Goal: Task Accomplishment & Management: Manage account settings

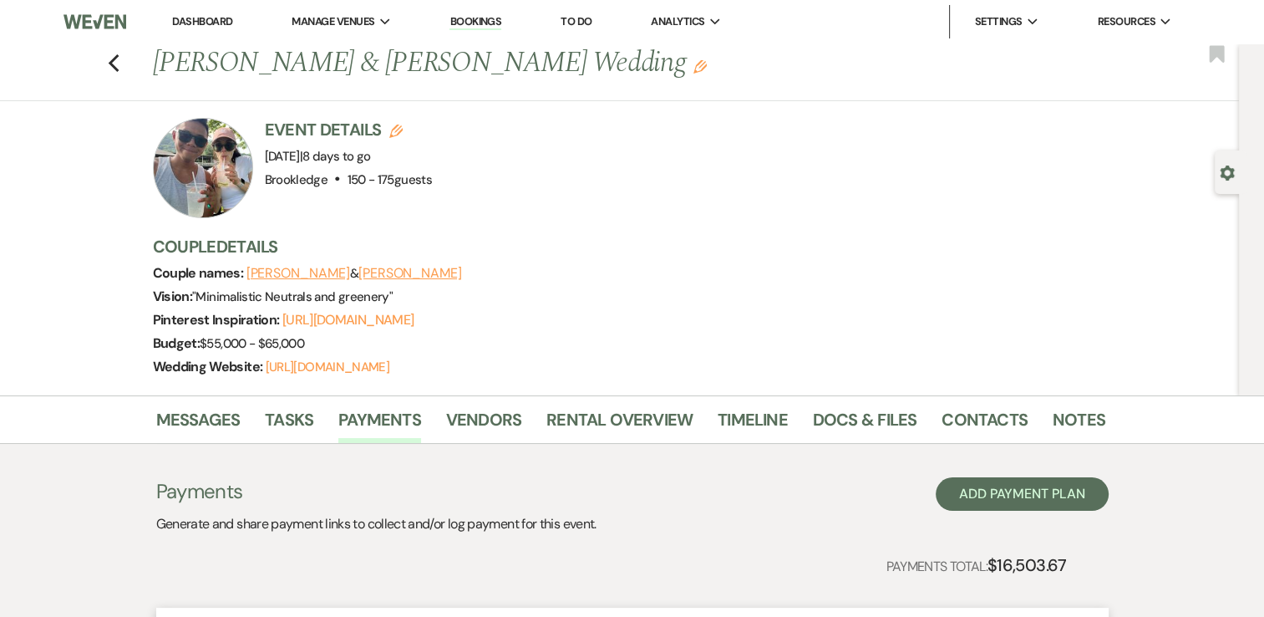
click at [177, 18] on link "Dashboard" at bounding box center [202, 21] width 60 height 14
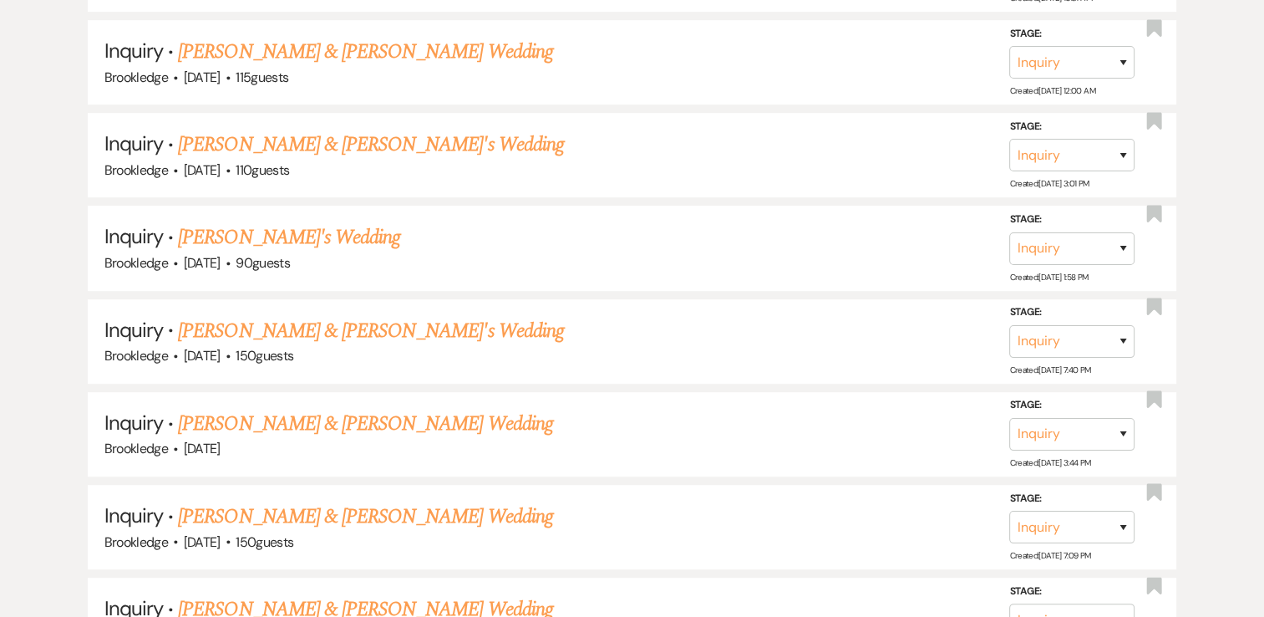
scroll to position [7260, 0]
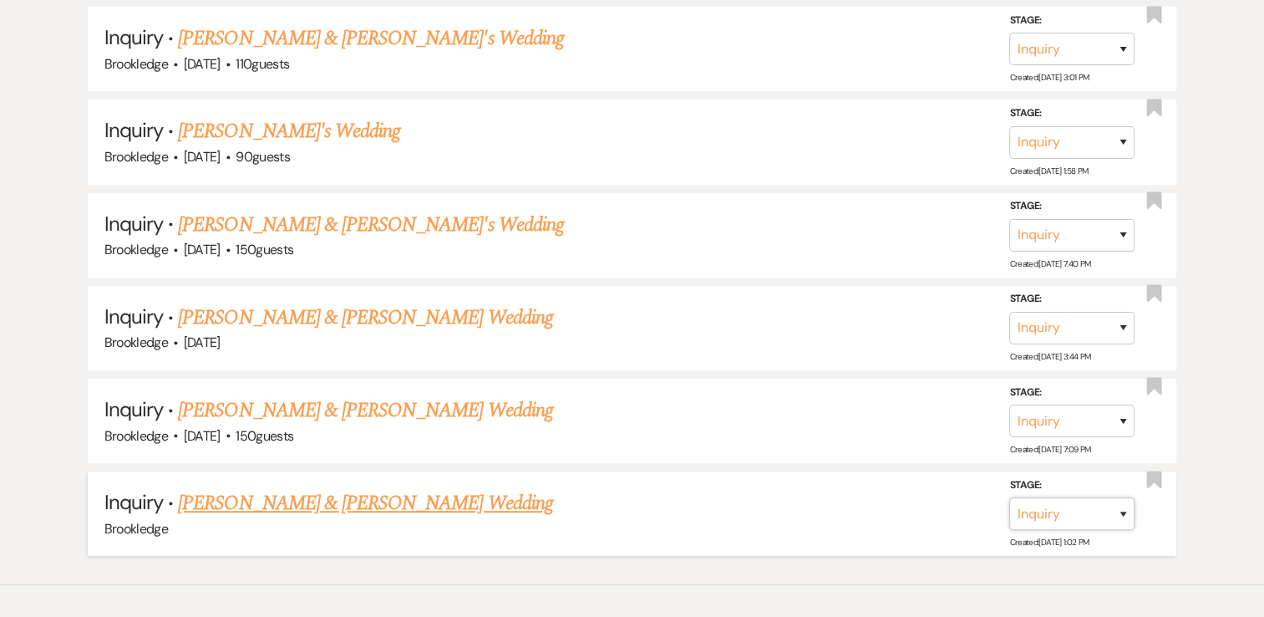
click at [1123, 497] on select "Inquiry Follow Up Tour Requested Tour Confirmed Toured Proposal Sent Booked Lost" at bounding box center [1072, 513] width 125 height 33
select select "8"
click at [1010, 497] on select "Inquiry Follow Up Tour Requested Tour Confirmed Toured Proposal Sent Booked Lost" at bounding box center [1072, 513] width 125 height 33
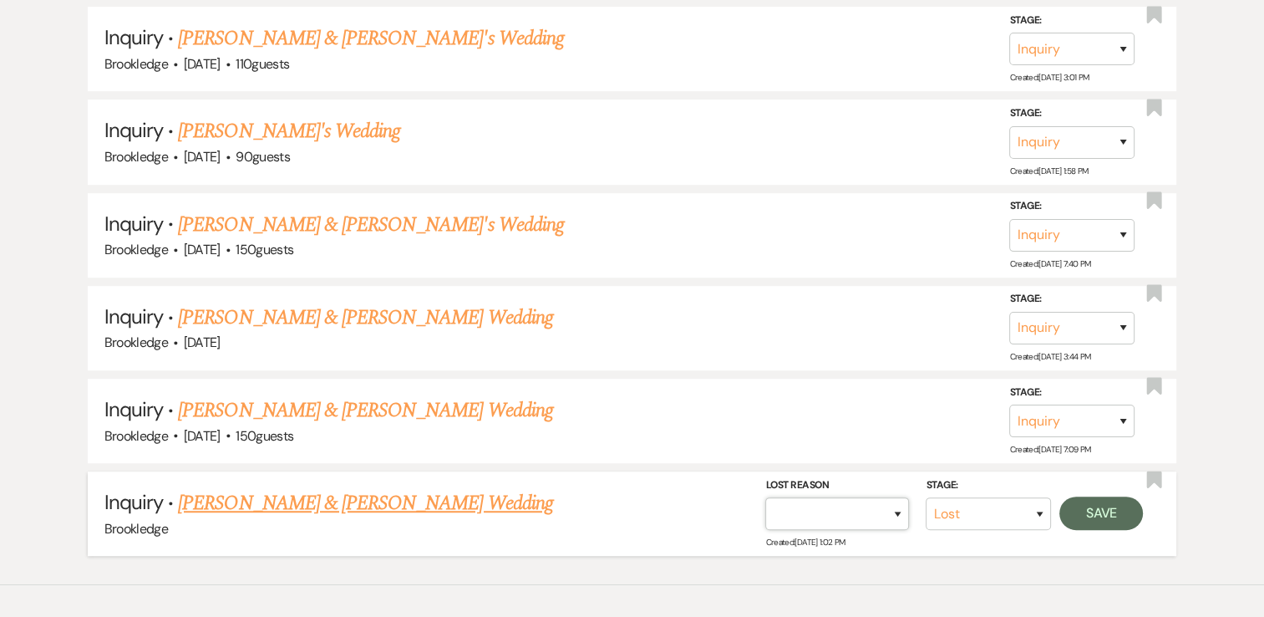
click at [885, 497] on select "Booked Elsewhere Budget Date Unavailable No Response Not a Good Match Capacity …" at bounding box center [838, 513] width 144 height 33
select select "5"
click at [766, 497] on select "Booked Elsewhere Budget Date Unavailable No Response Not a Good Match Capacity …" at bounding box center [838, 513] width 144 height 33
click at [1100, 496] on button "Save" at bounding box center [1102, 512] width 84 height 33
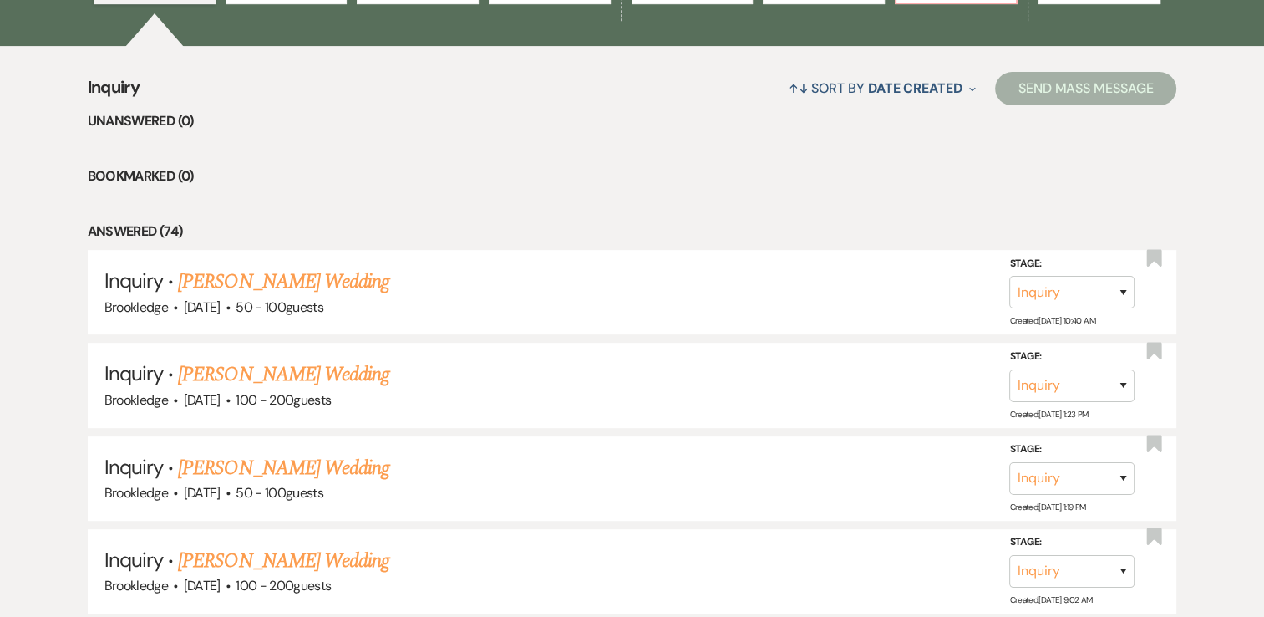
scroll to position [566, 0]
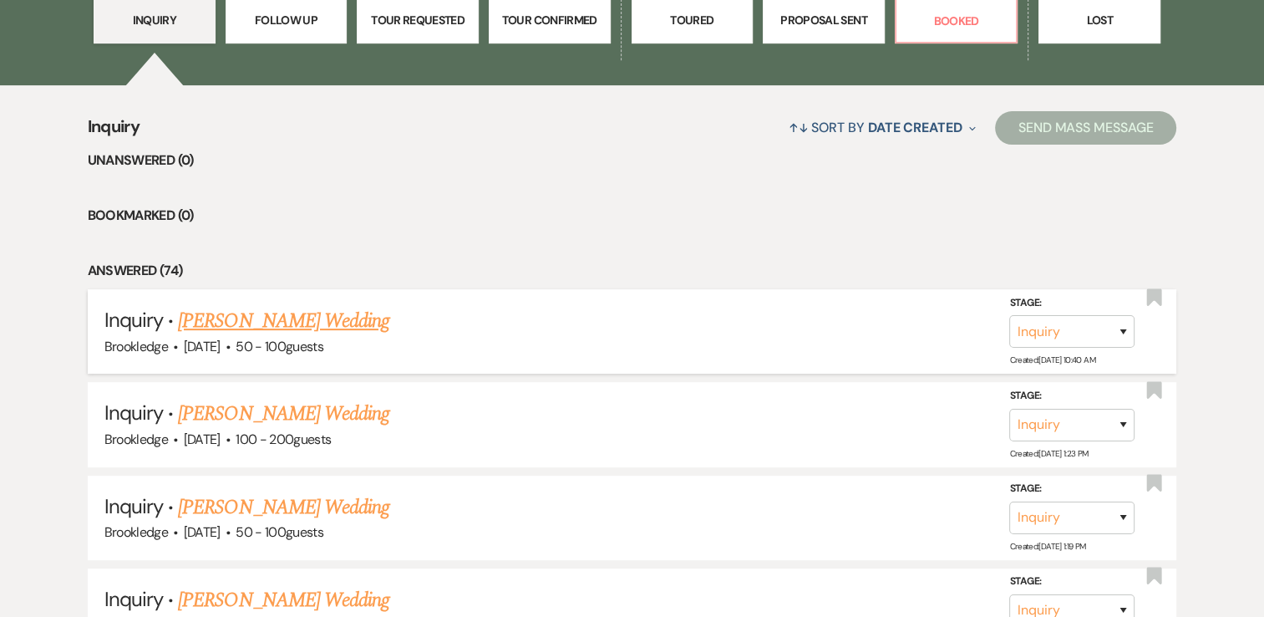
click at [229, 320] on link "[PERSON_NAME] Wedding" at bounding box center [283, 321] width 211 height 30
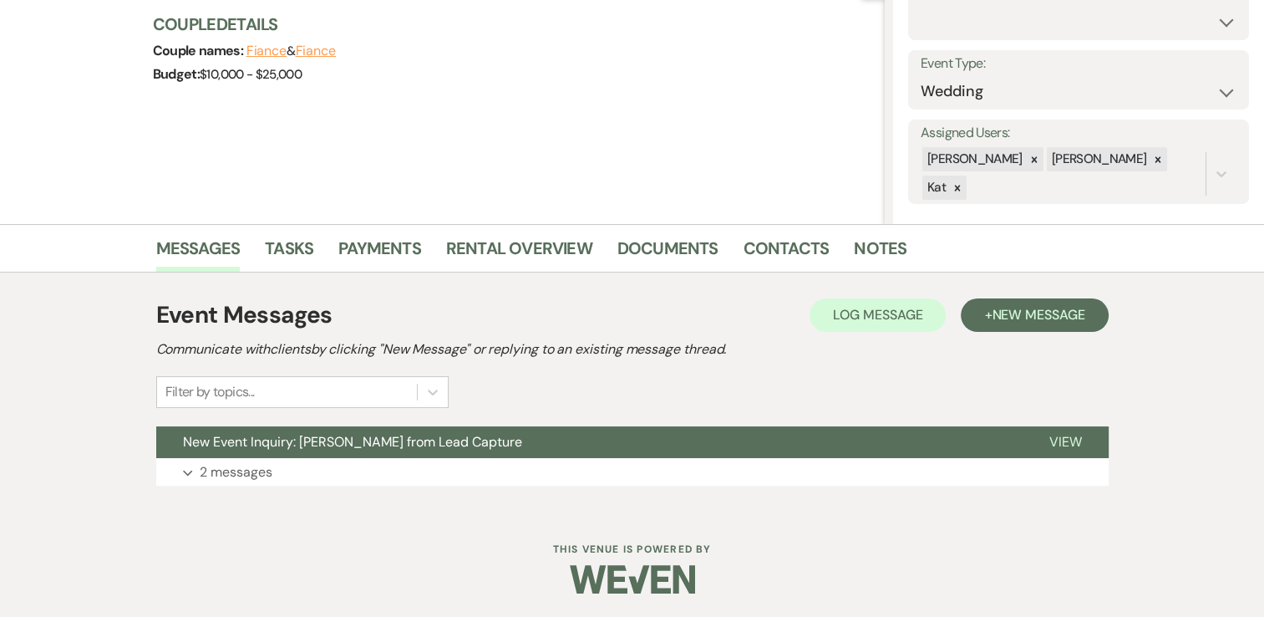
scroll to position [196, 0]
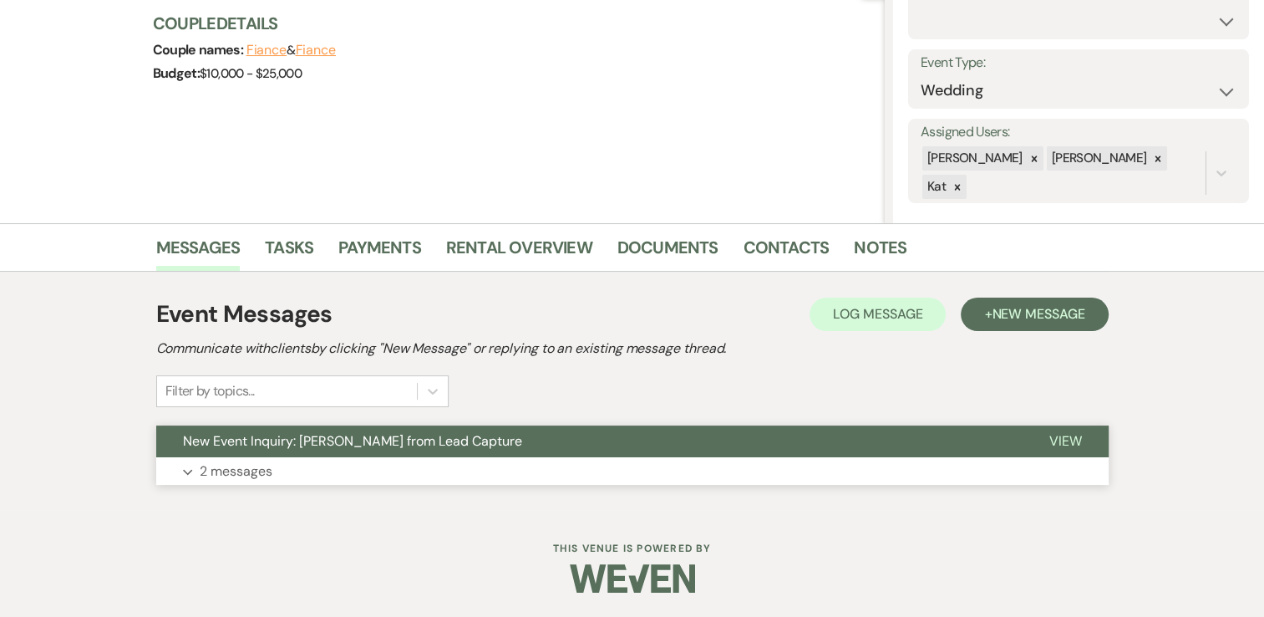
click at [227, 469] on p "2 messages" at bounding box center [236, 471] width 73 height 22
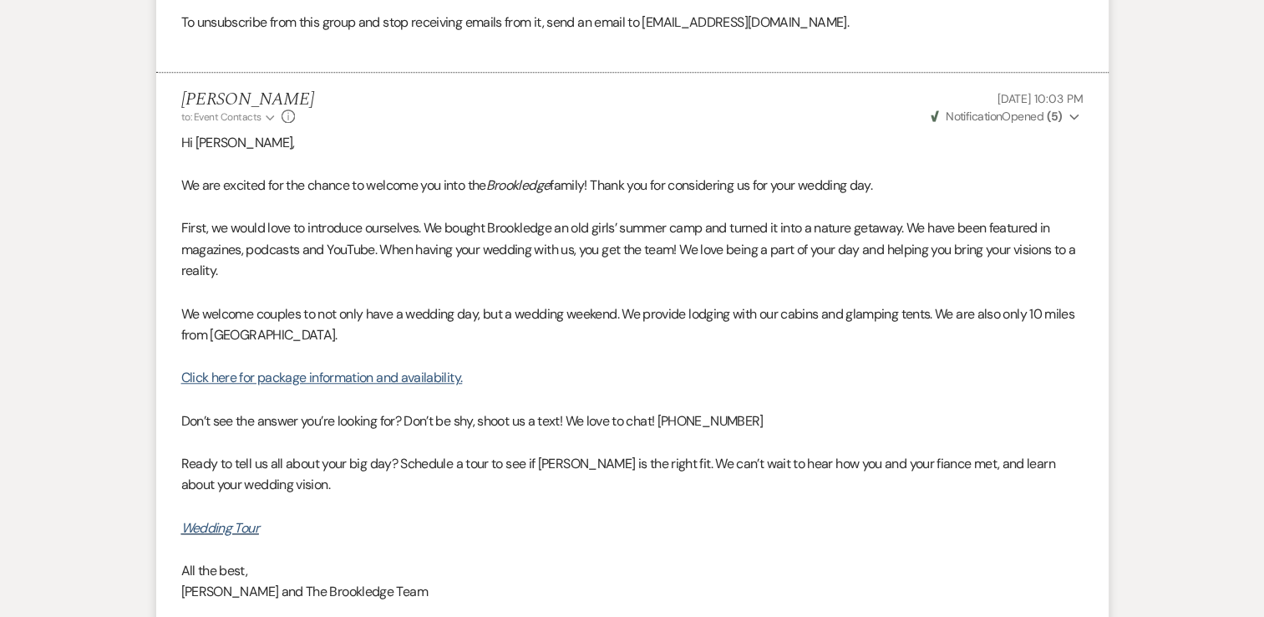
scroll to position [1679, 0]
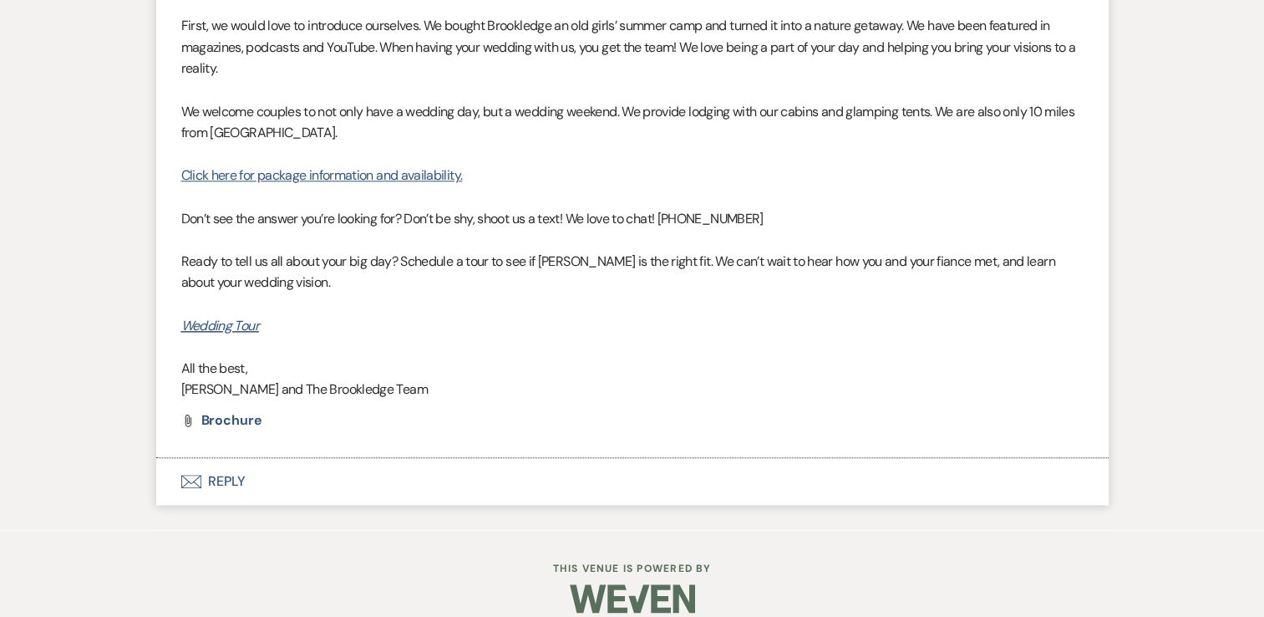
click at [219, 505] on button "Envelope Reply" at bounding box center [632, 481] width 953 height 47
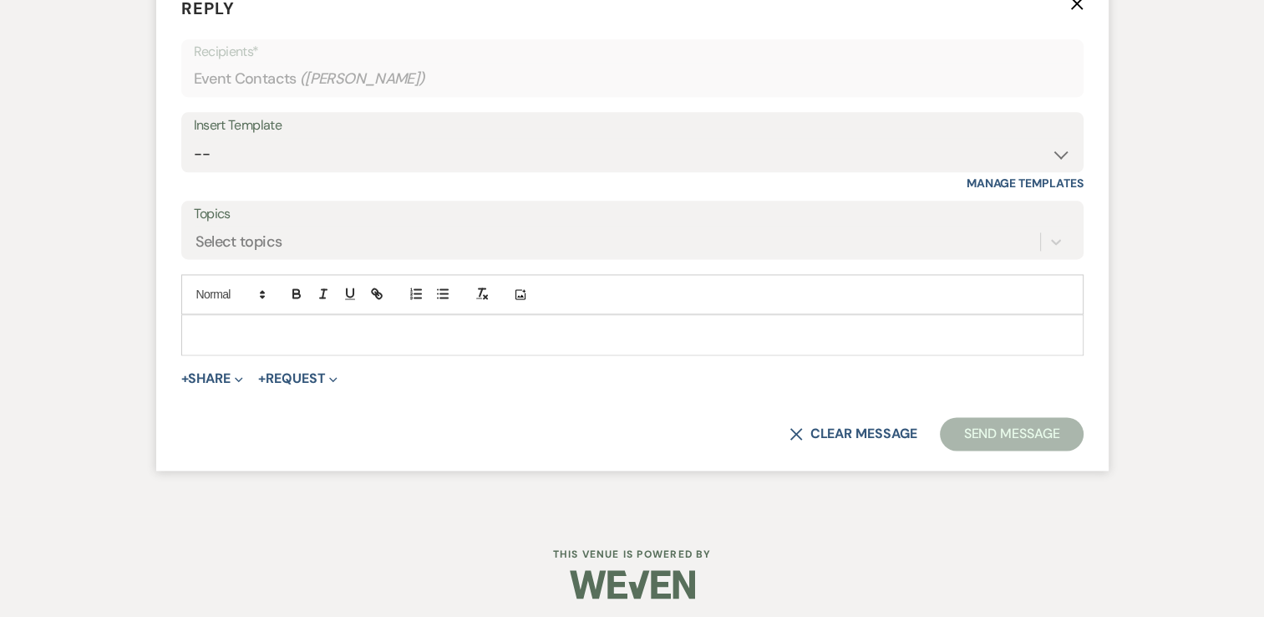
scroll to position [2229, 0]
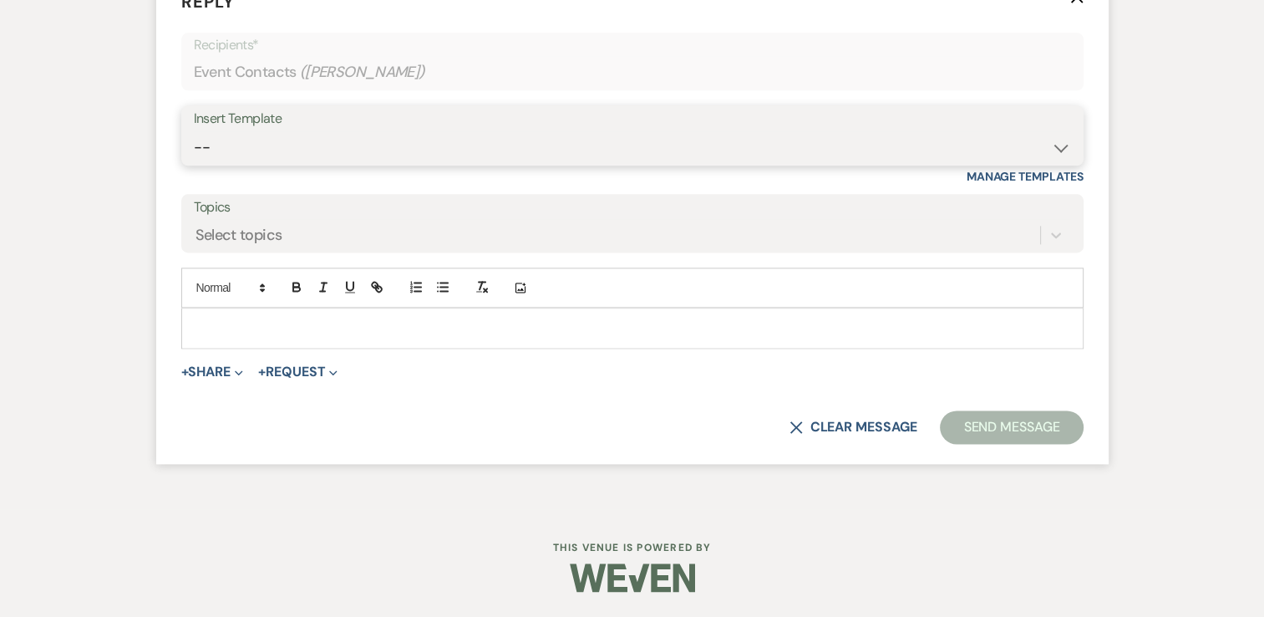
click at [633, 138] on select "-- Weven Planning Portal Introduction (Booked Events) Inquiry Response Welcome …" at bounding box center [633, 147] width 878 height 33
click at [1102, 134] on form "Reply X Recipients* Event Contacts ( Emily Brent ) Insert Template -- Weven Pla…" at bounding box center [632, 216] width 953 height 495
click at [413, 322] on p at bounding box center [633, 327] width 876 height 18
click at [262, 331] on p at bounding box center [633, 327] width 876 height 18
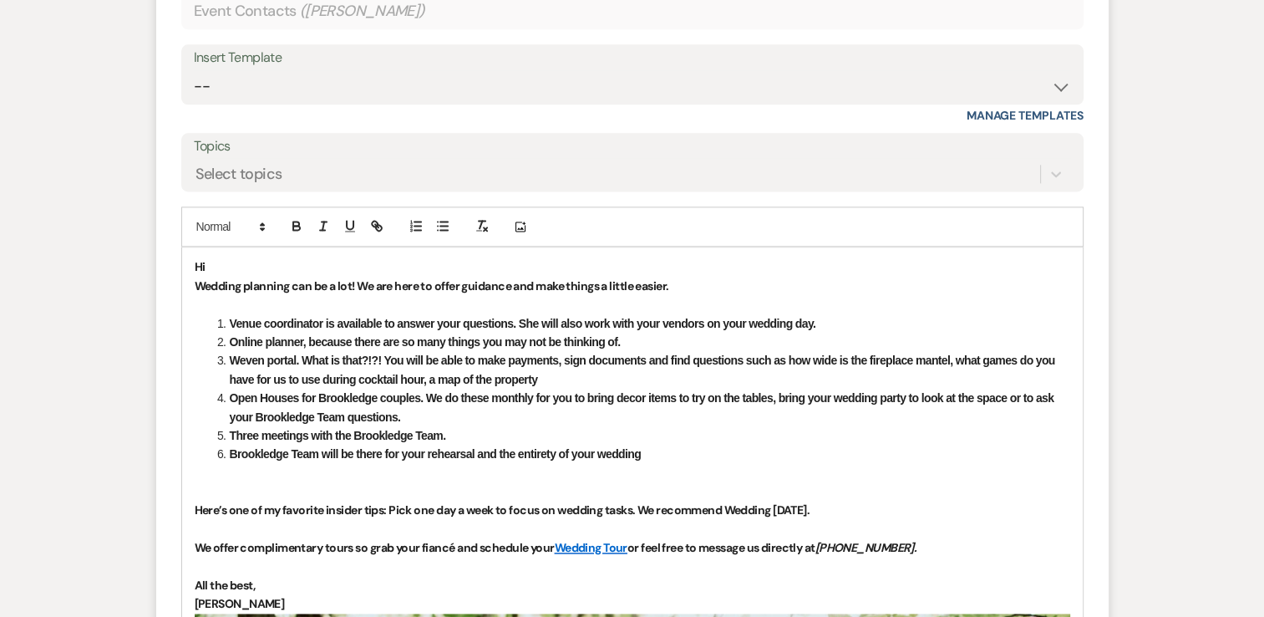
click at [247, 276] on p "Hi" at bounding box center [633, 266] width 876 height 18
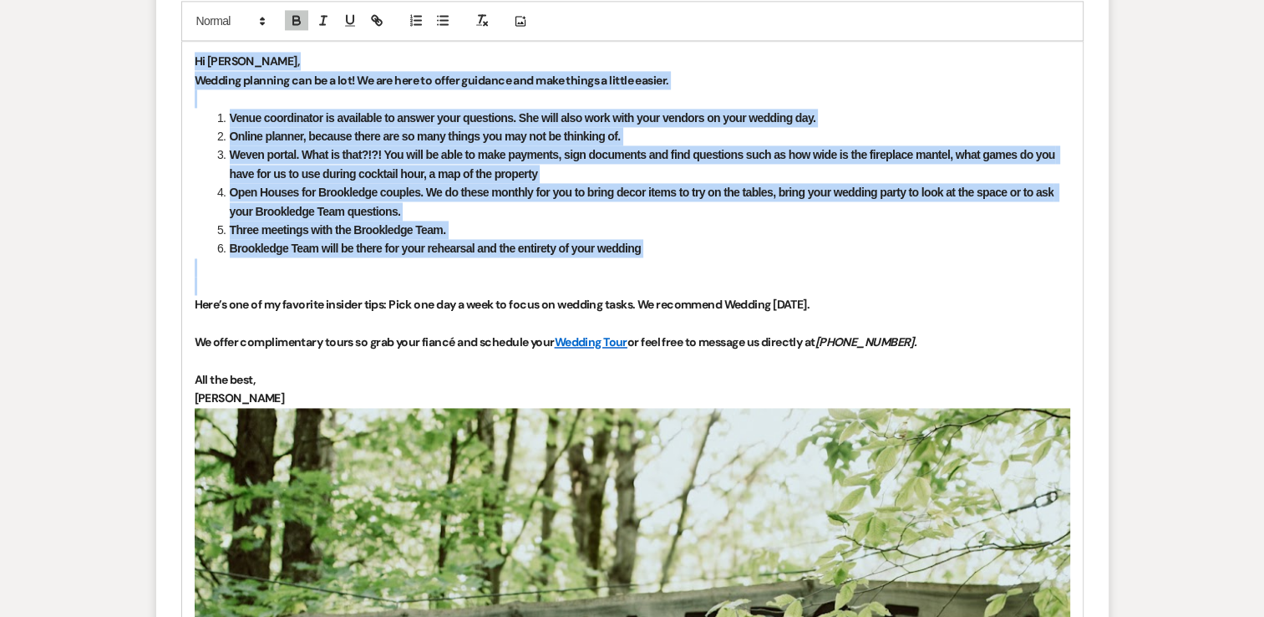
scroll to position [2480, 0]
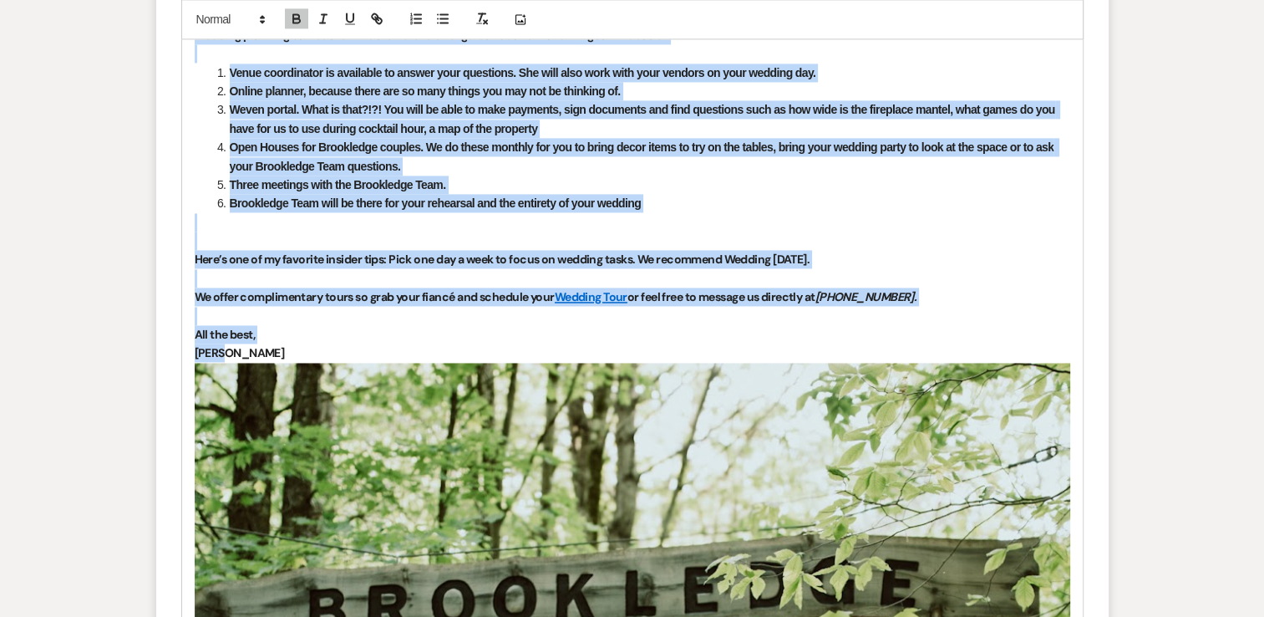
drag, startPoint x: 191, startPoint y: 329, endPoint x: 296, endPoint y: 373, distance: 113.9
click at [301, 27] on icon "button" at bounding box center [296, 19] width 15 height 15
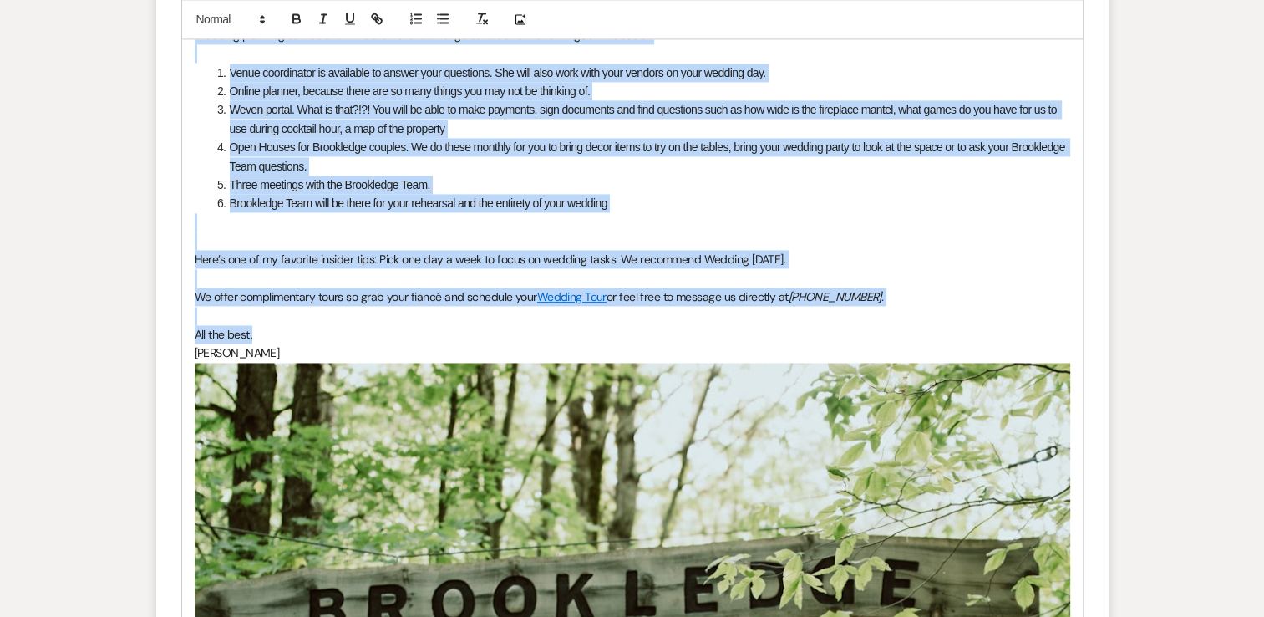
click at [949, 63] on p at bounding box center [633, 53] width 876 height 18
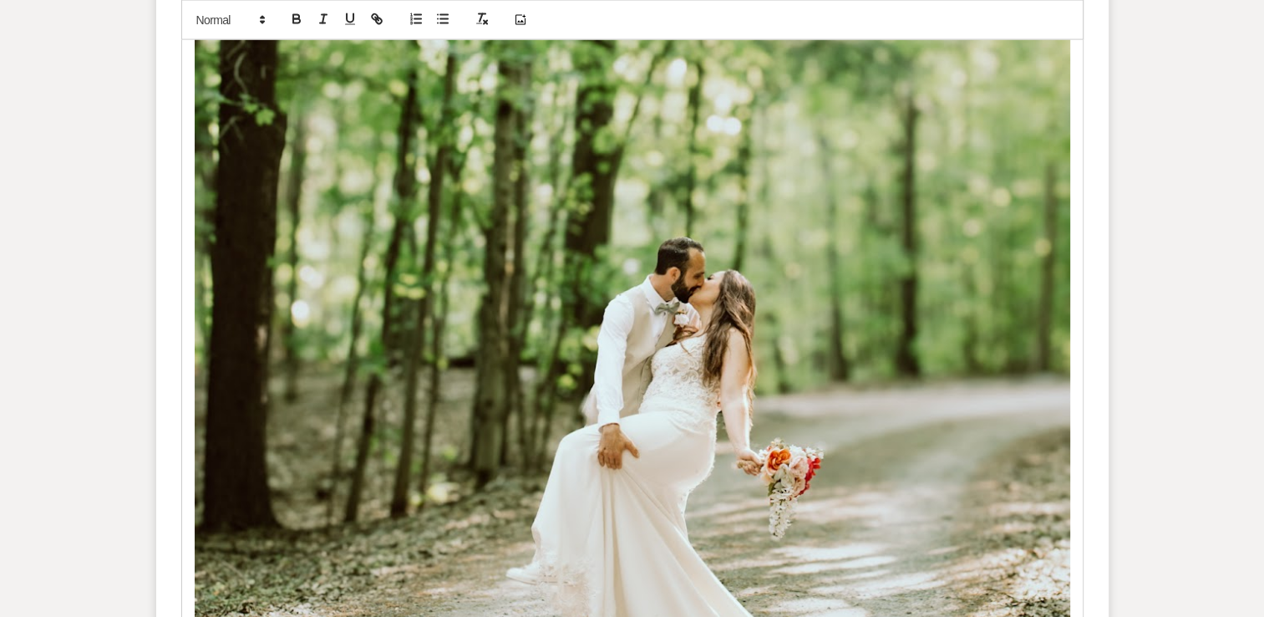
scroll to position [3900, 0]
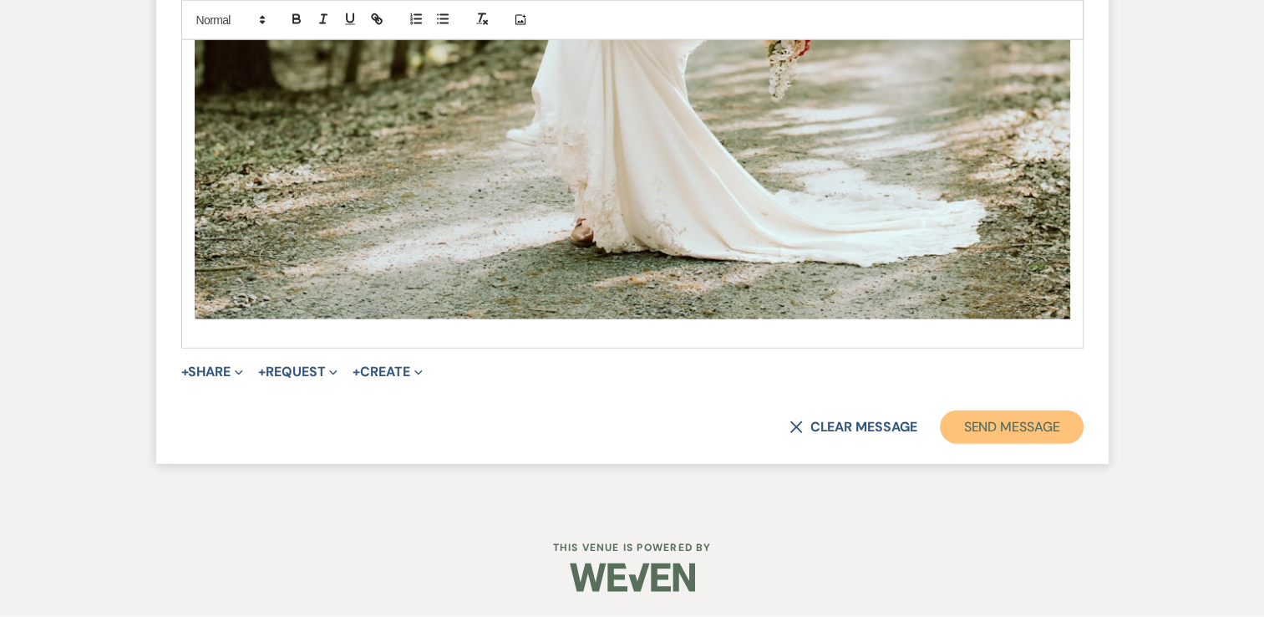
click at [1037, 427] on button "Send Message" at bounding box center [1011, 426] width 143 height 33
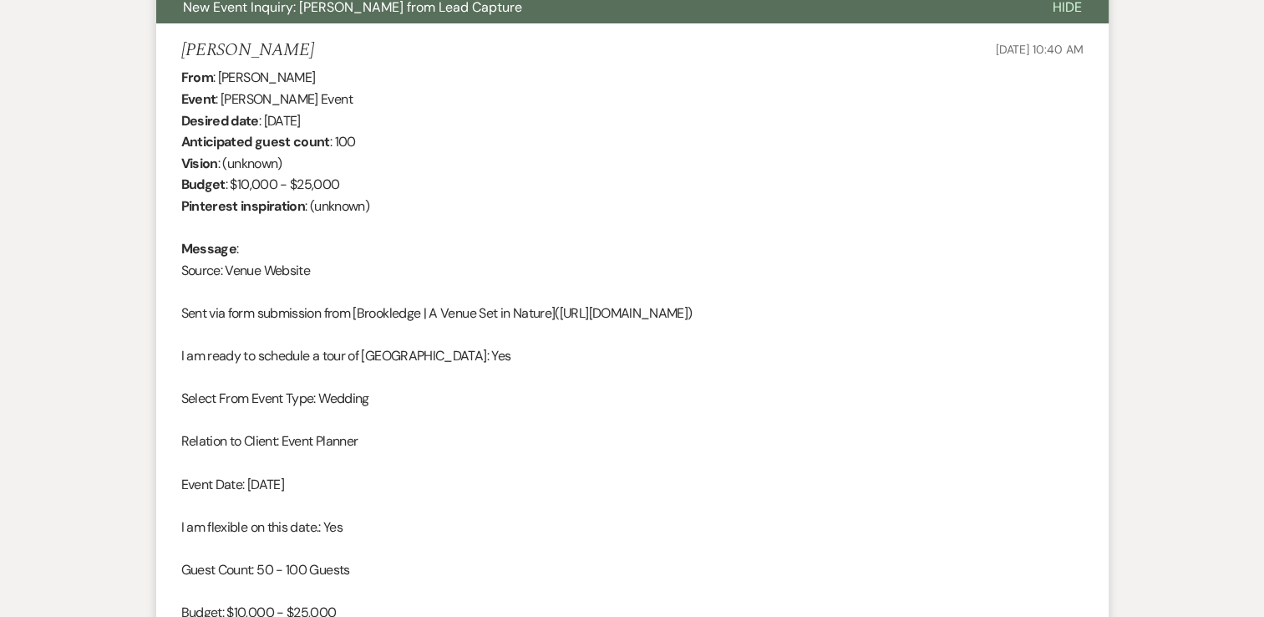
scroll to position [0, 0]
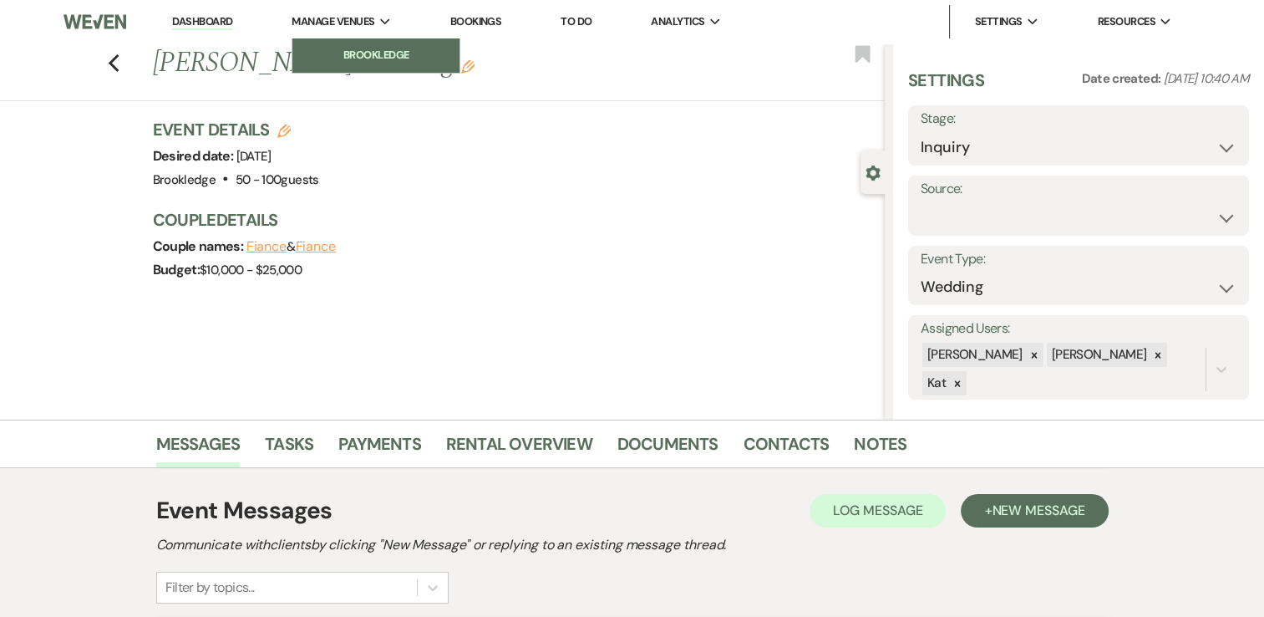
click at [373, 53] on li "Brookledge" at bounding box center [376, 55] width 150 height 17
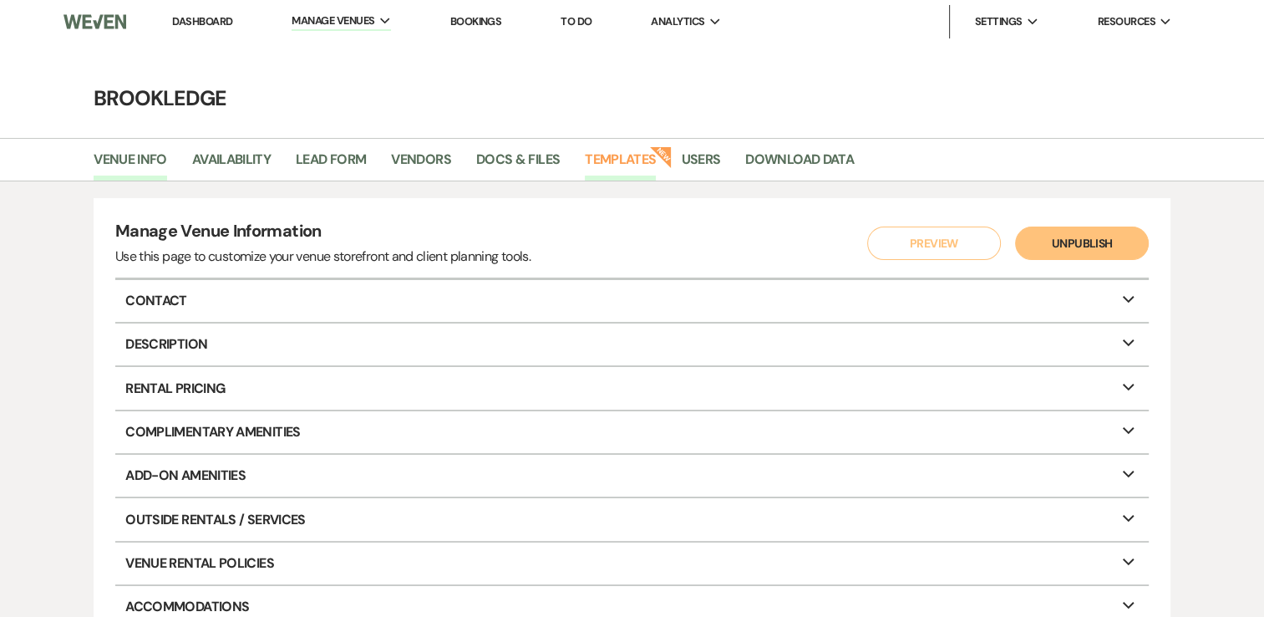
click at [632, 161] on link "Templates" at bounding box center [620, 165] width 71 height 32
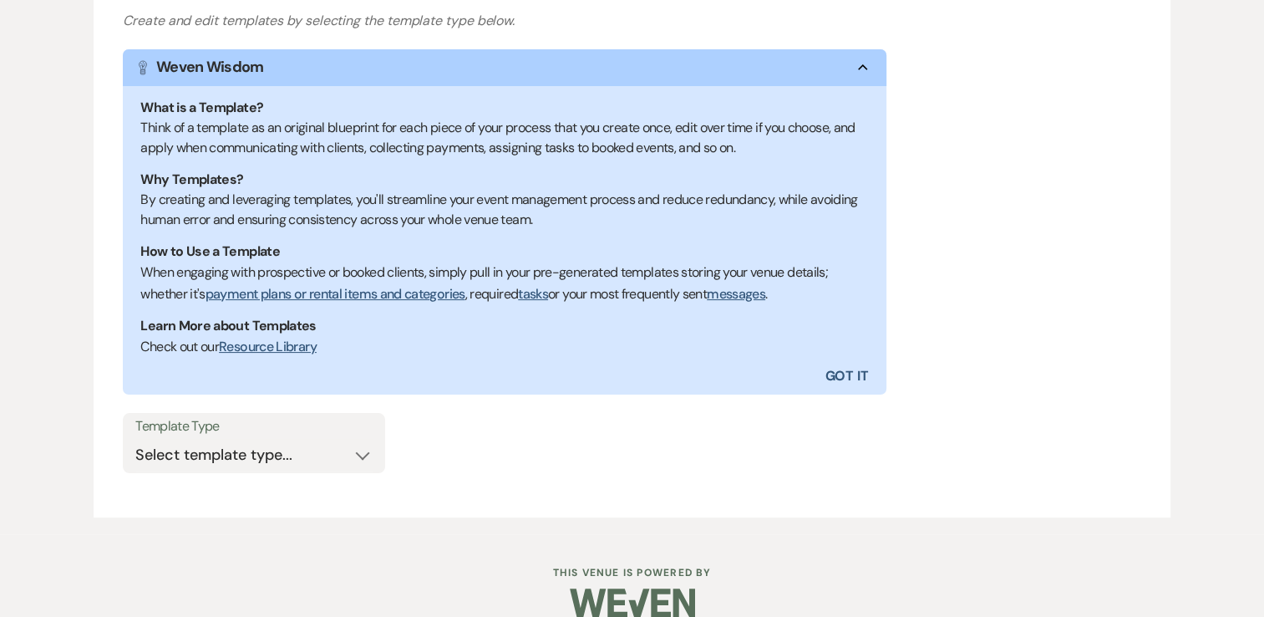
scroll to position [282, 0]
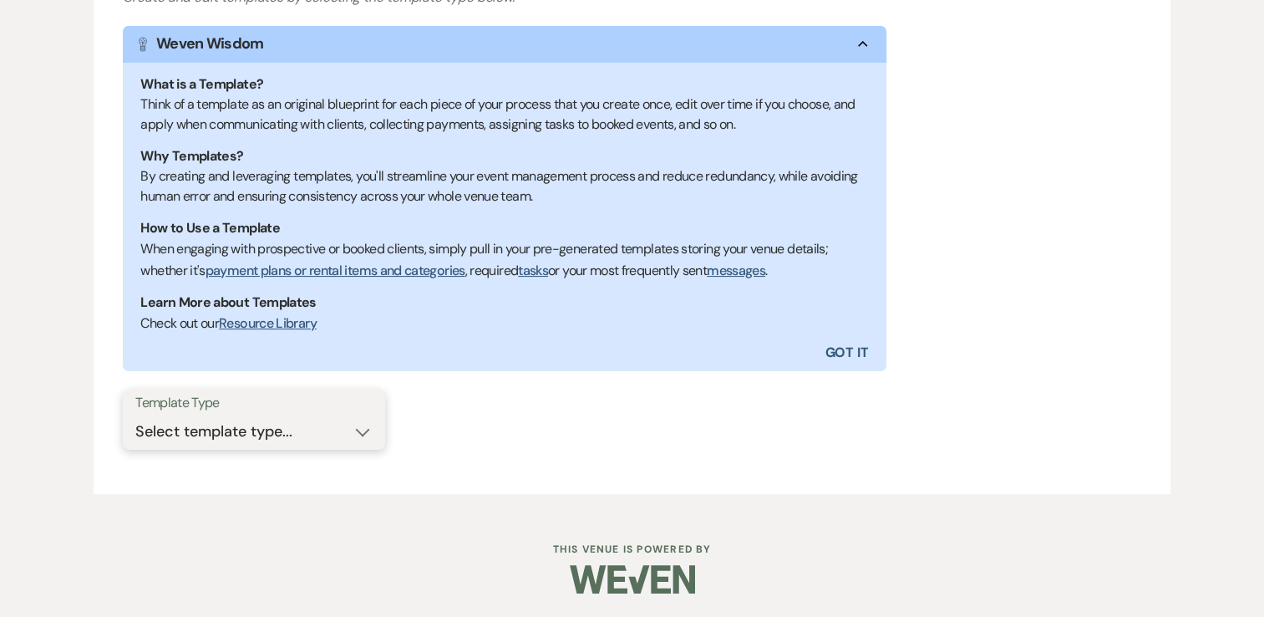
click at [351, 435] on select "Select template type... Task List Message Templates Payment Plan Inventory Item…" at bounding box center [253, 431] width 237 height 33
select select "Message Templates"
click at [135, 415] on select "Select template type... Task List Message Templates Payment Plan Inventory Item…" at bounding box center [253, 431] width 237 height 33
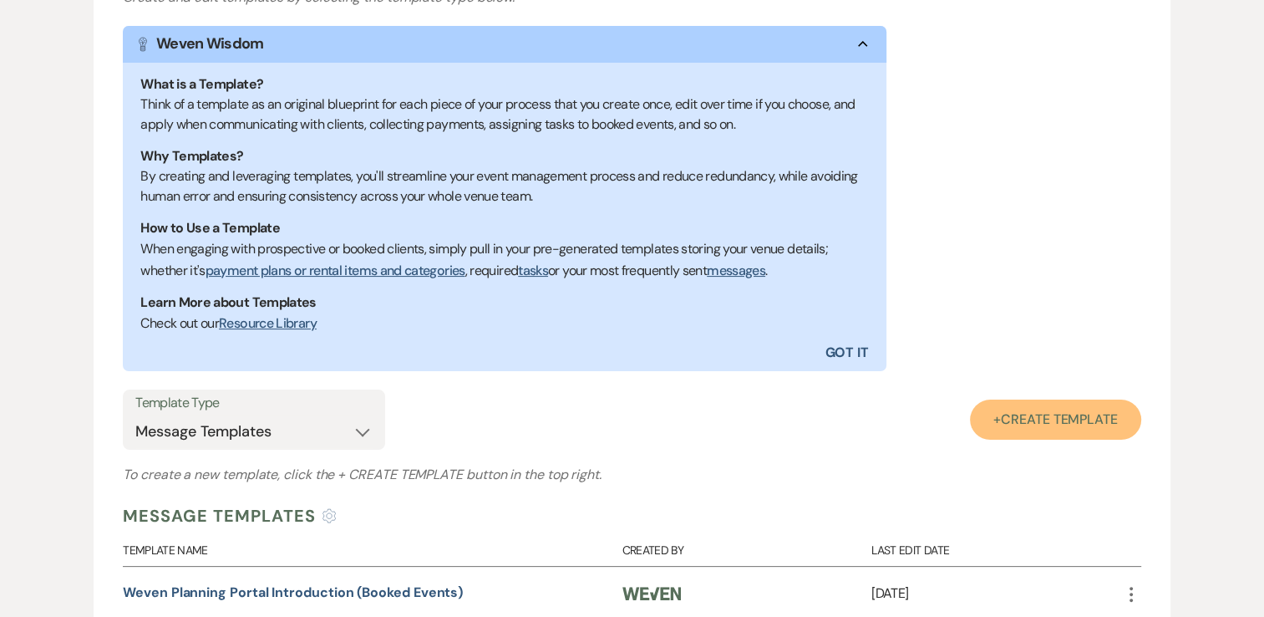
click at [1092, 426] on span "Create Template" at bounding box center [1059, 419] width 117 height 18
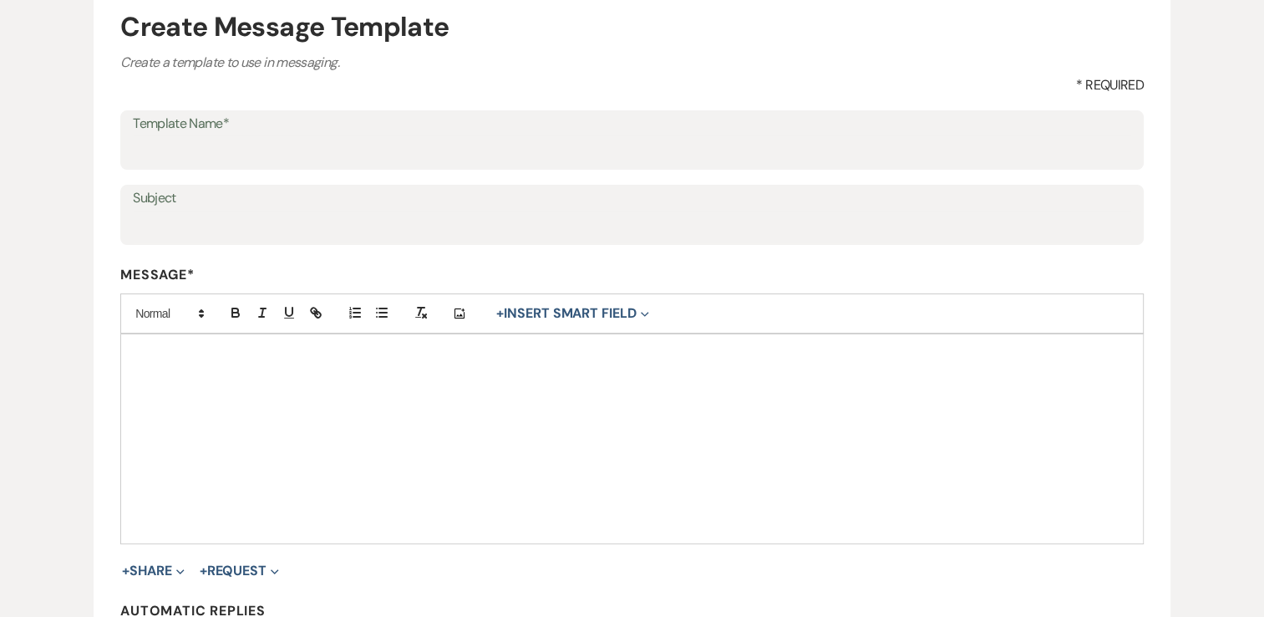
click at [253, 381] on div at bounding box center [632, 438] width 1022 height 209
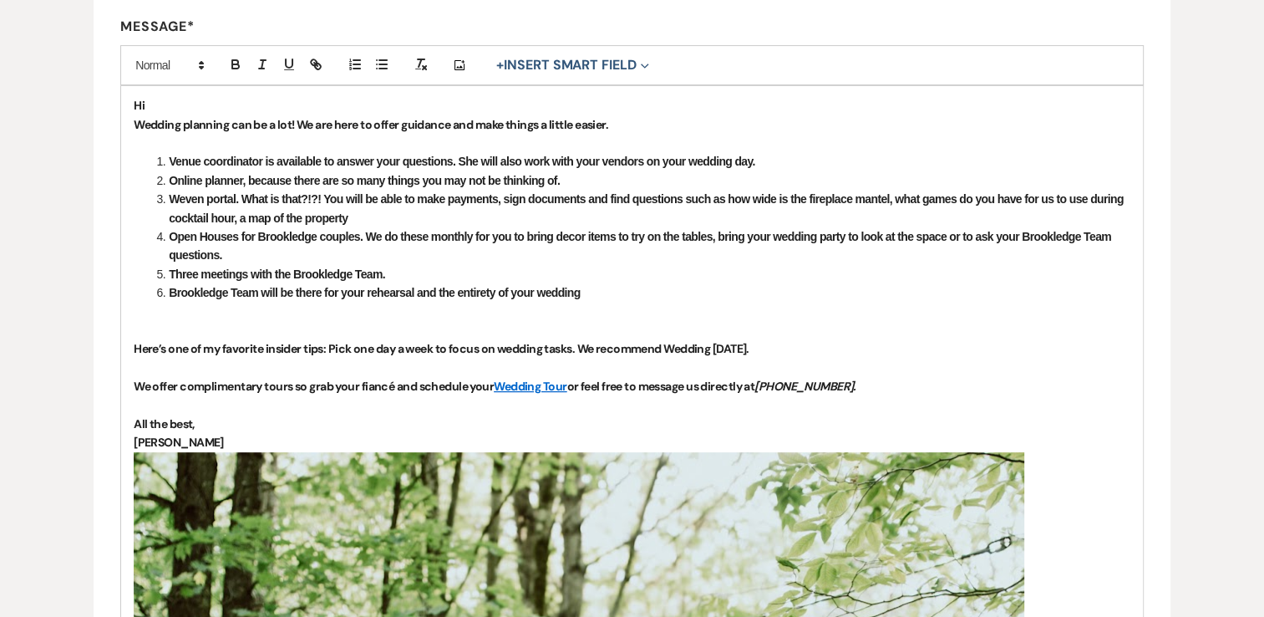
scroll to position [433, 0]
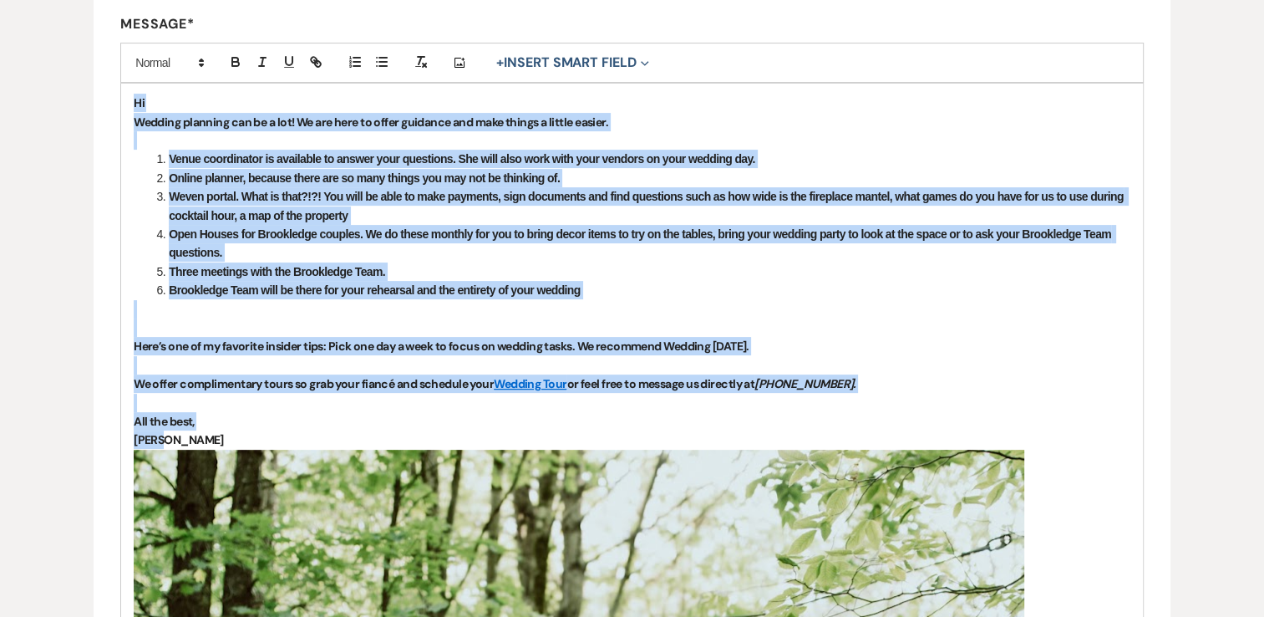
drag, startPoint x: 176, startPoint y: 445, endPoint x: 194, endPoint y: 88, distance: 357.3
click at [237, 69] on button "button" at bounding box center [235, 62] width 23 height 20
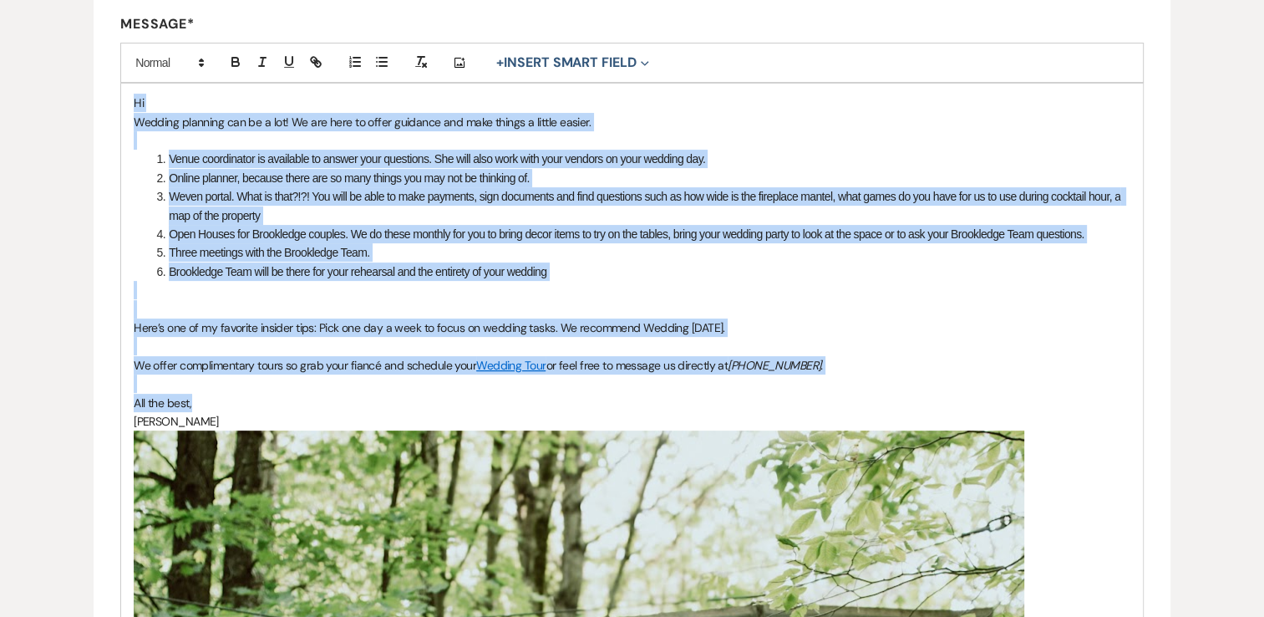
click at [164, 425] on p "[PERSON_NAME]" at bounding box center [632, 421] width 997 height 18
click at [167, 418] on p "[PERSON_NAME]" at bounding box center [632, 421] width 997 height 18
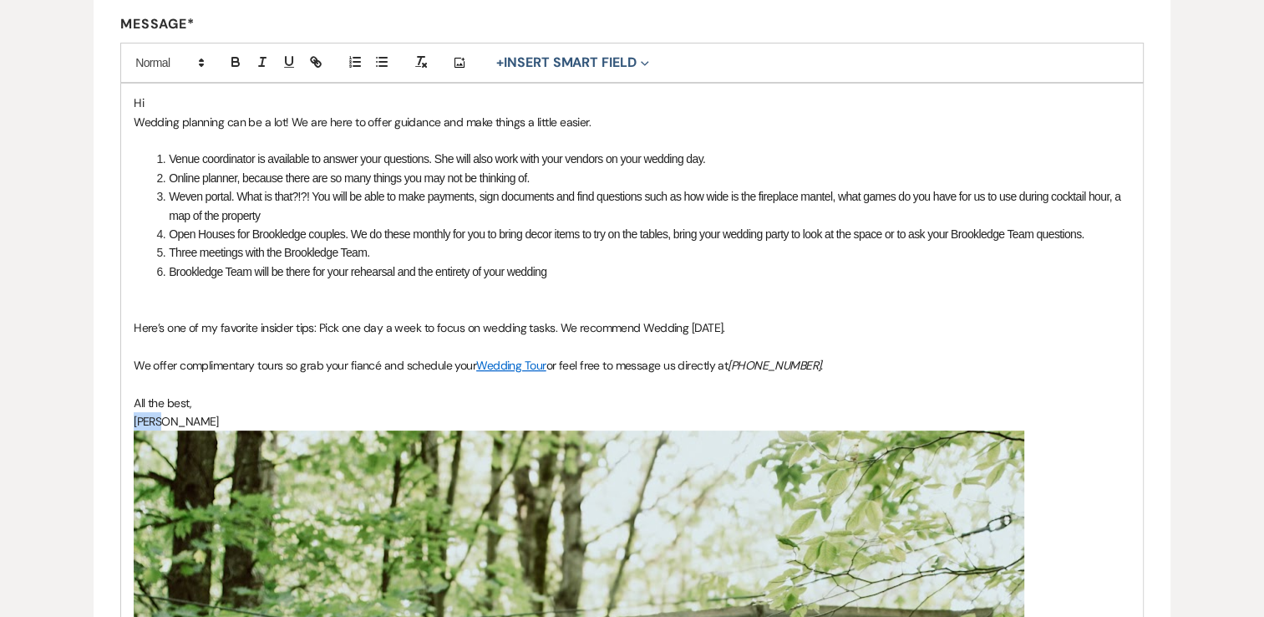
drag, startPoint x: 167, startPoint y: 420, endPoint x: 130, endPoint y: 416, distance: 36.9
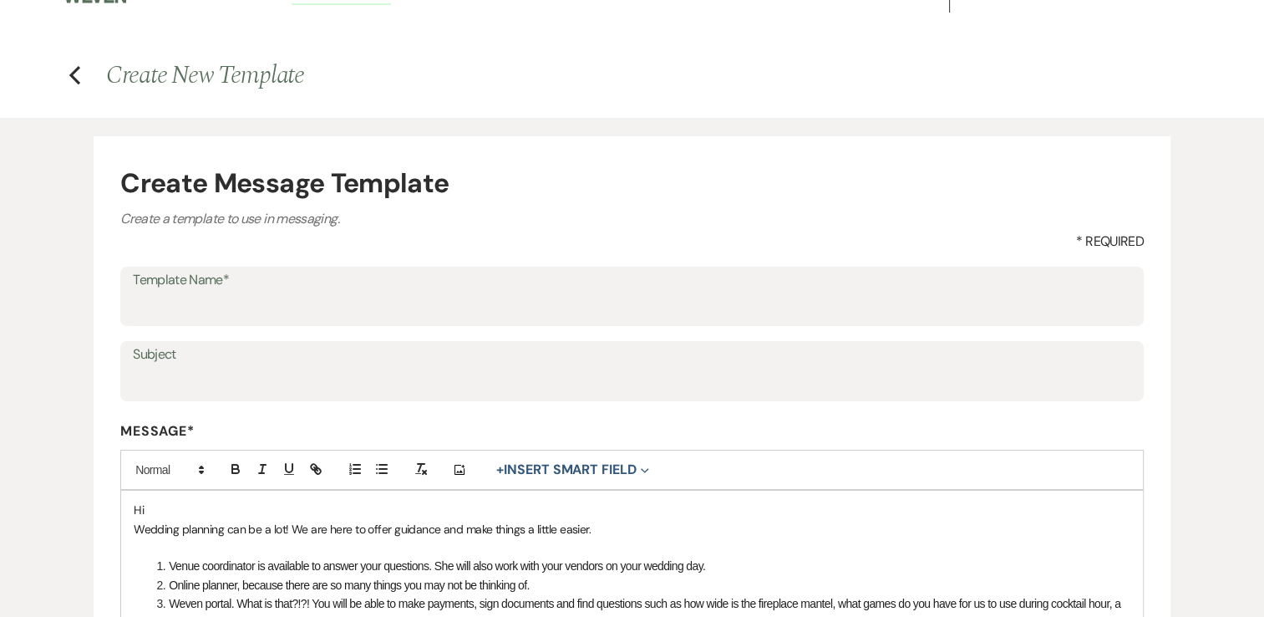
scroll to position [15, 0]
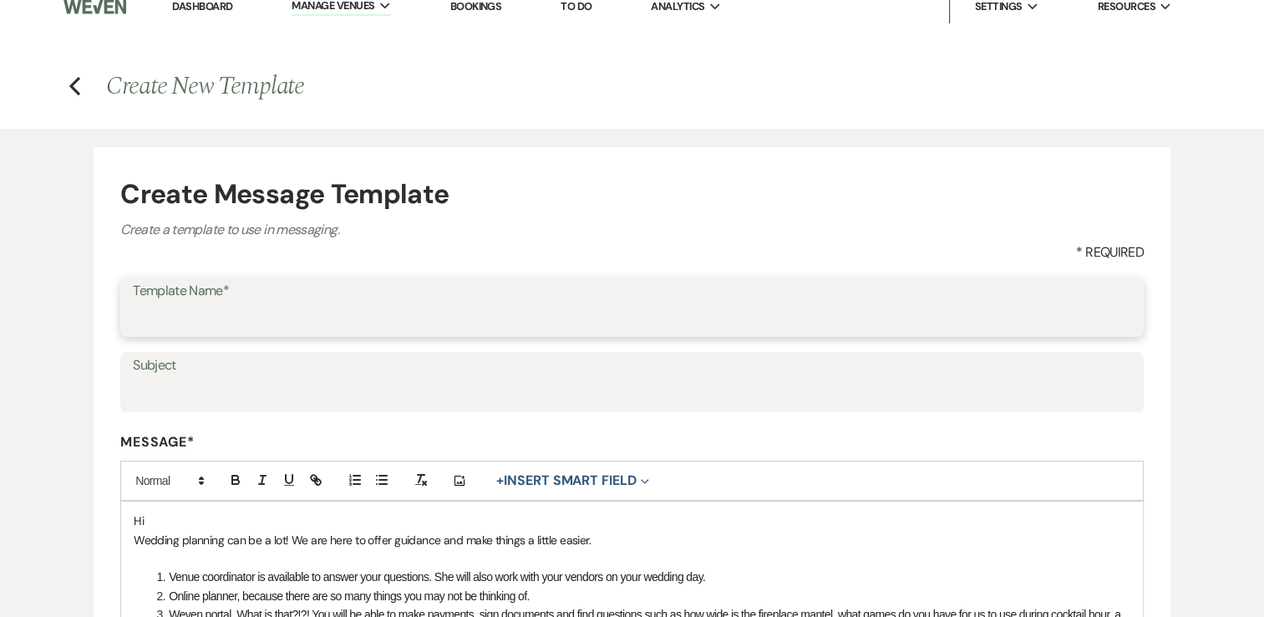
click at [204, 329] on input "Template Name*" at bounding box center [632, 319] width 999 height 33
type input "Inquiry Messag2"
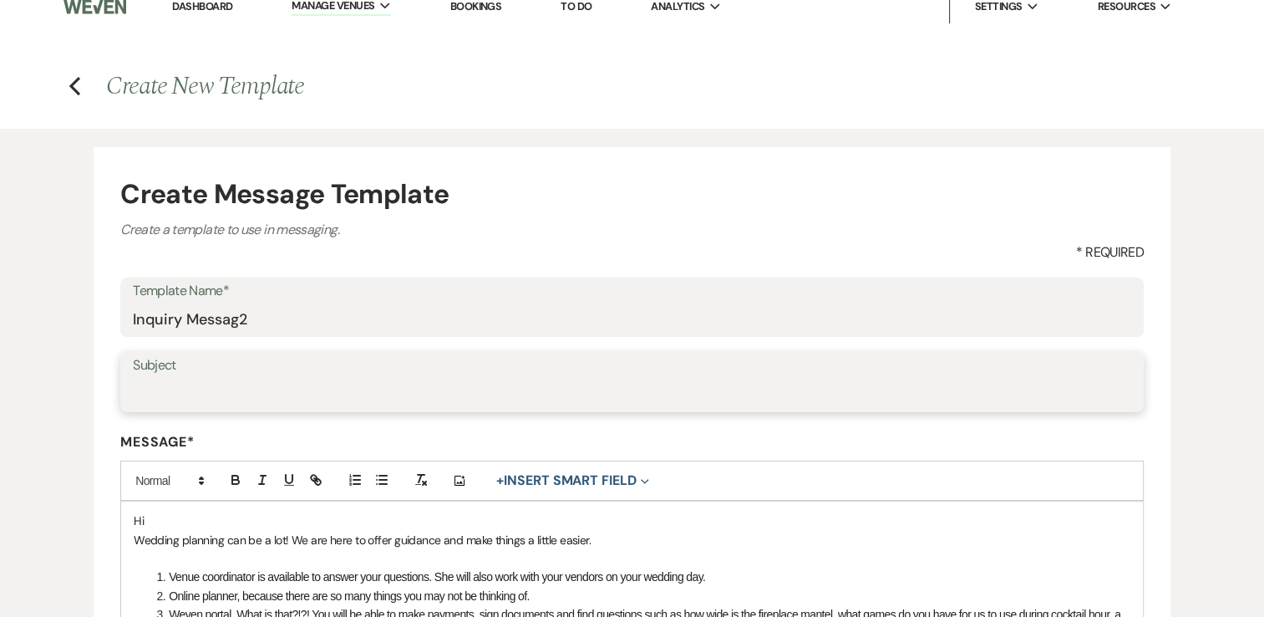
click at [285, 400] on input "Subject" at bounding box center [632, 394] width 999 height 33
type input "H"
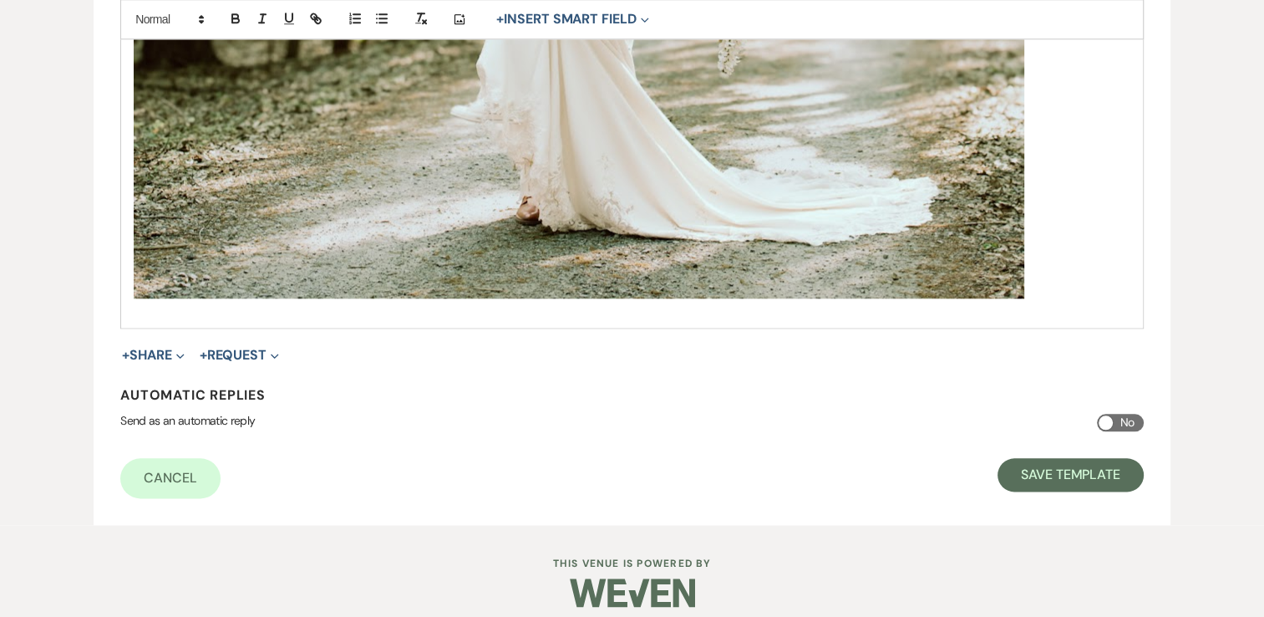
scroll to position [1916, 0]
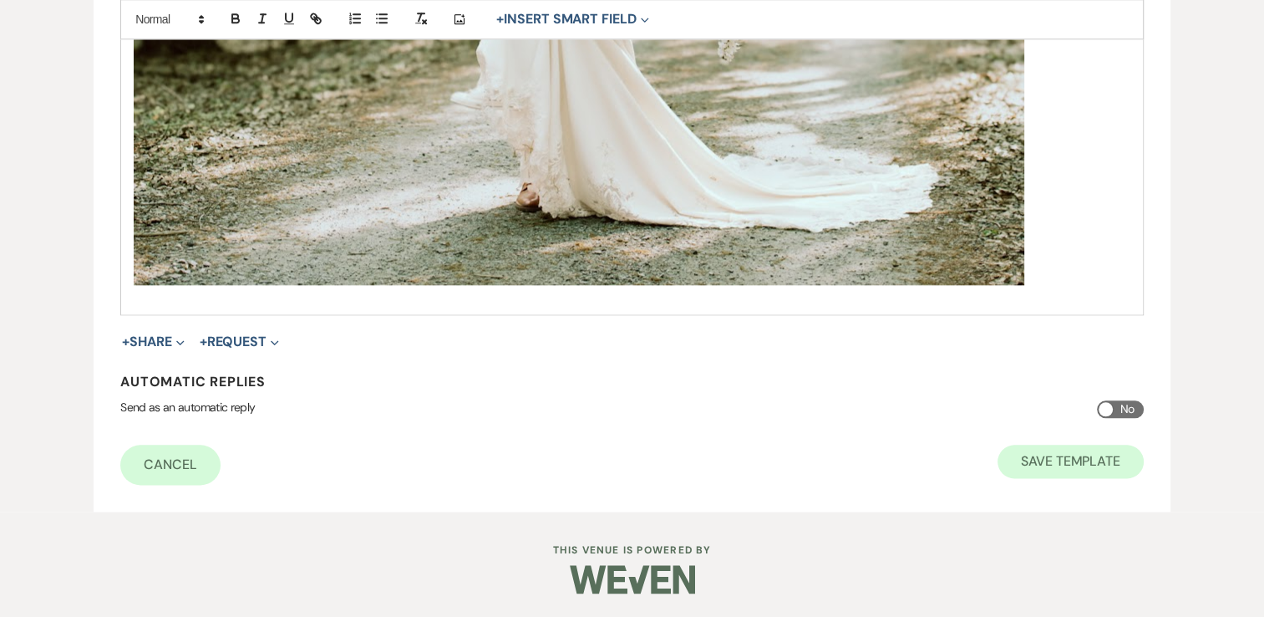
type input "Want to make planning a little easier?"
click at [1056, 473] on button "Save Template" at bounding box center [1071, 461] width 146 height 33
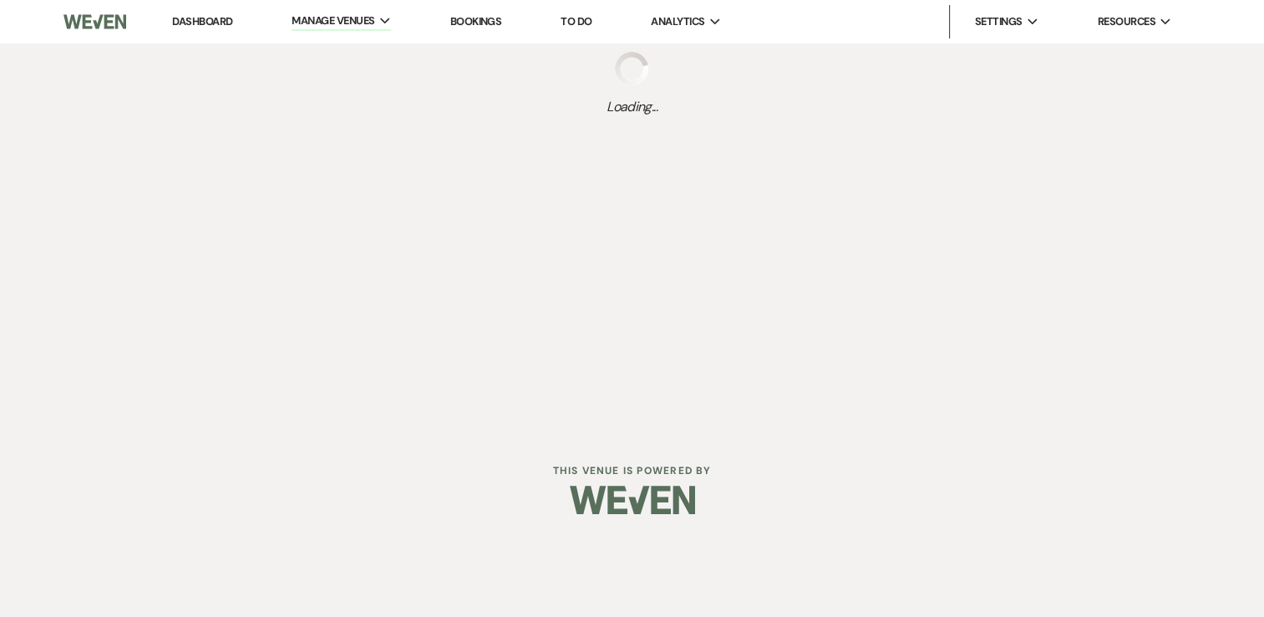
select select "Message Templates"
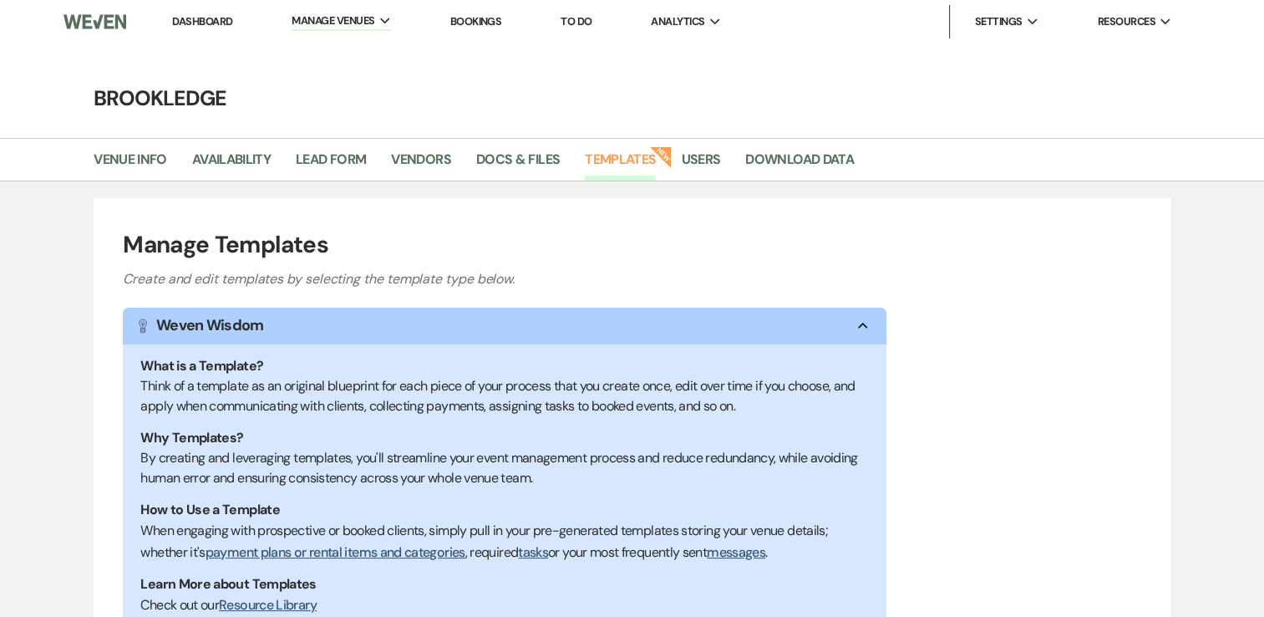
click at [204, 18] on link "Dashboard" at bounding box center [202, 21] width 60 height 14
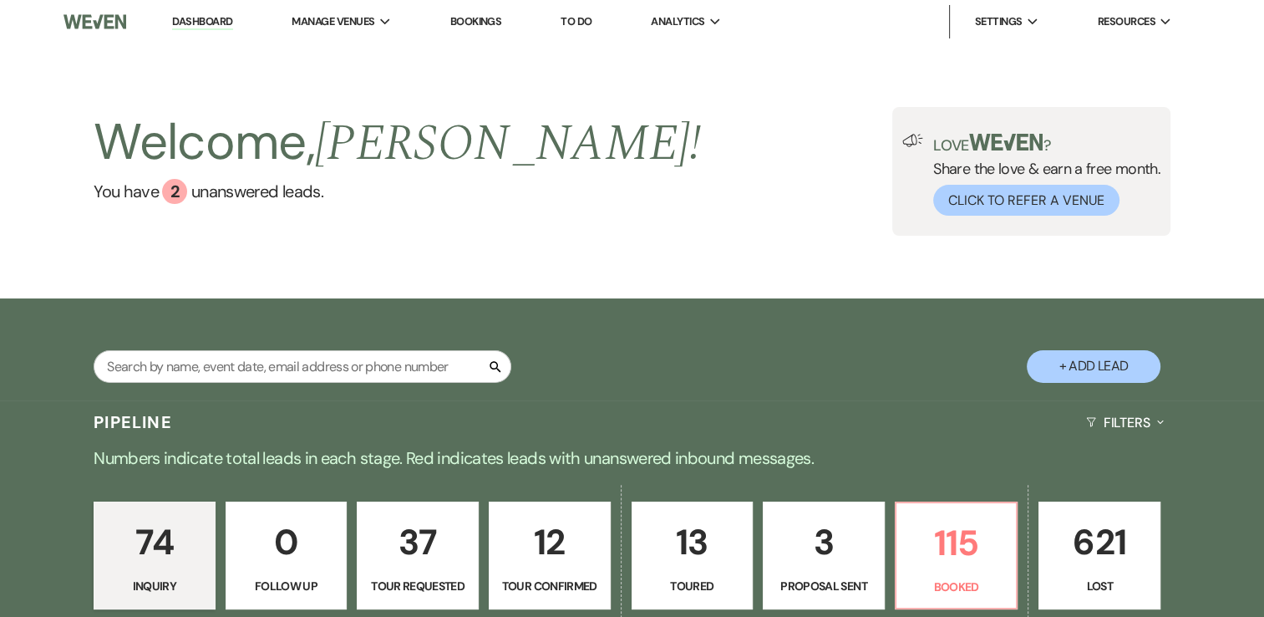
scroll to position [669, 0]
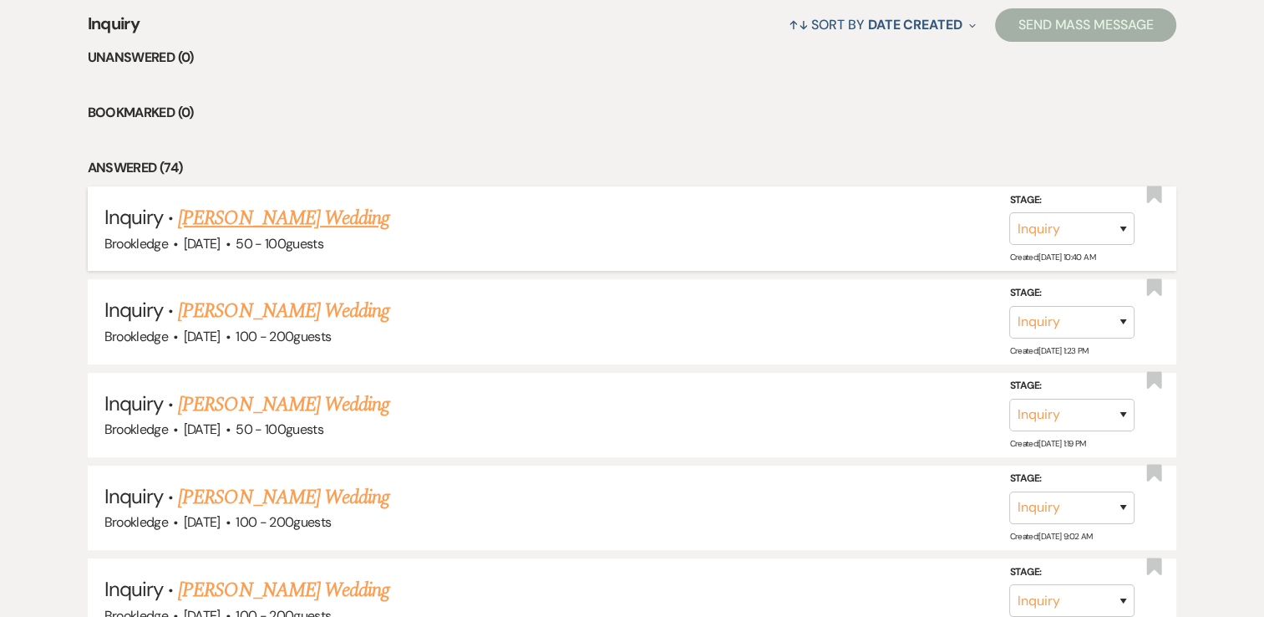
click at [273, 221] on link "[PERSON_NAME] Wedding" at bounding box center [283, 218] width 211 height 30
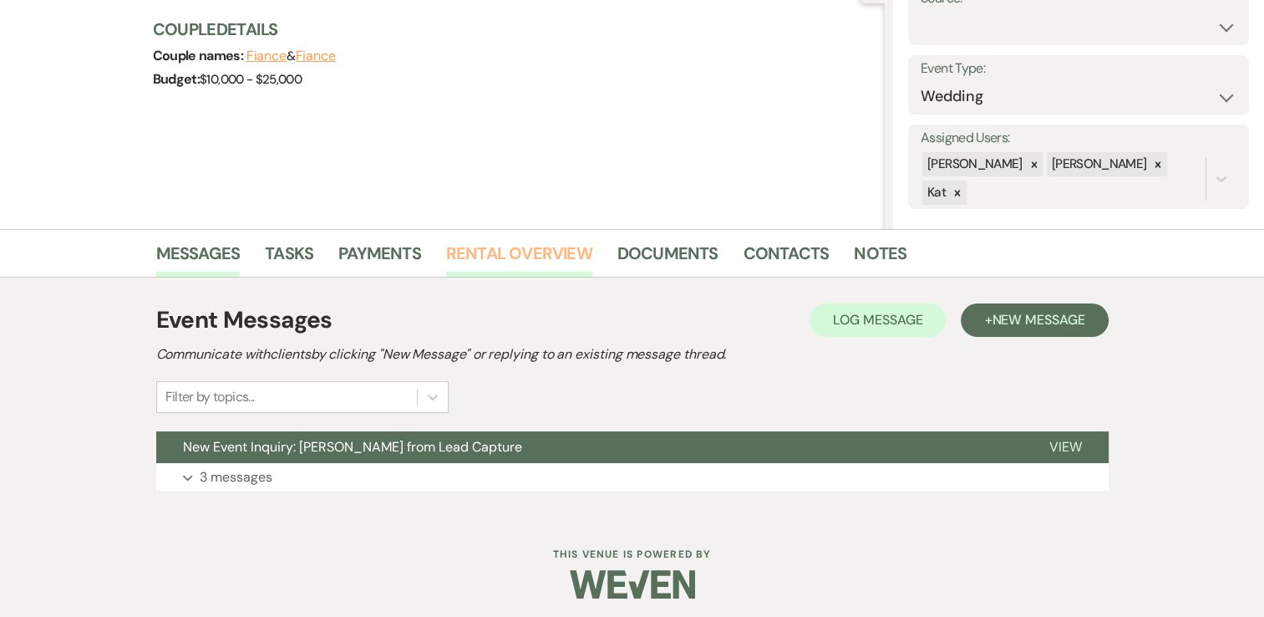
scroll to position [196, 0]
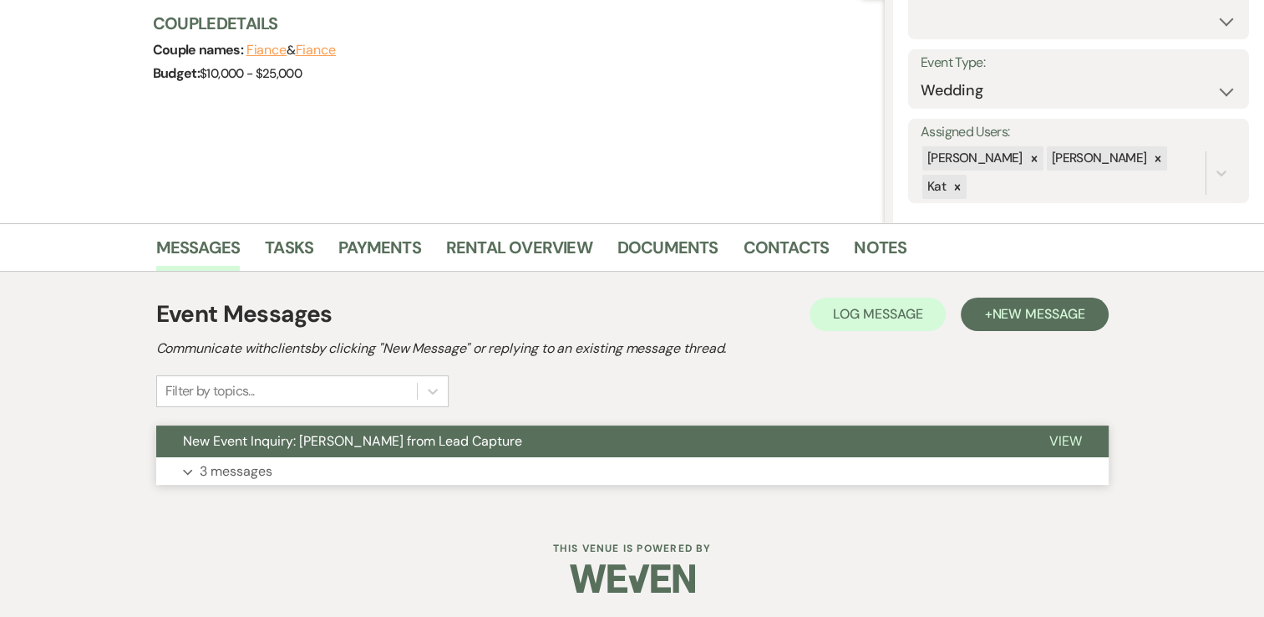
click at [247, 466] on p "3 messages" at bounding box center [236, 471] width 73 height 22
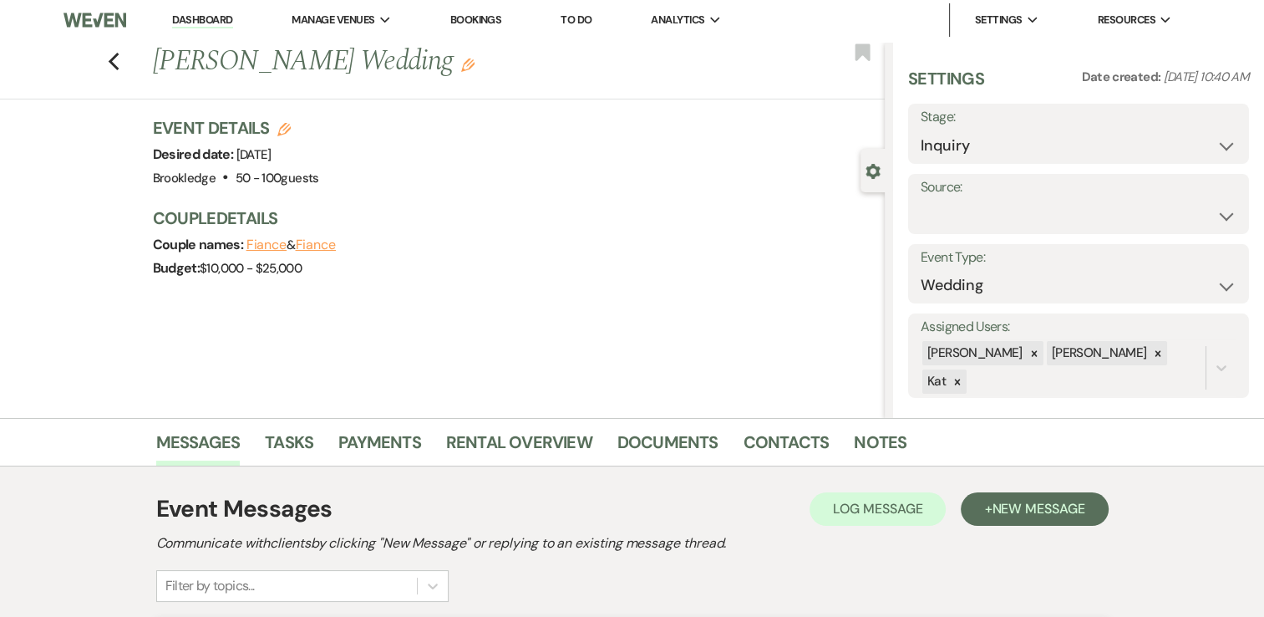
scroll to position [0, 0]
click at [120, 64] on icon "Previous" at bounding box center [114, 63] width 13 height 20
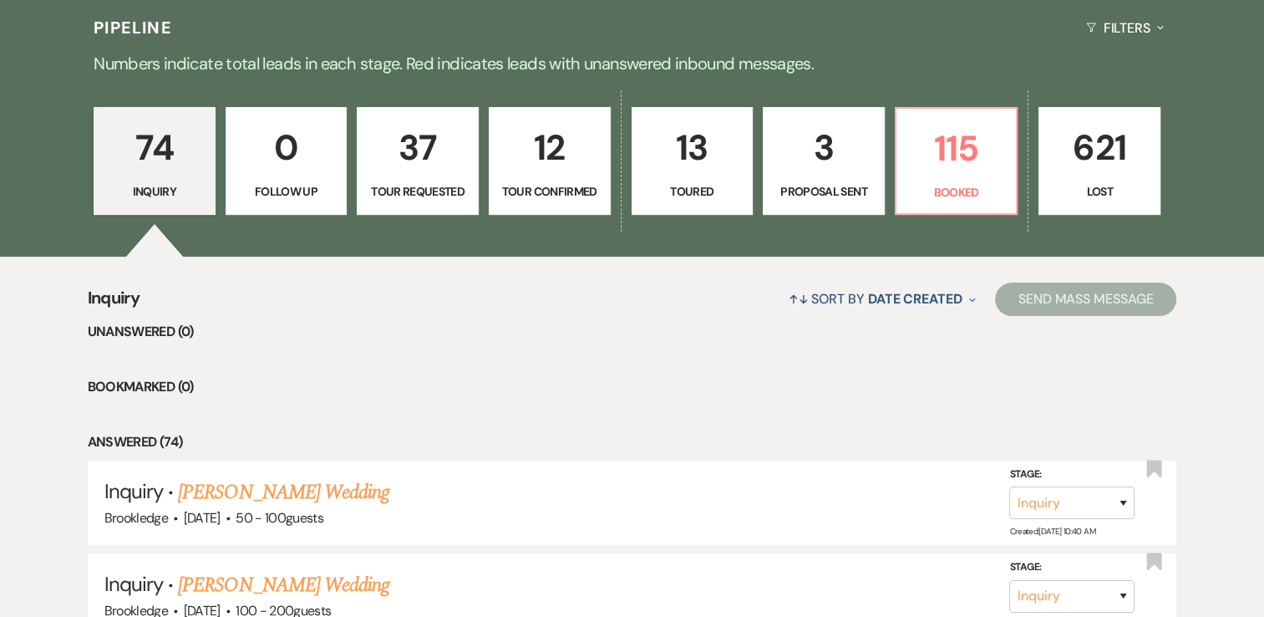
scroll to position [418, 0]
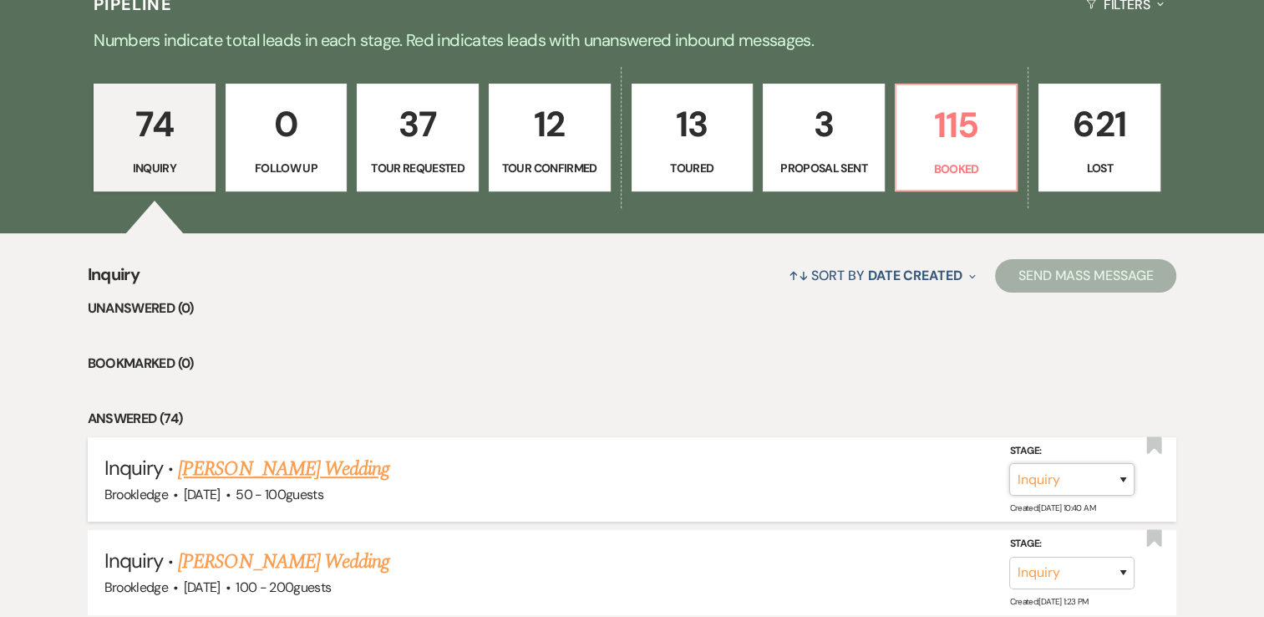
click at [1130, 482] on select "Inquiry Follow Up Tour Requested Tour Confirmed Toured Proposal Sent Booked Lost" at bounding box center [1072, 479] width 125 height 33
select select "9"
click at [1010, 463] on select "Inquiry Follow Up Tour Requested Tour Confirmed Toured Proposal Sent Booked Lost" at bounding box center [1072, 479] width 125 height 33
click at [1115, 473] on button "Save" at bounding box center [1102, 478] width 84 height 33
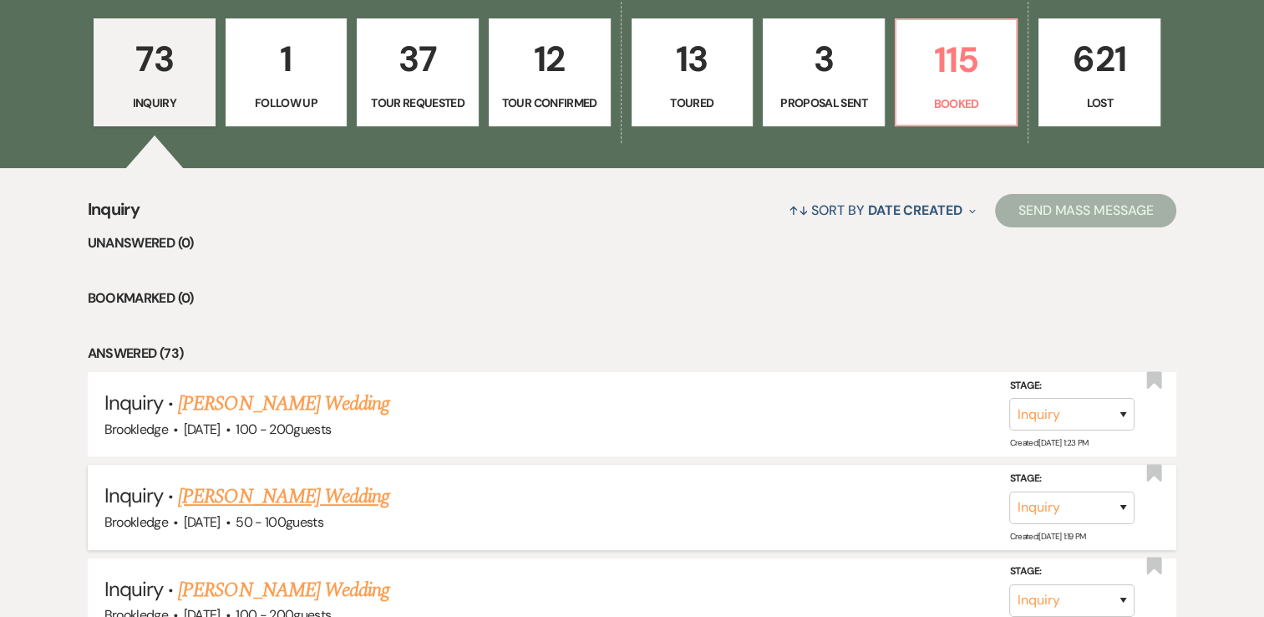
scroll to position [501, 0]
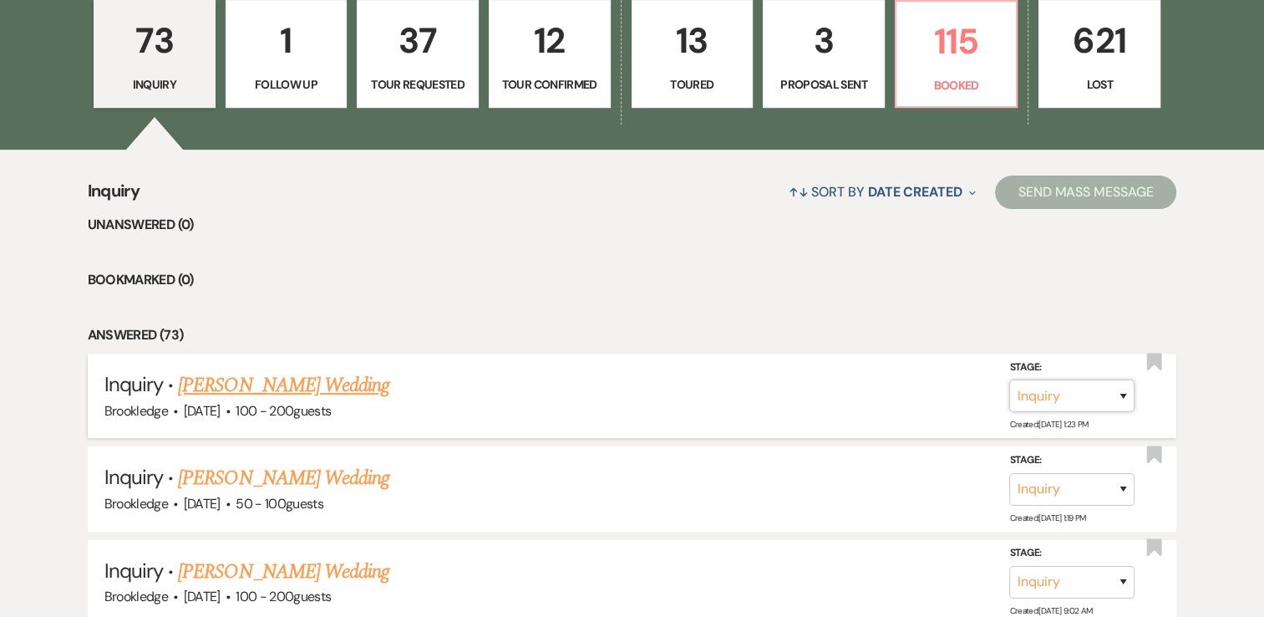
click at [1123, 395] on select "Inquiry Follow Up Tour Requested Tour Confirmed Toured Proposal Sent Booked Lost" at bounding box center [1072, 395] width 125 height 33
select select "9"
click at [1010, 379] on select "Inquiry Follow Up Tour Requested Tour Confirmed Toured Proposal Sent Booked Lost" at bounding box center [1072, 395] width 125 height 33
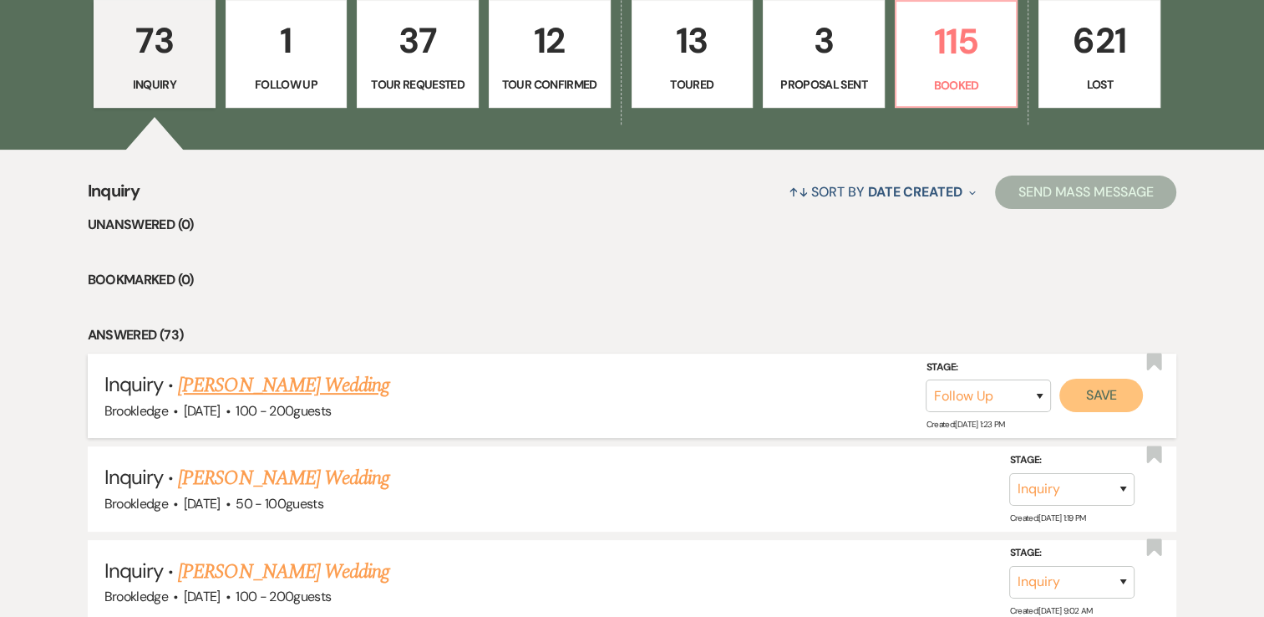
click at [1107, 392] on button "Save" at bounding box center [1102, 395] width 84 height 33
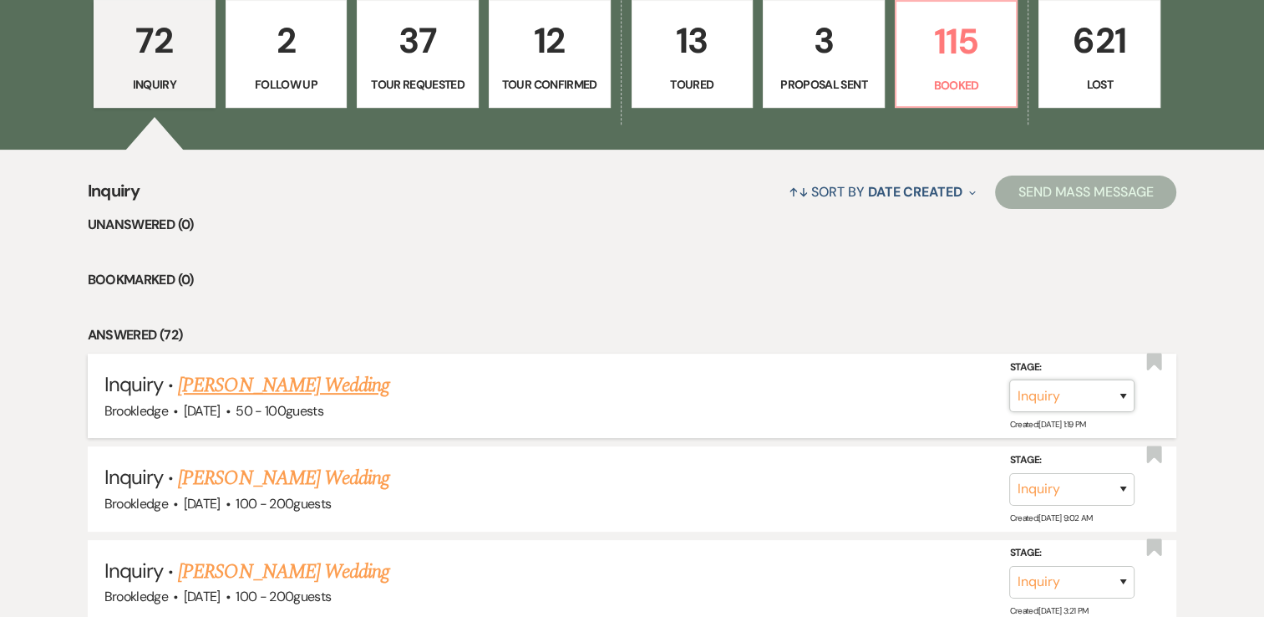
click at [1127, 398] on select "Inquiry Follow Up Tour Requested Tour Confirmed Toured Proposal Sent Booked Lost" at bounding box center [1072, 395] width 125 height 33
select select "9"
click at [1010, 379] on select "Inquiry Follow Up Tour Requested Tour Confirmed Toured Proposal Sent Booked Lost" at bounding box center [1072, 395] width 125 height 33
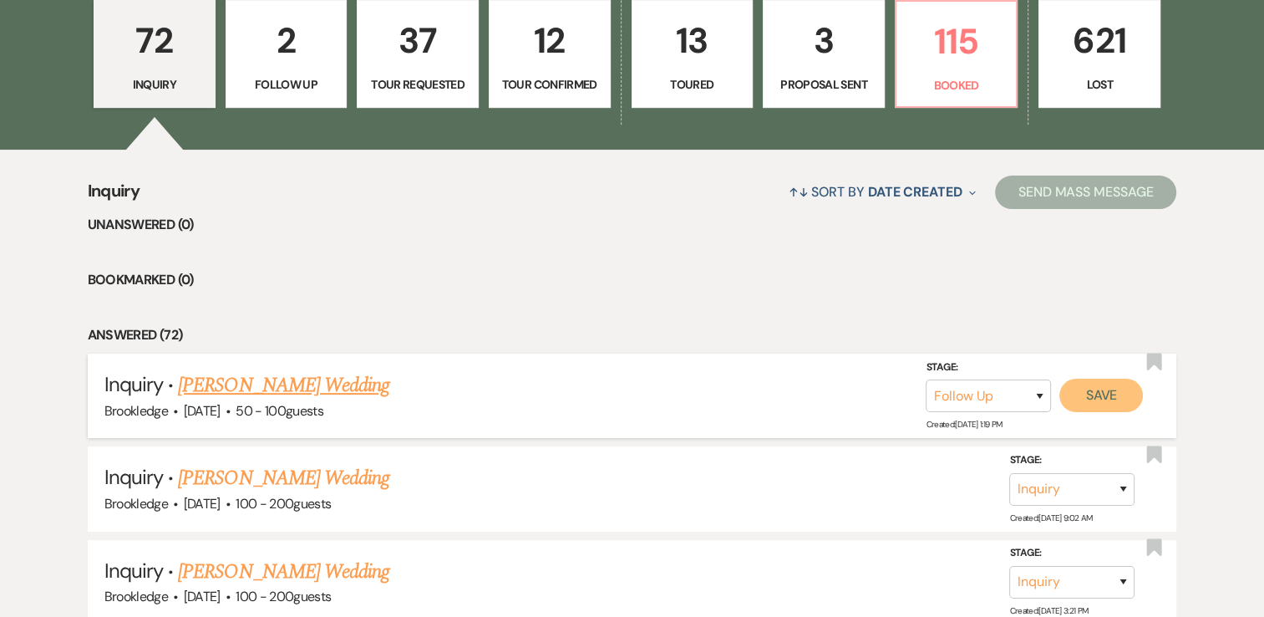
click at [1111, 396] on button "Save" at bounding box center [1102, 395] width 84 height 33
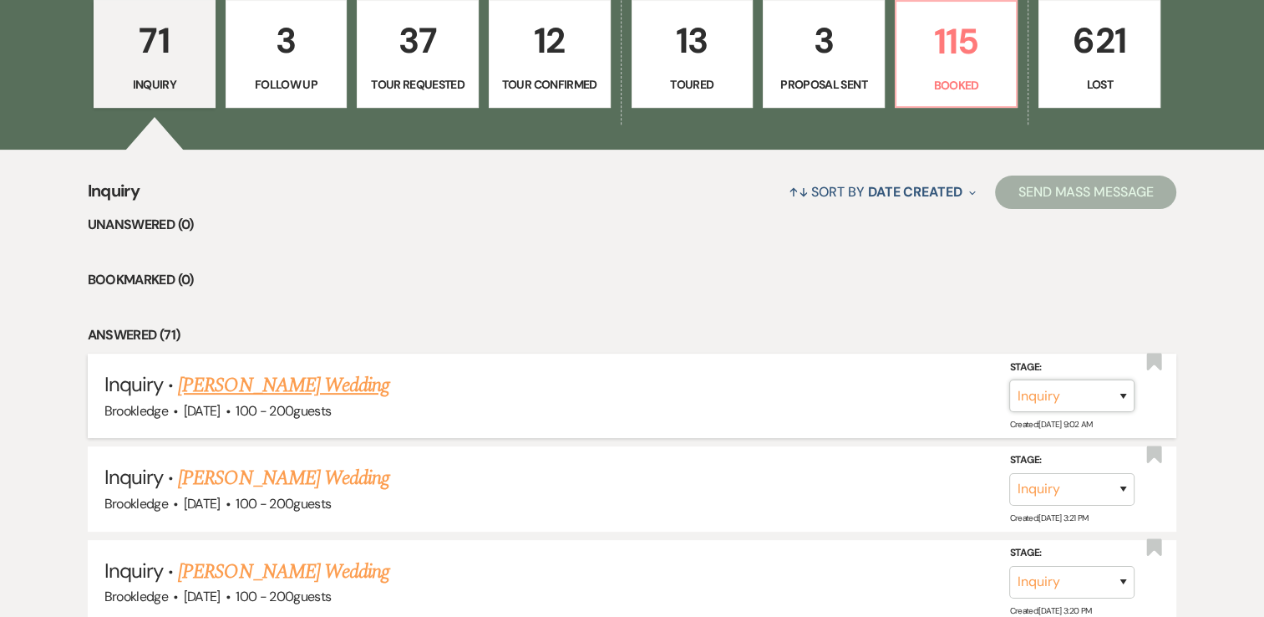
click at [1112, 389] on select "Inquiry Follow Up Tour Requested Tour Confirmed Toured Proposal Sent Booked Lost" at bounding box center [1072, 395] width 125 height 33
select select "9"
click at [1010, 379] on select "Inquiry Follow Up Tour Requested Tour Confirmed Toured Proposal Sent Booked Lost" at bounding box center [1072, 395] width 125 height 33
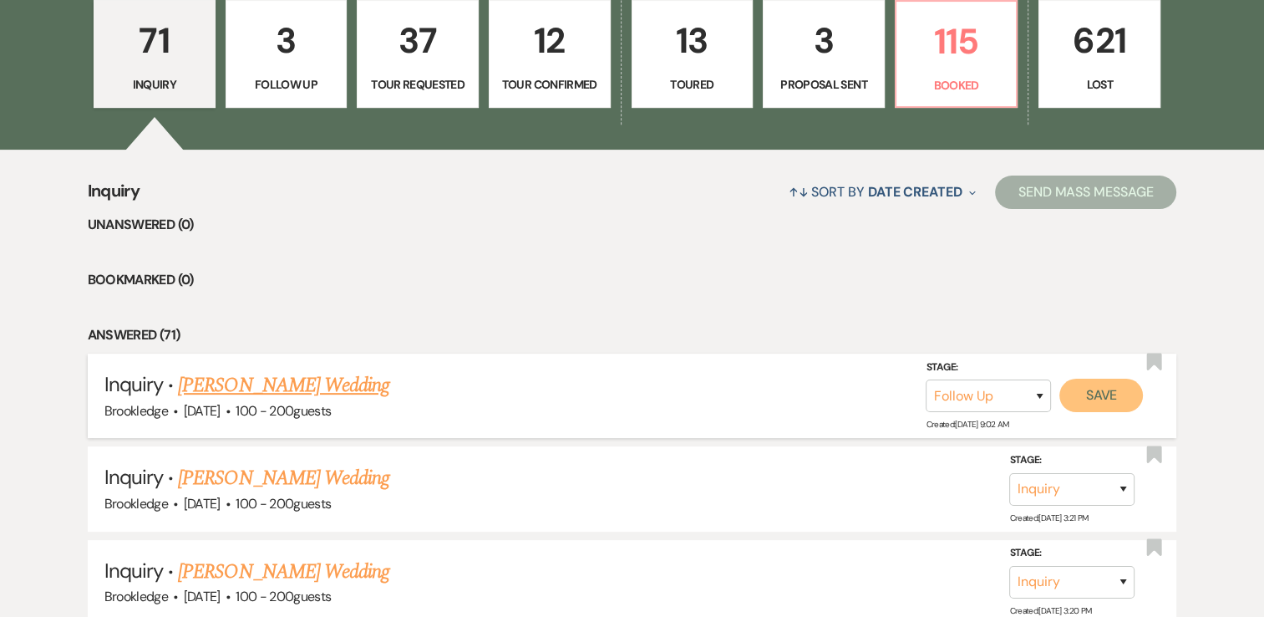
click at [1125, 392] on button "Save" at bounding box center [1102, 395] width 84 height 33
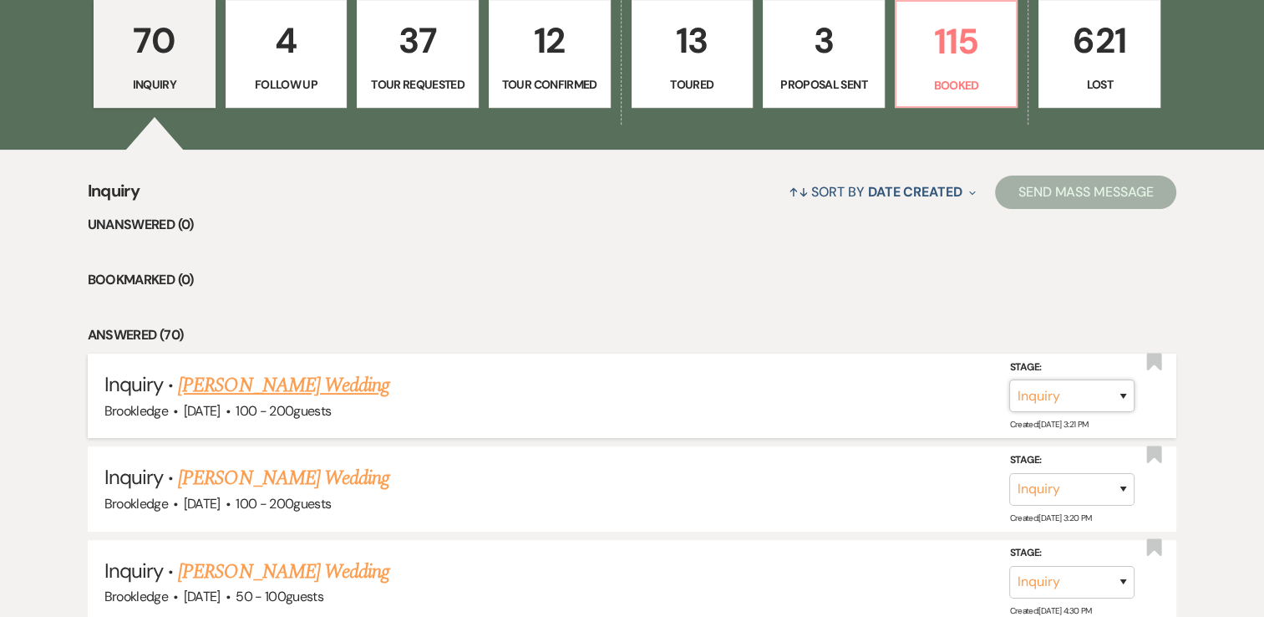
click at [1123, 399] on select "Inquiry Follow Up Tour Requested Tour Confirmed Toured Proposal Sent Booked Lost" at bounding box center [1072, 395] width 125 height 33
select select "9"
click at [1010, 379] on select "Inquiry Follow Up Tour Requested Tour Confirmed Toured Proposal Sent Booked Lost" at bounding box center [1072, 395] width 125 height 33
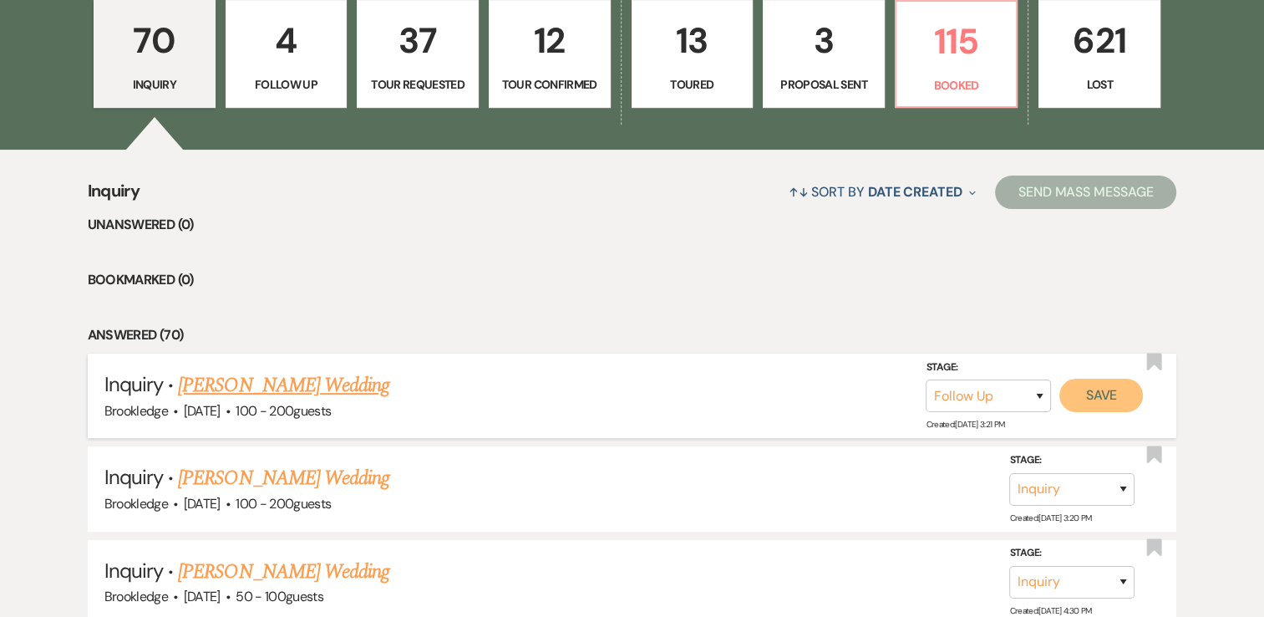
click at [1118, 398] on button "Save" at bounding box center [1102, 395] width 84 height 33
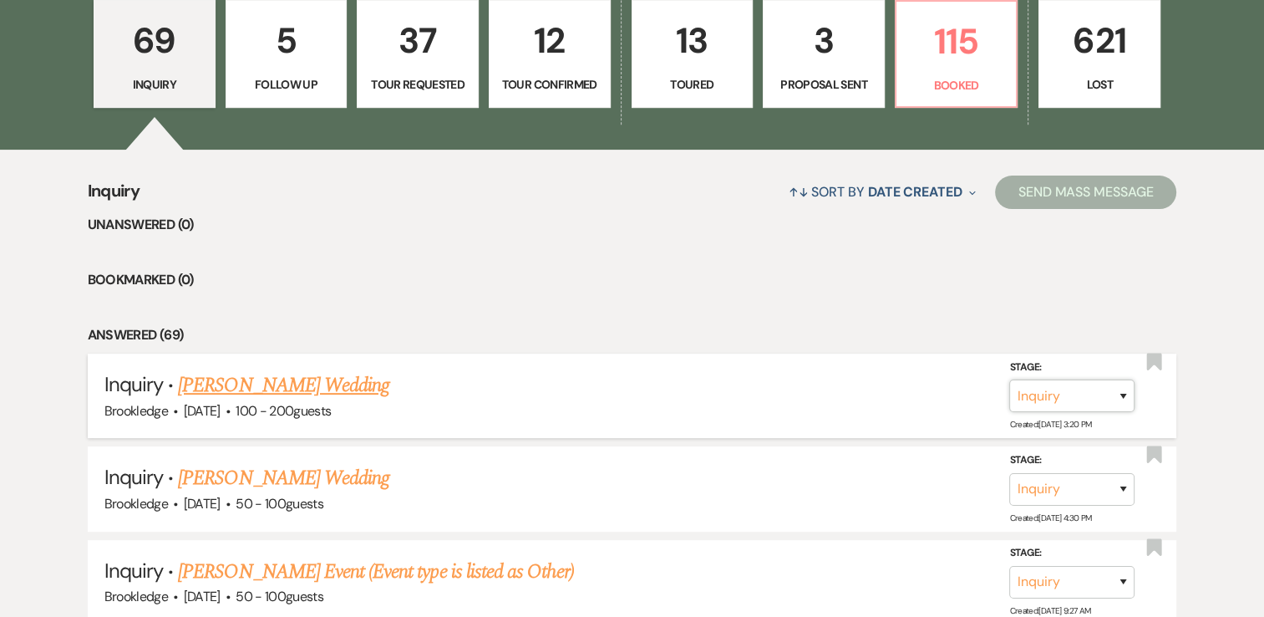
click at [1127, 400] on select "Inquiry Follow Up Tour Requested Tour Confirmed Toured Proposal Sent Booked Lost" at bounding box center [1072, 395] width 125 height 33
select select "9"
click at [1010, 379] on select "Inquiry Follow Up Tour Requested Tour Confirmed Toured Proposal Sent Booked Lost" at bounding box center [1072, 395] width 125 height 33
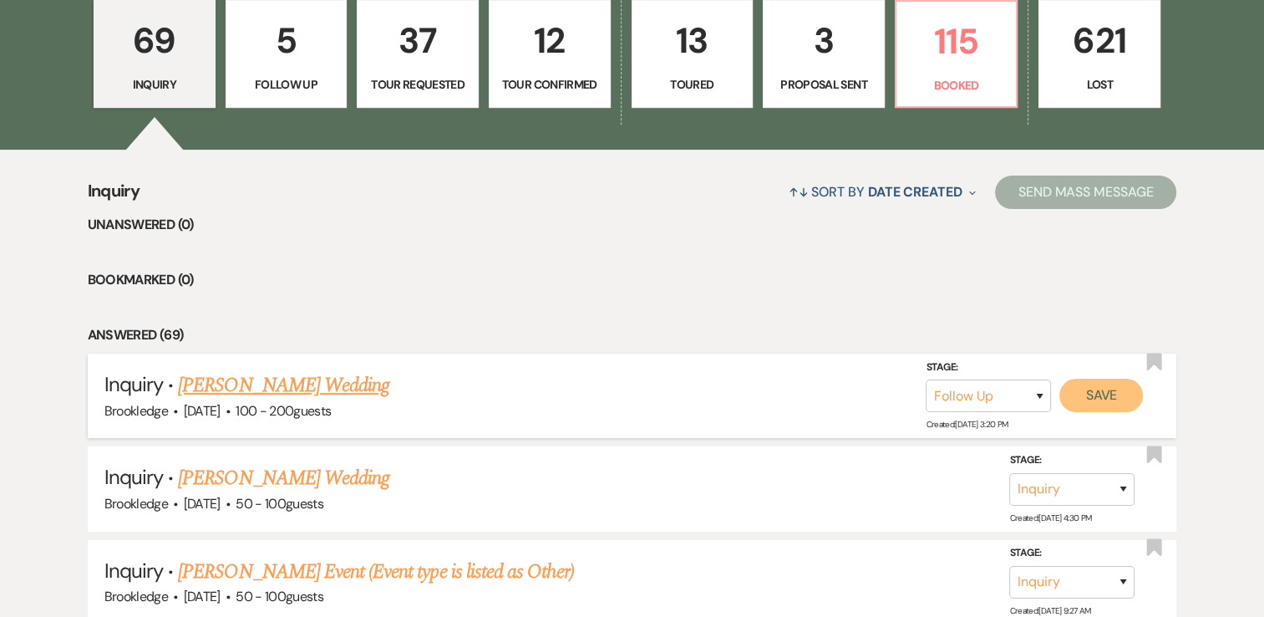
click at [1127, 386] on button "Save" at bounding box center [1102, 395] width 84 height 33
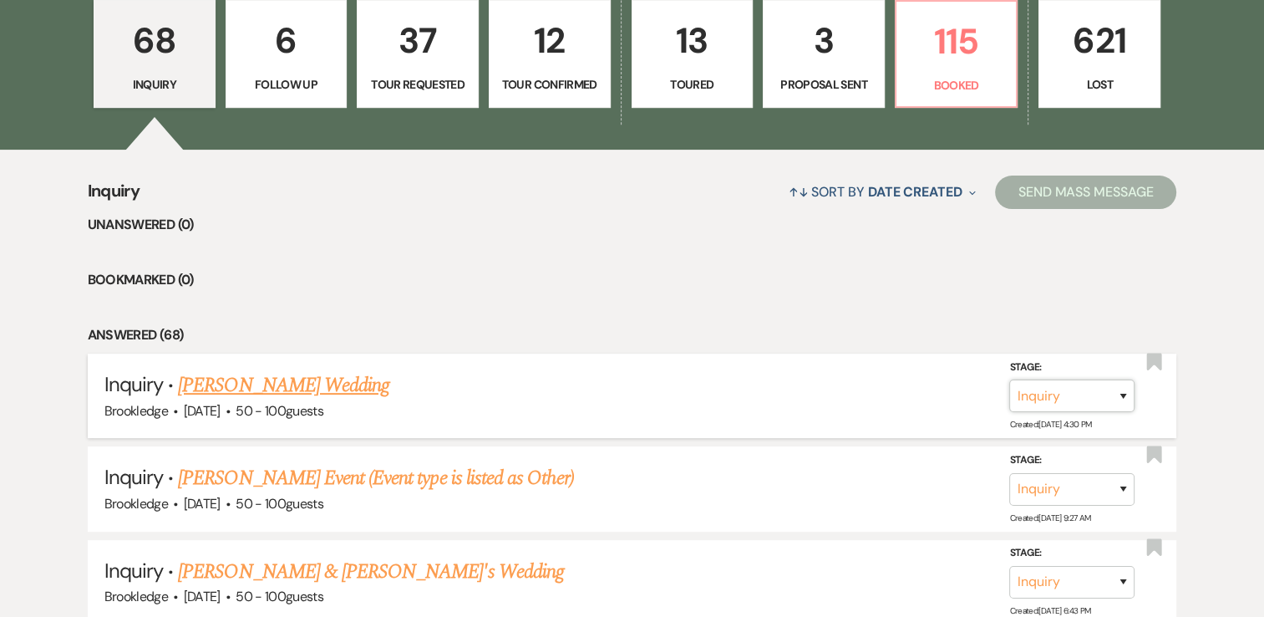
click at [1123, 394] on select "Inquiry Follow Up Tour Requested Tour Confirmed Toured Proposal Sent Booked Lost" at bounding box center [1072, 395] width 125 height 33
select select "8"
click at [1010, 379] on select "Inquiry Follow Up Tour Requested Tour Confirmed Toured Proposal Sent Booked Lost" at bounding box center [1072, 395] width 125 height 33
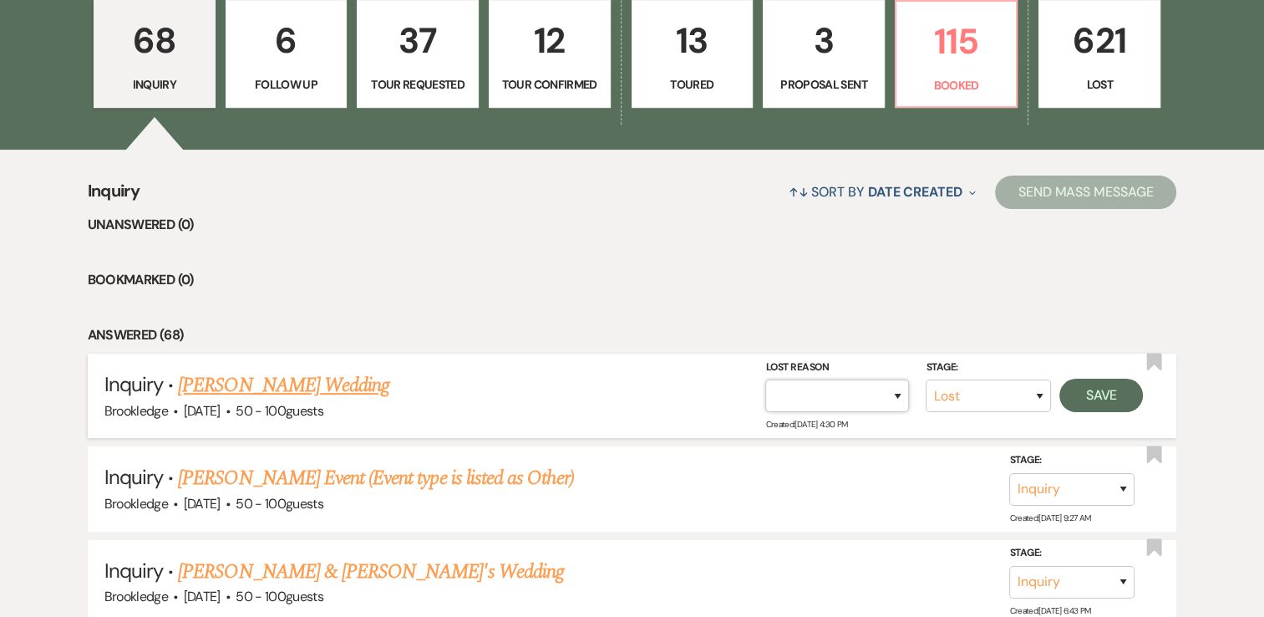
click at [838, 396] on select "Booked Elsewhere Budget Date Unavailable No Response Not a Good Match Capacity …" at bounding box center [838, 395] width 144 height 33
select select "5"
click at [766, 379] on select "Booked Elsewhere Budget Date Unavailable No Response Not a Good Match Capacity …" at bounding box center [838, 395] width 144 height 33
click at [1110, 389] on button "Save" at bounding box center [1102, 395] width 84 height 33
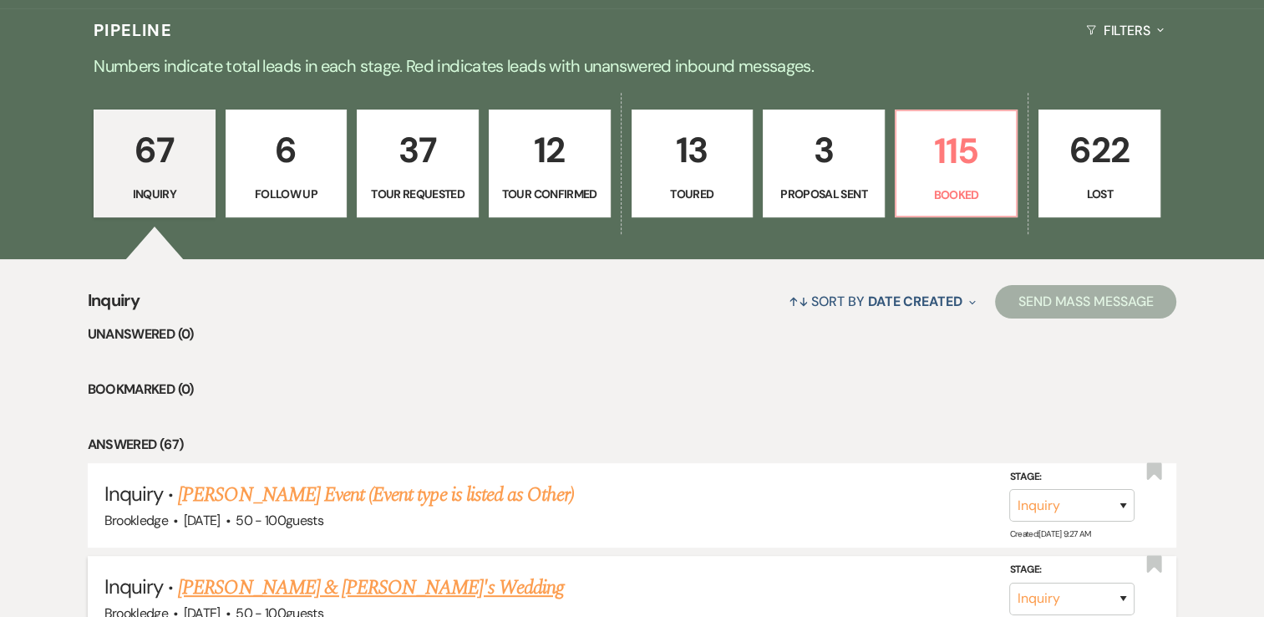
scroll to position [334, 0]
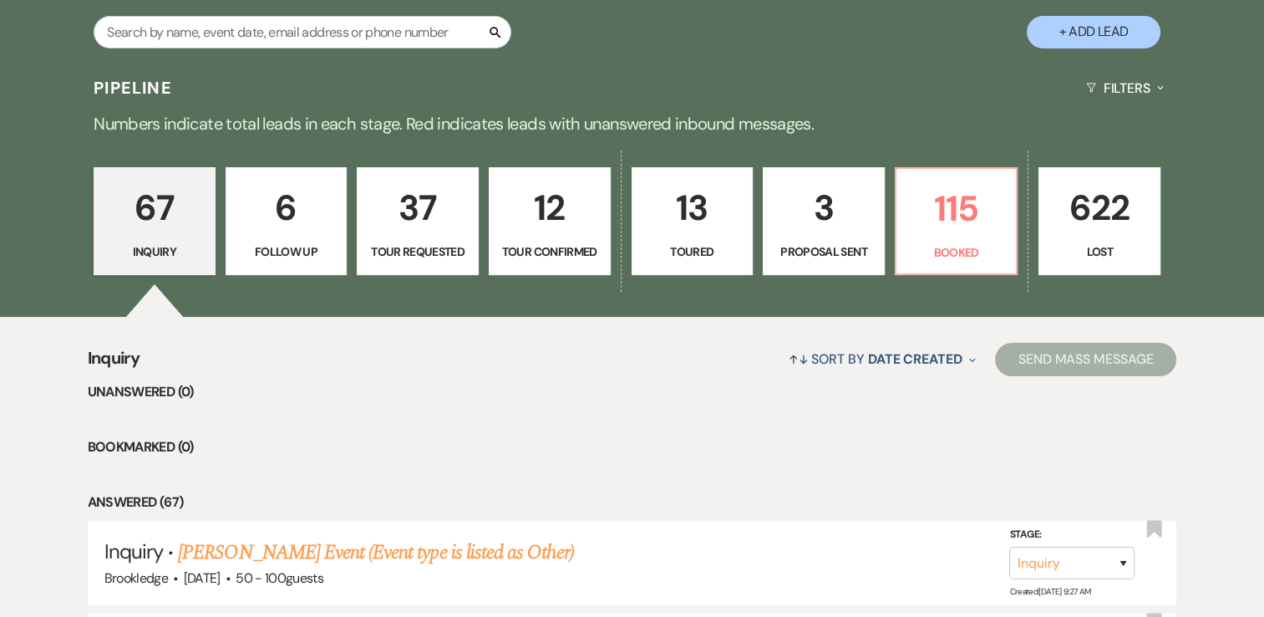
click at [286, 204] on p "6" at bounding box center [287, 208] width 100 height 56
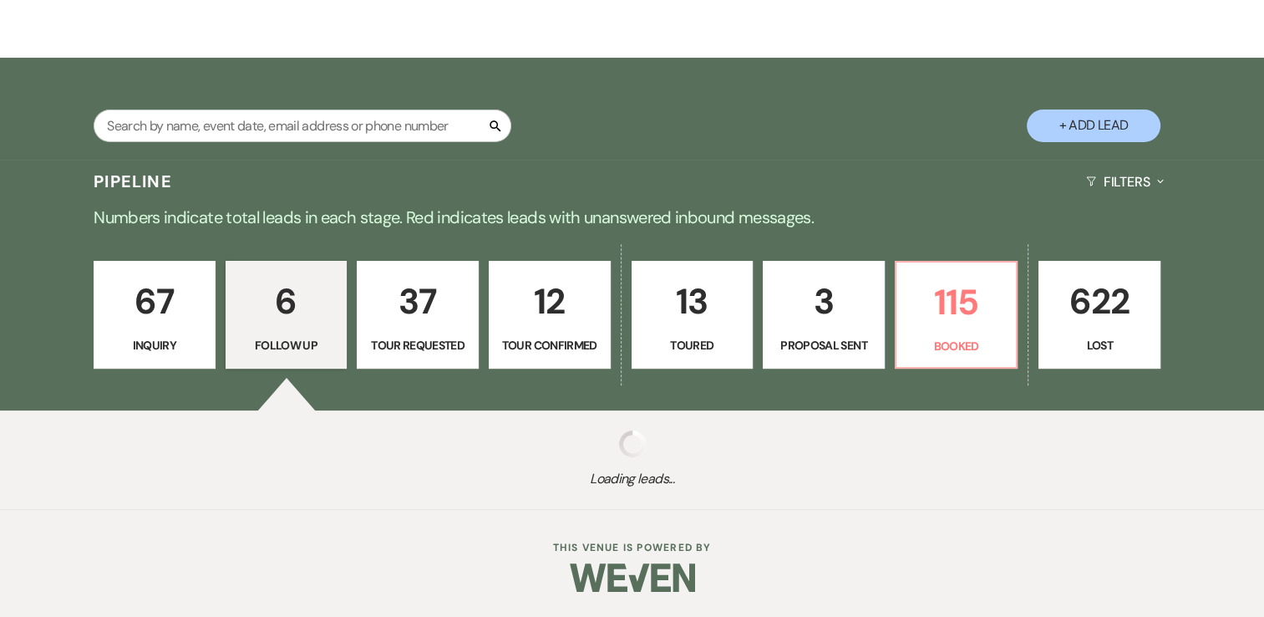
select select "9"
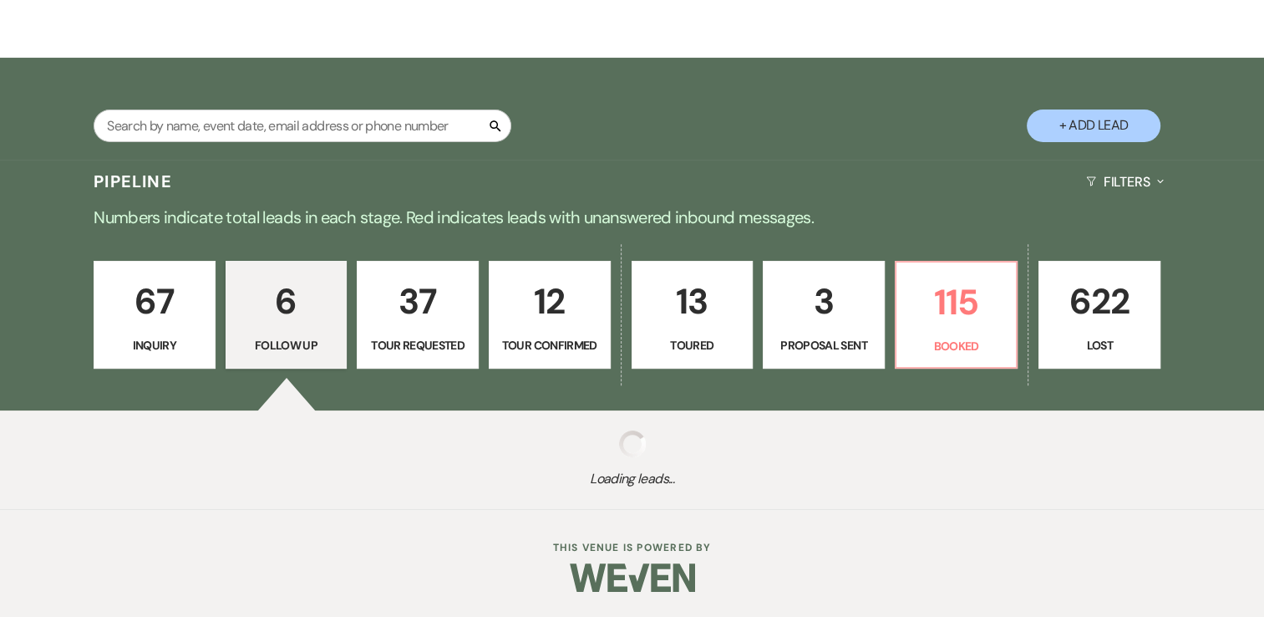
select select "9"
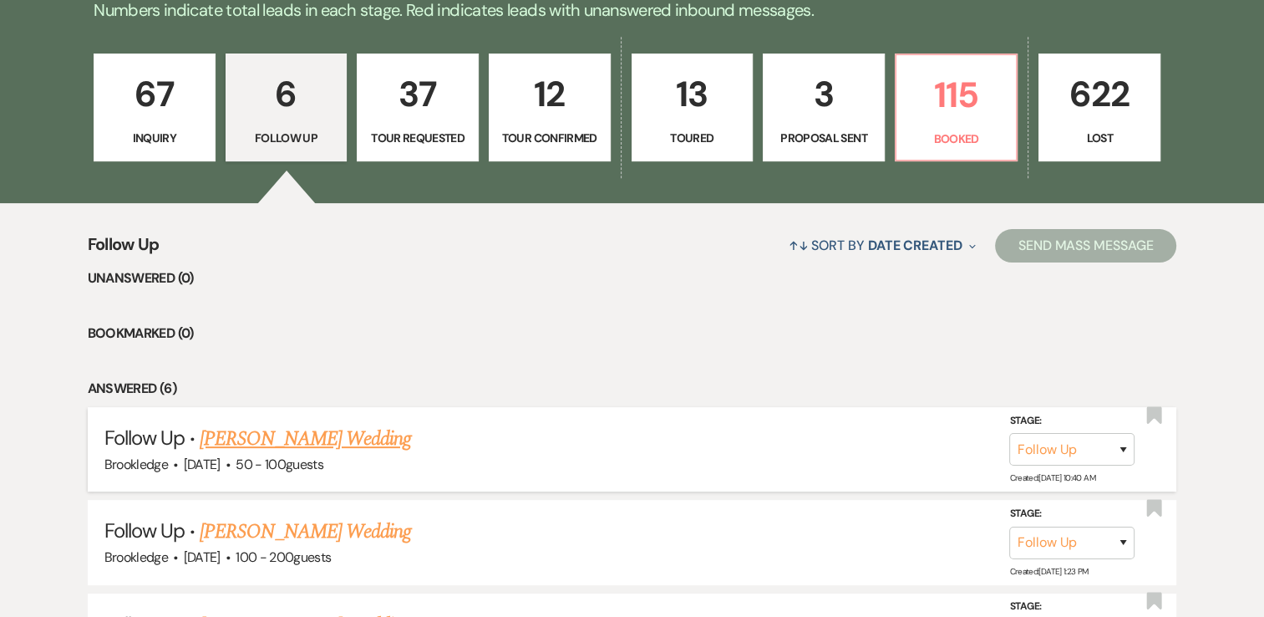
scroll to position [501, 0]
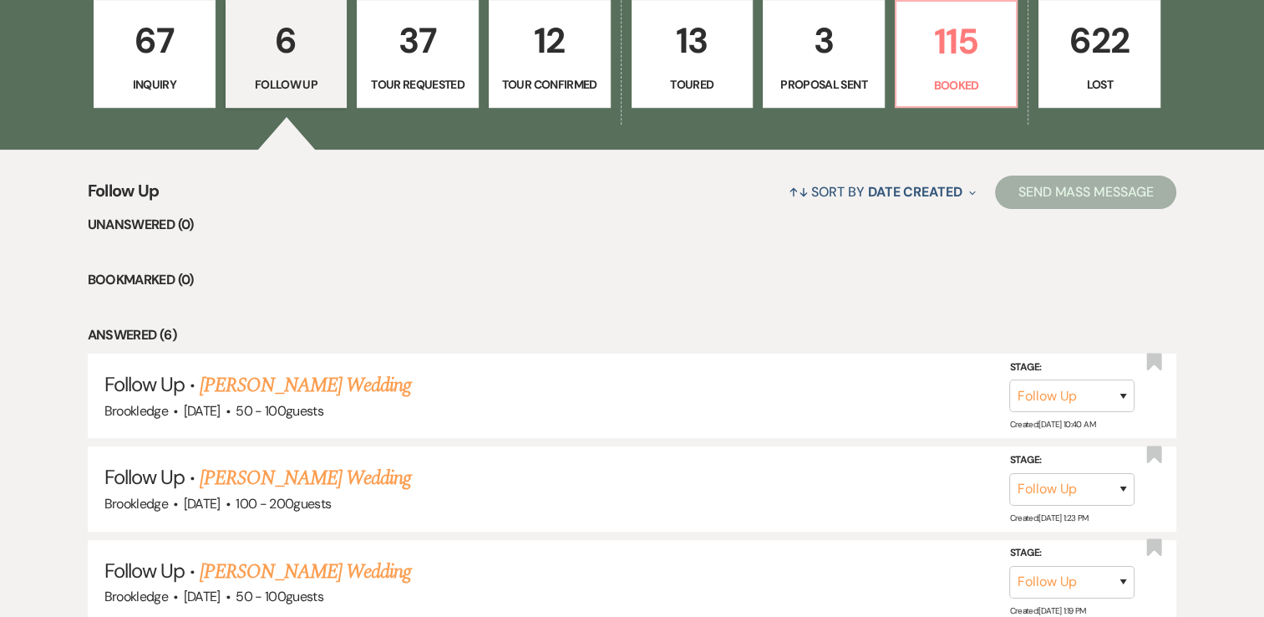
click at [437, 37] on p "37" at bounding box center [418, 41] width 100 height 56
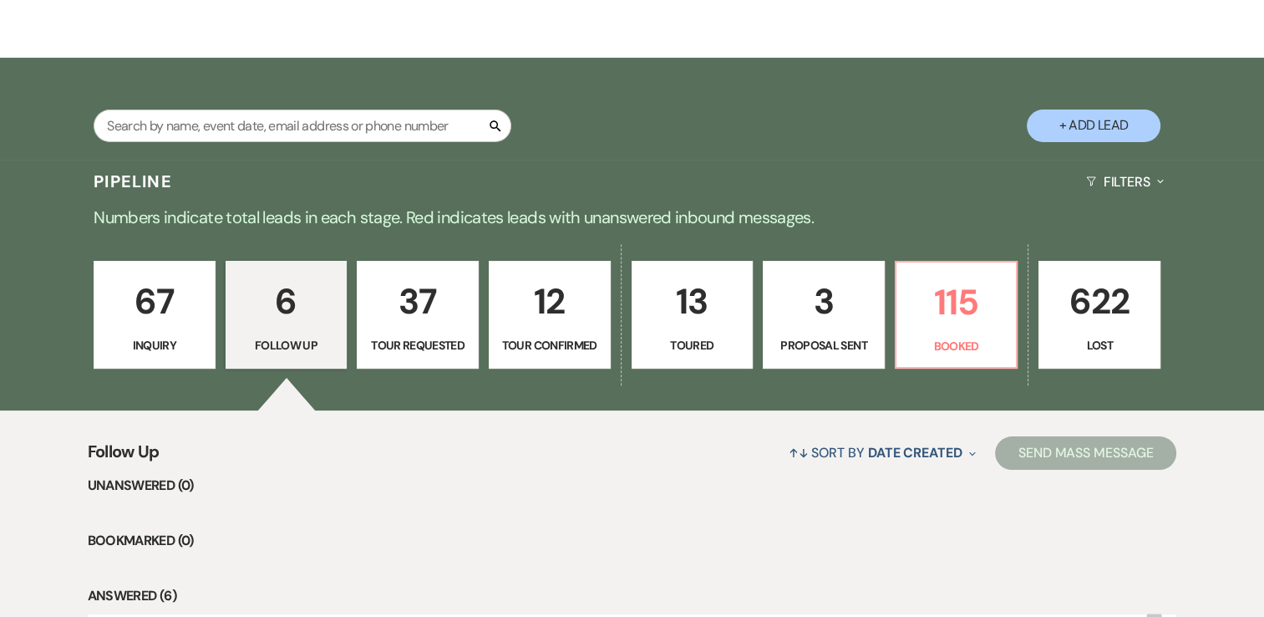
select select "2"
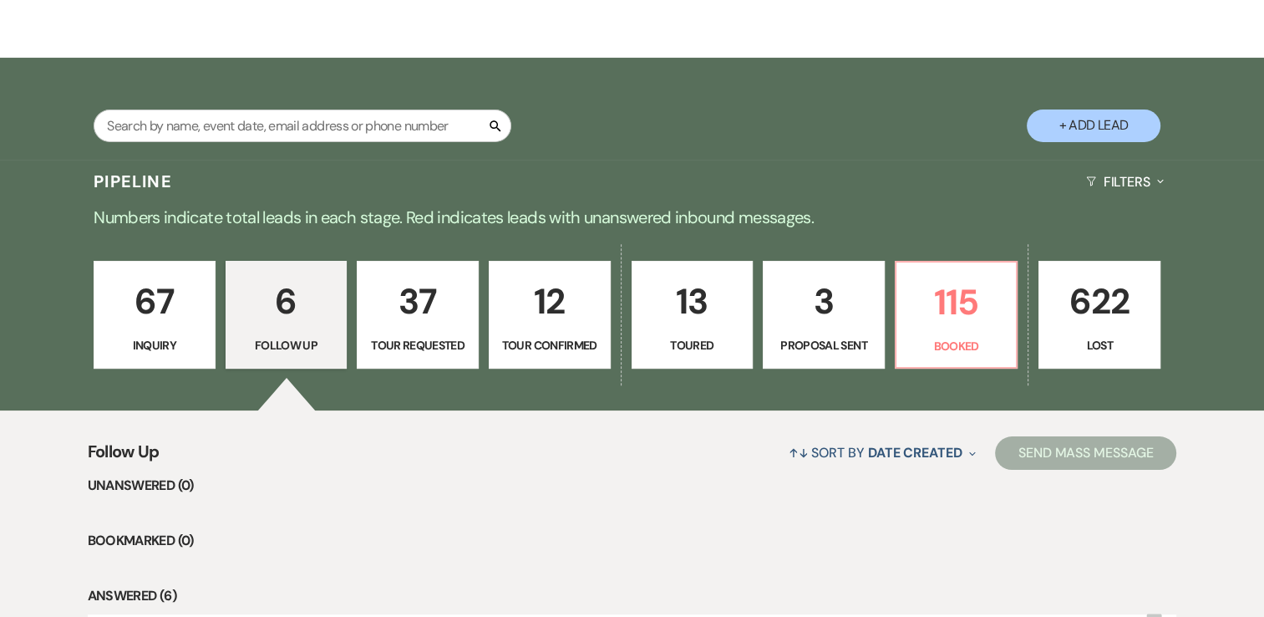
select select "2"
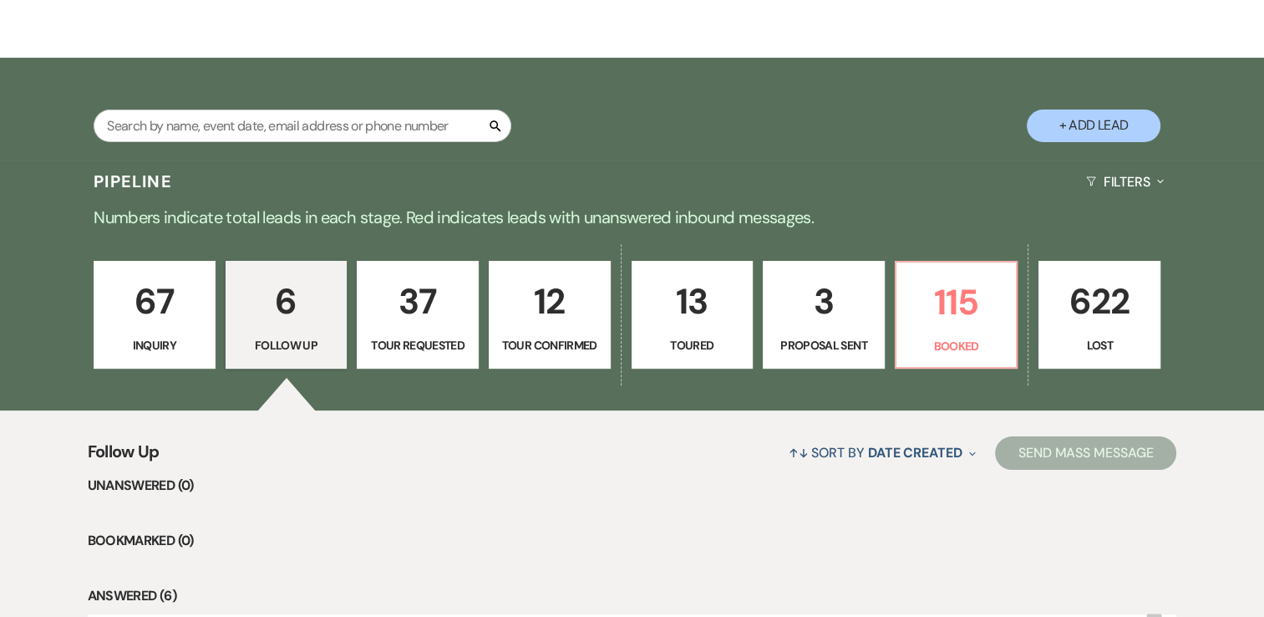
select select "2"
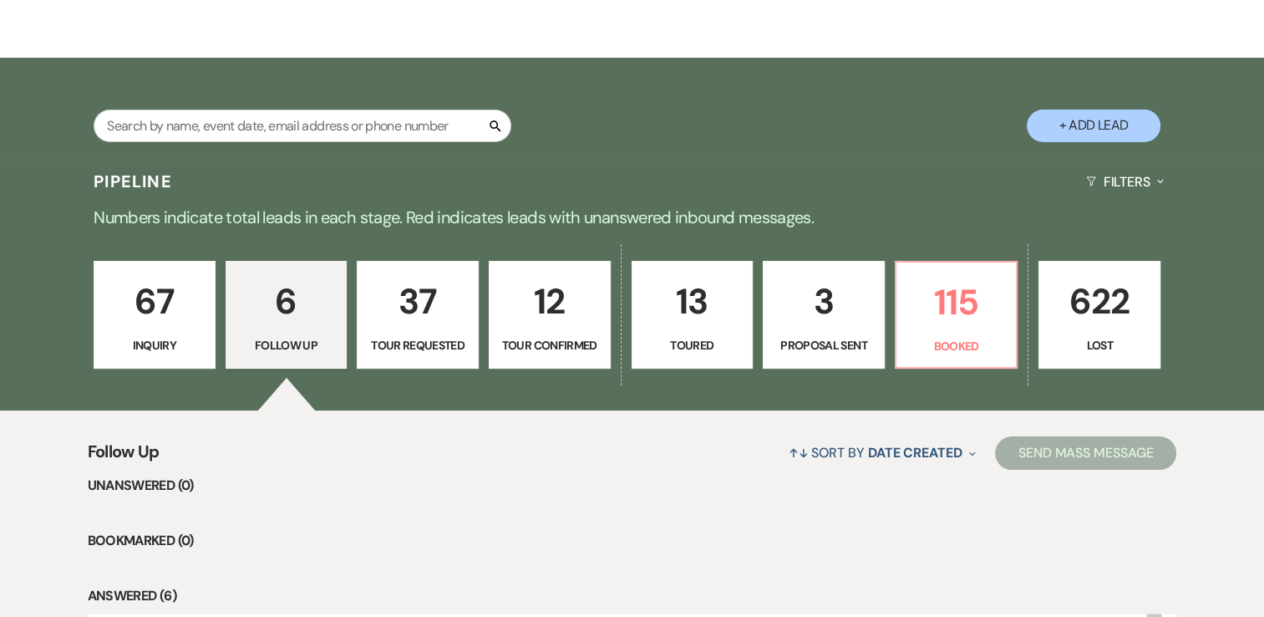
select select "2"
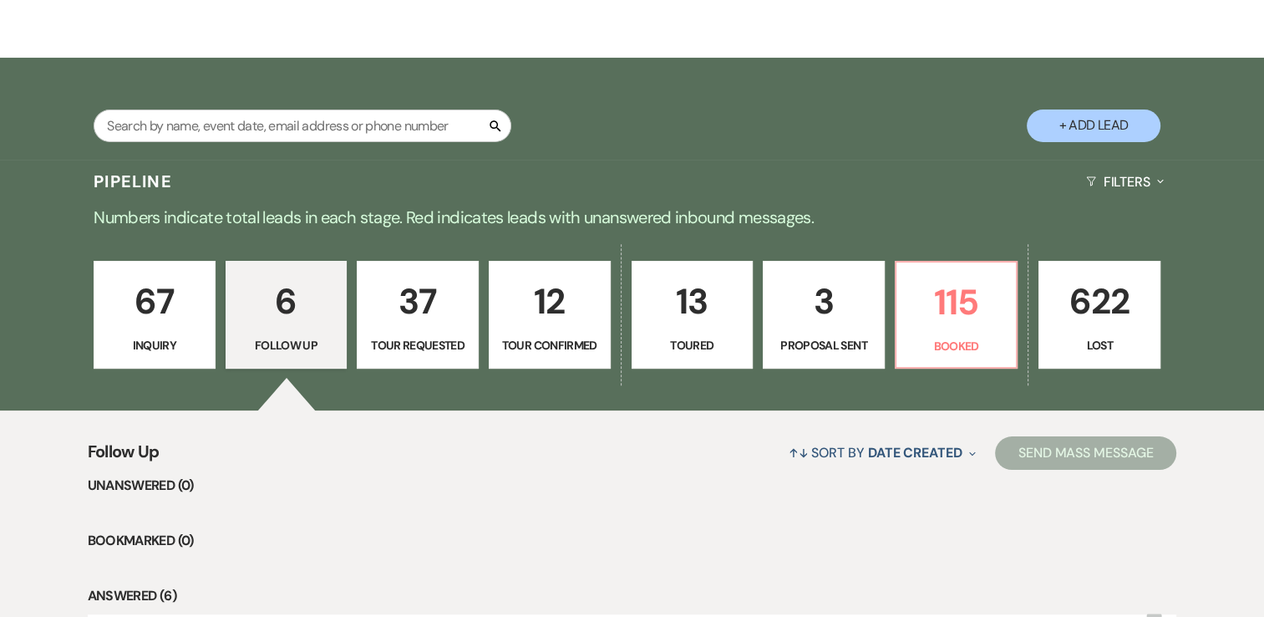
select select "2"
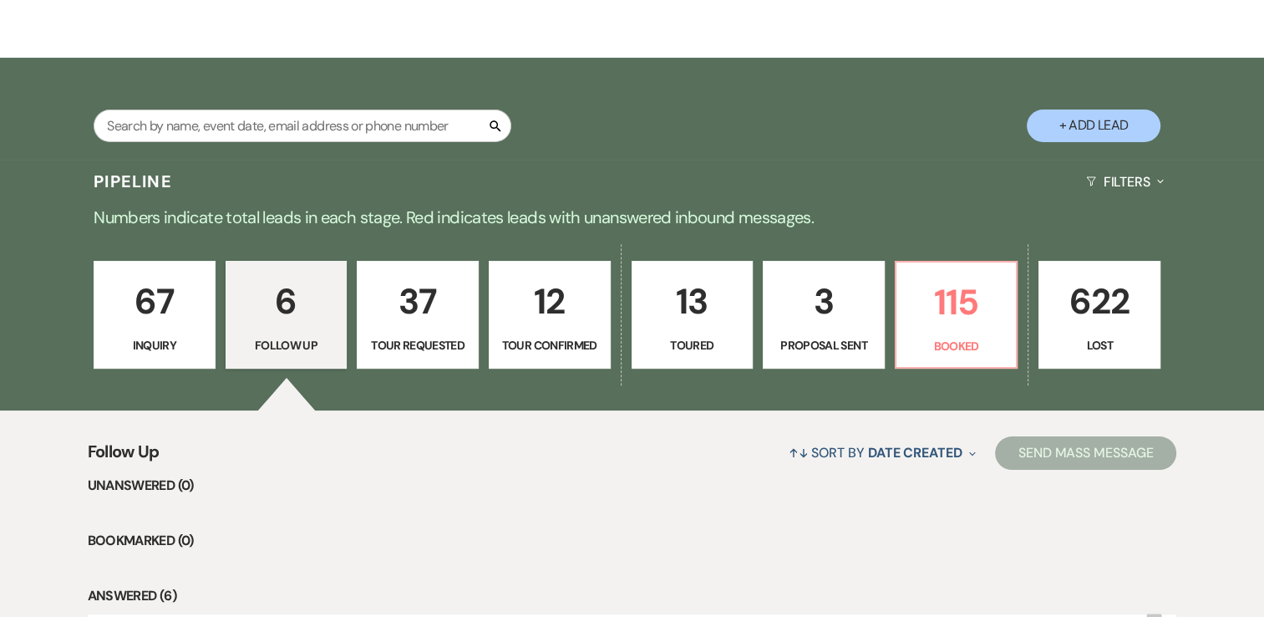
select select "2"
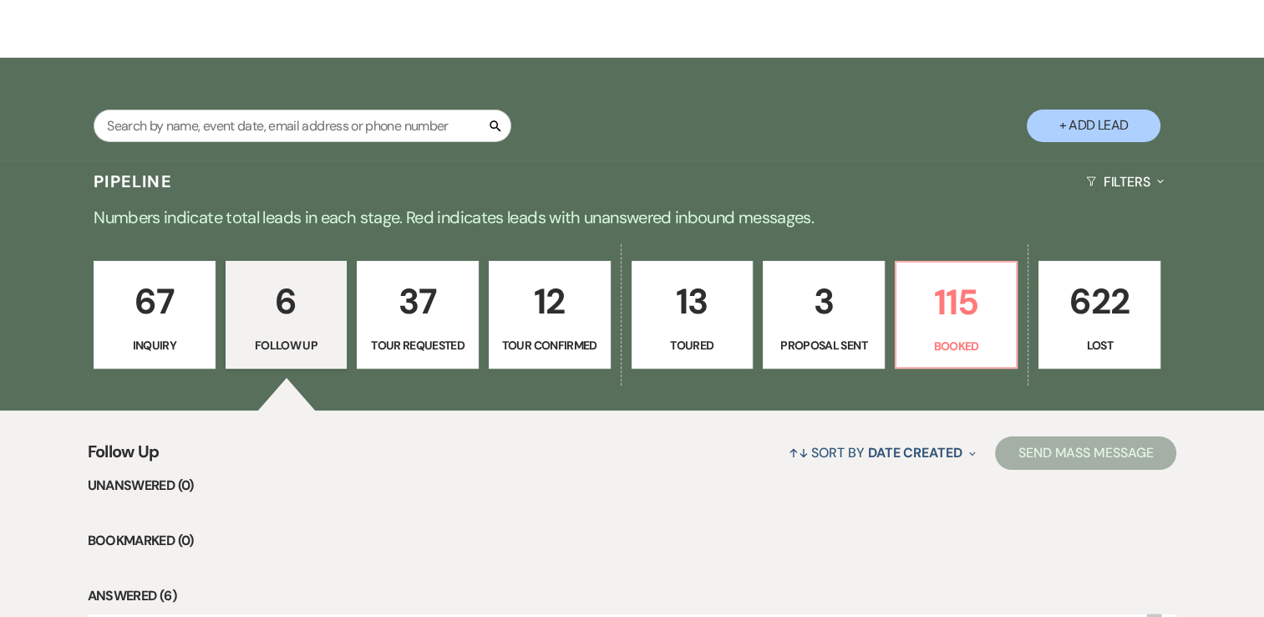
select select "2"
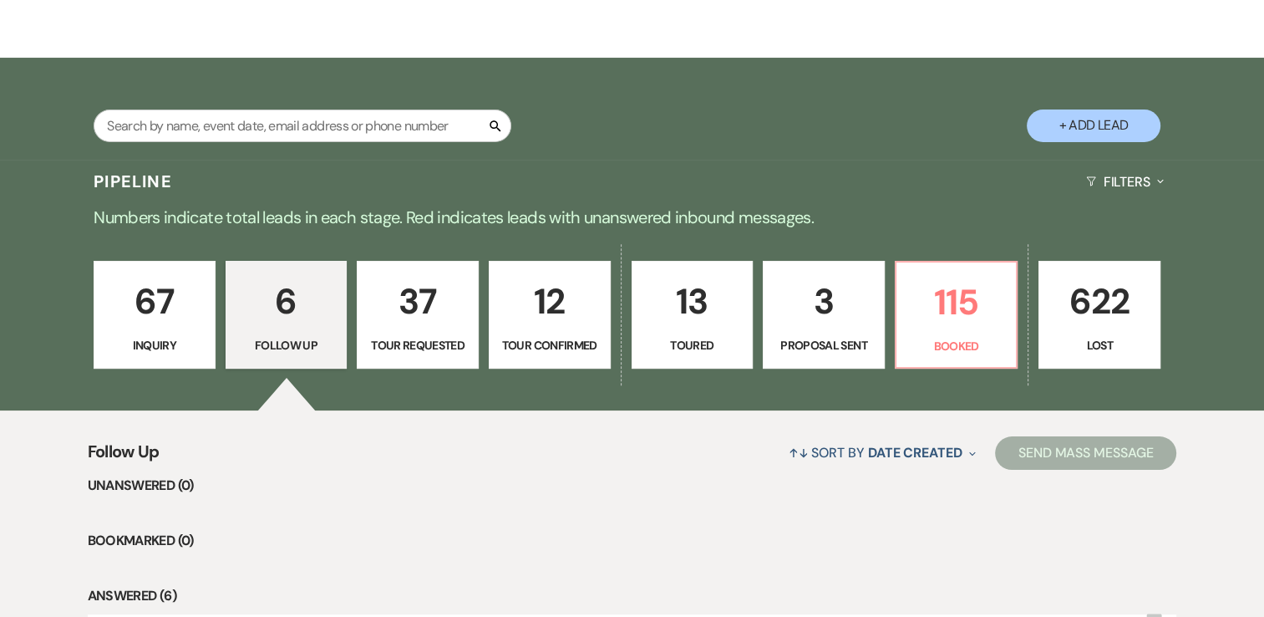
select select "2"
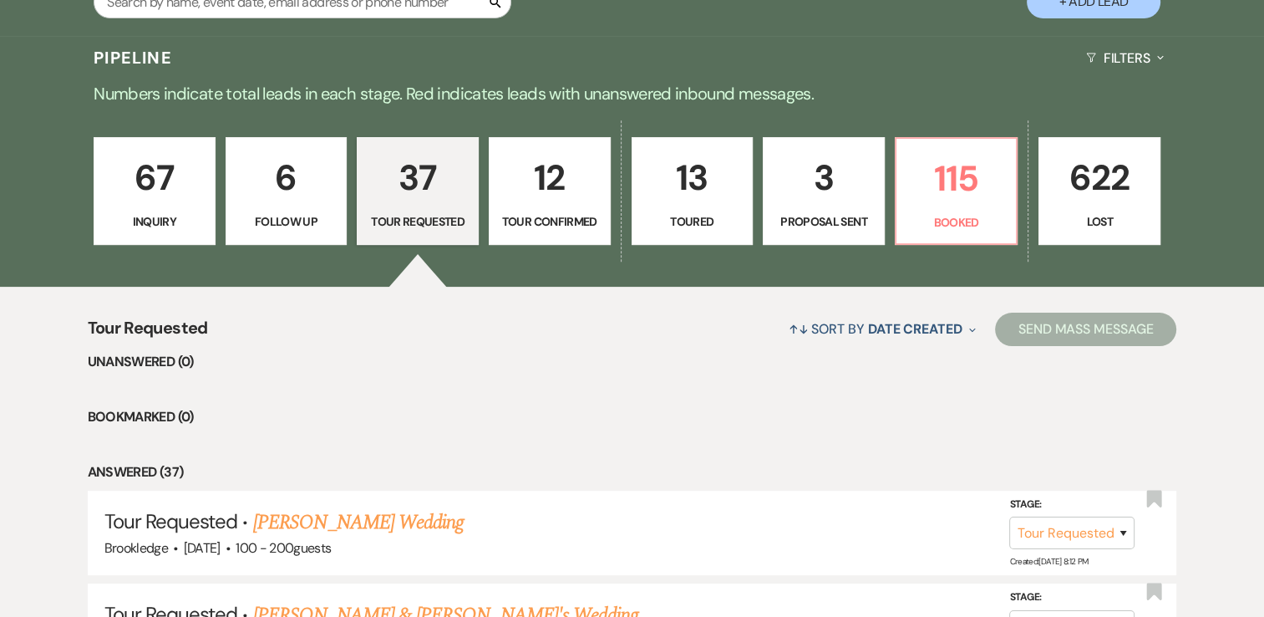
scroll to position [501, 0]
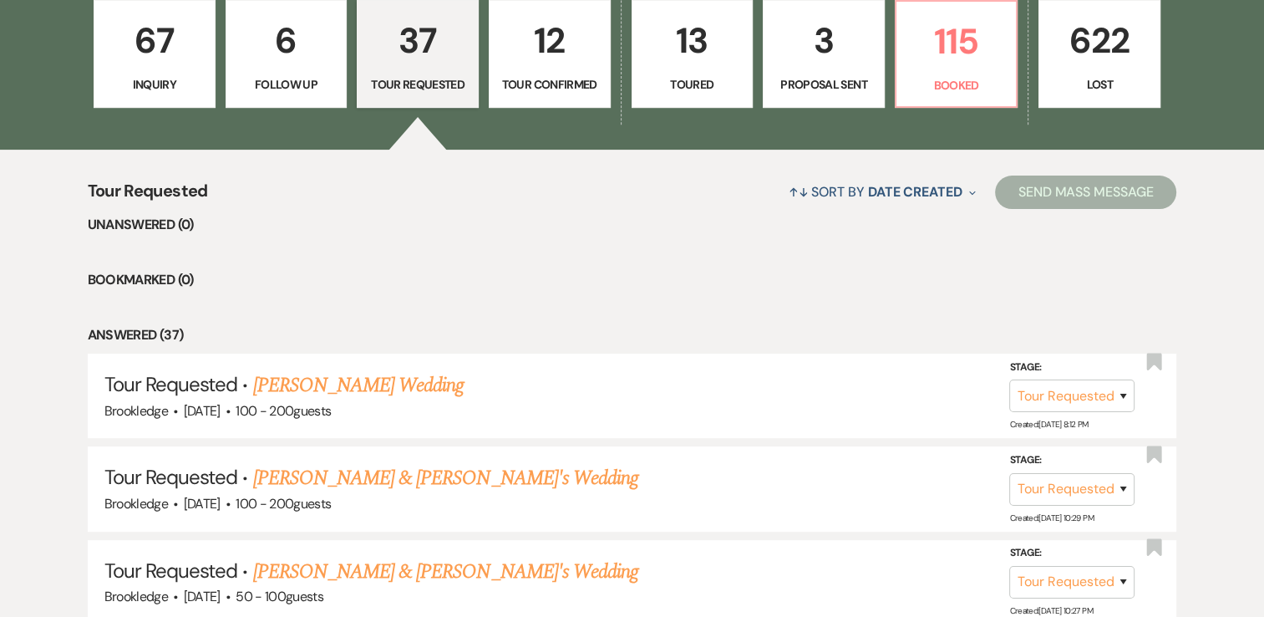
click at [548, 50] on p "12" at bounding box center [550, 41] width 100 height 56
select select "4"
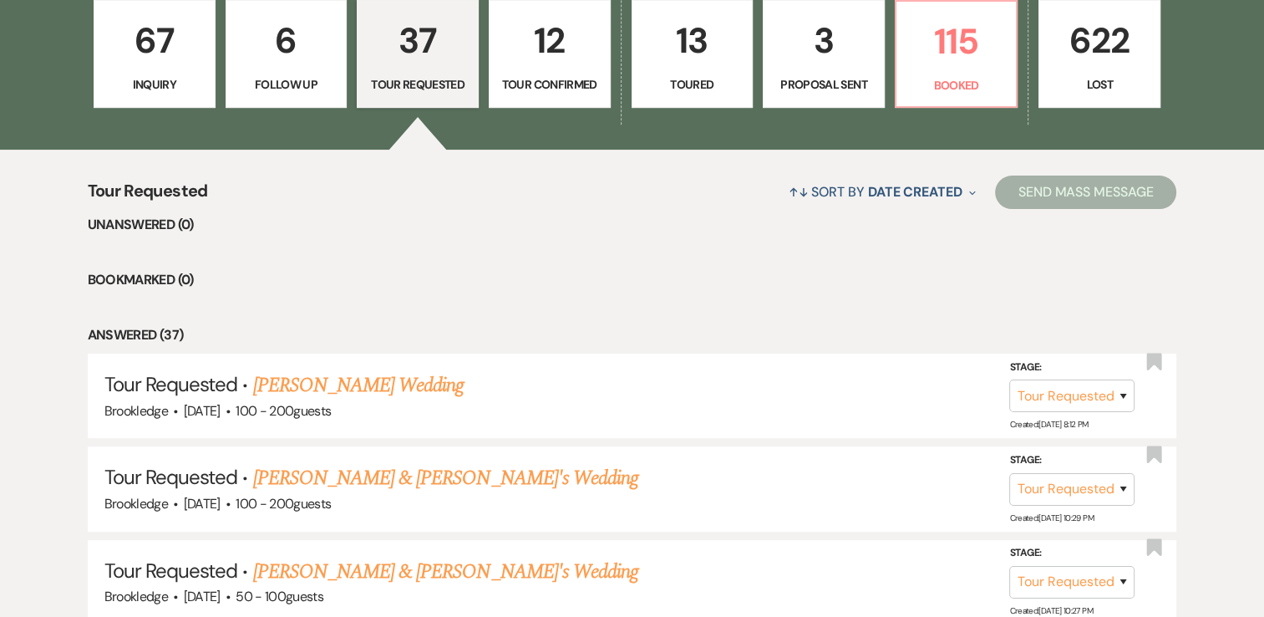
select select "4"
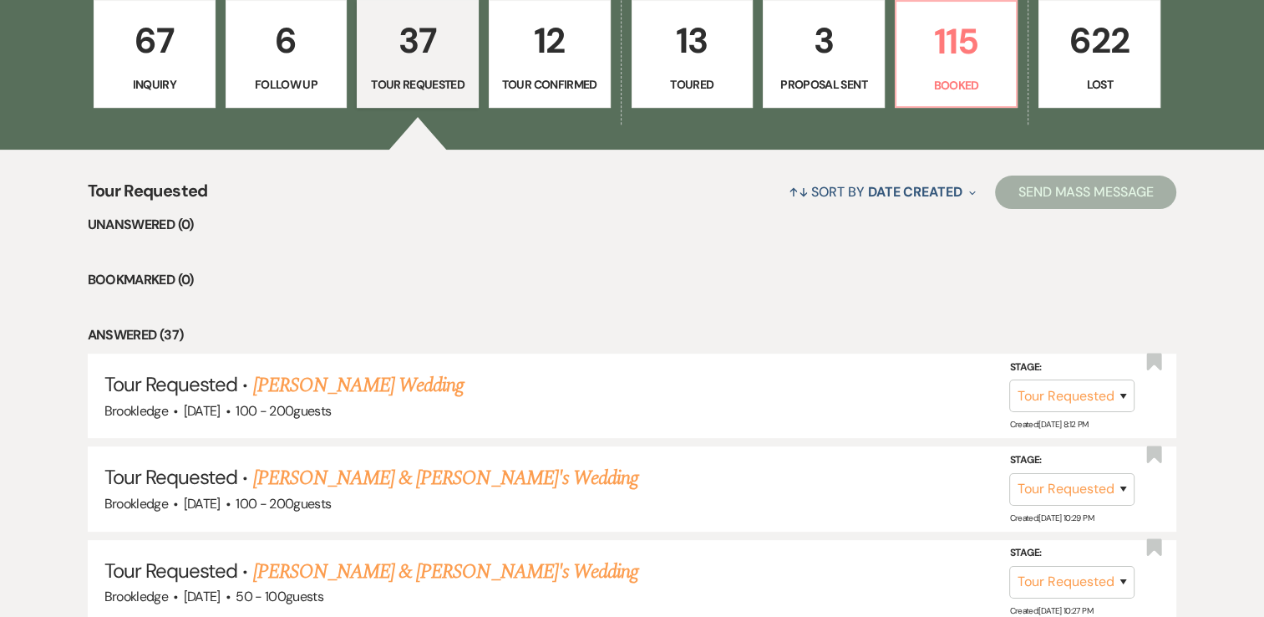
select select "4"
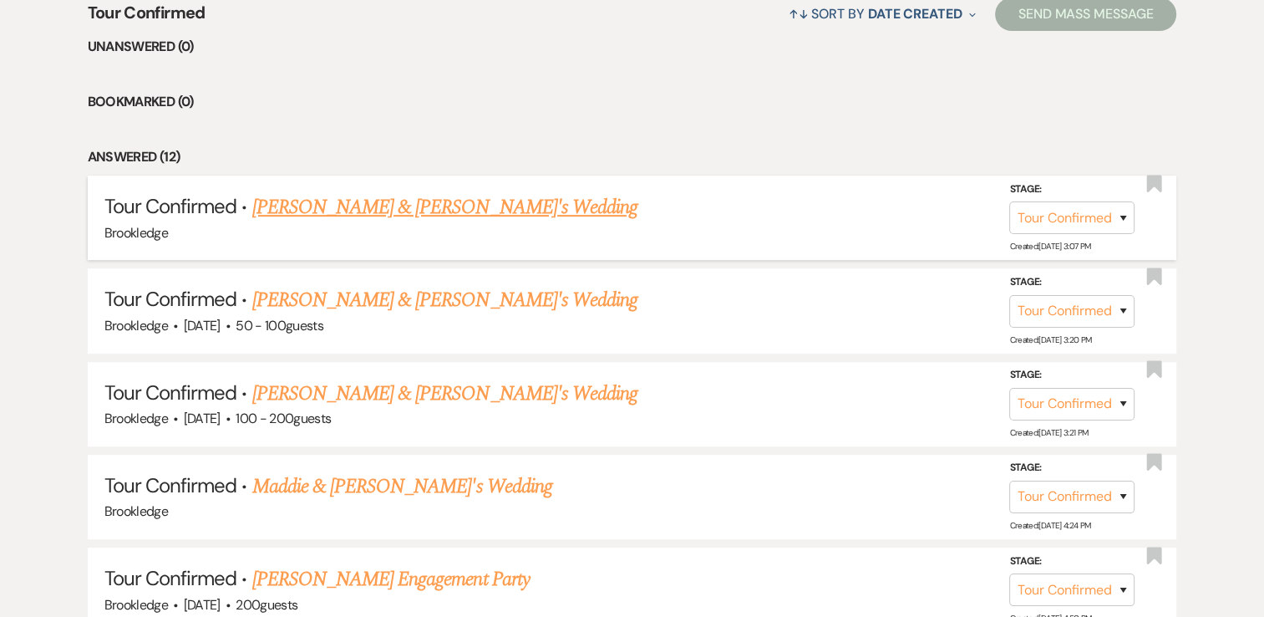
scroll to position [752, 0]
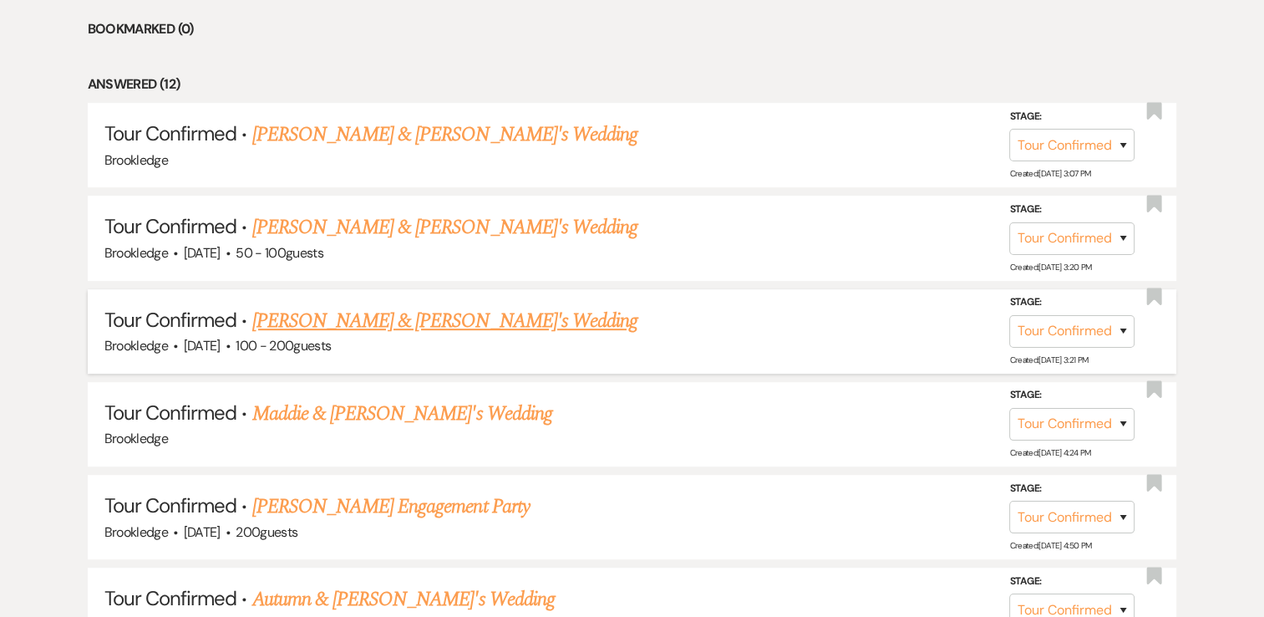
click at [1132, 328] on form "Stage: Inquiry Follow Up Tour Requested Tour Confirmed Toured Proposal Sent Boo…" at bounding box center [1077, 320] width 134 height 54
click at [1129, 329] on select "Inquiry Follow Up Tour Requested Tour Confirmed Toured Proposal Sent Booked Lost" at bounding box center [1072, 331] width 125 height 33
select select "8"
click at [1010, 315] on select "Inquiry Follow Up Tour Requested Tour Confirmed Toured Proposal Sent Booked Lost" at bounding box center [1072, 331] width 125 height 33
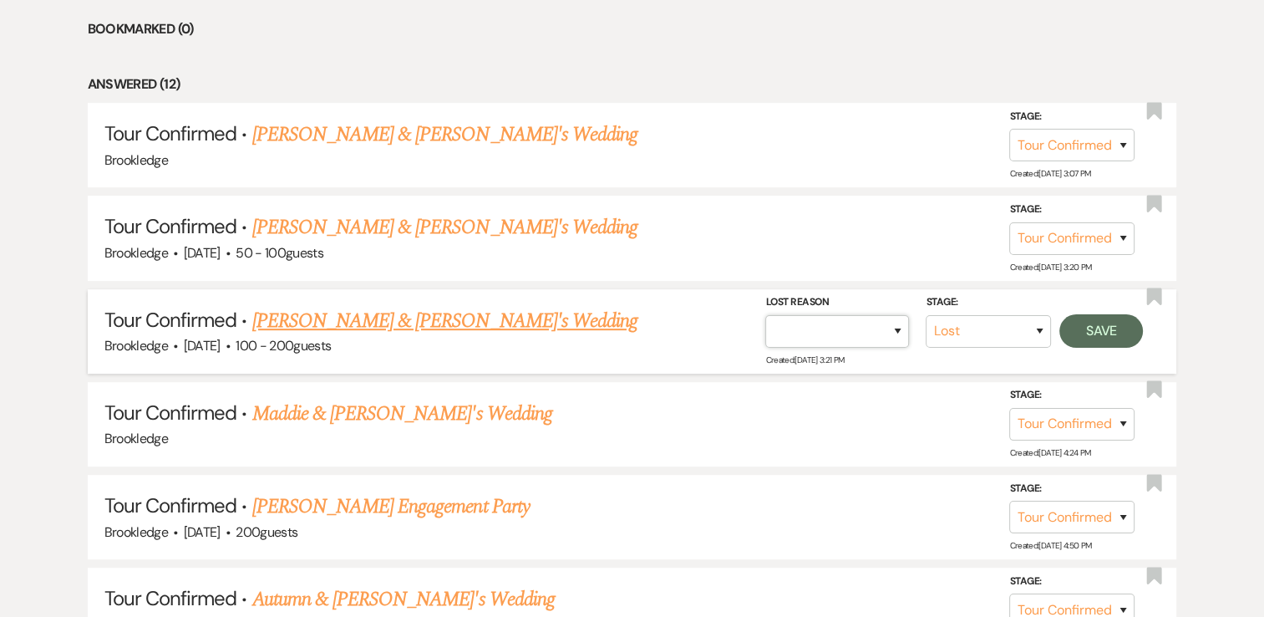
click at [876, 317] on select "Booked Elsewhere Budget Date Unavailable No Response Not a Good Match Capacity …" at bounding box center [838, 331] width 144 height 33
select select "1"
click at [766, 315] on select "Booked Elsewhere Budget Date Unavailable No Response Not a Good Match Capacity …" at bounding box center [838, 331] width 144 height 33
click at [883, 324] on input "Other" at bounding box center [831, 331] width 174 height 33
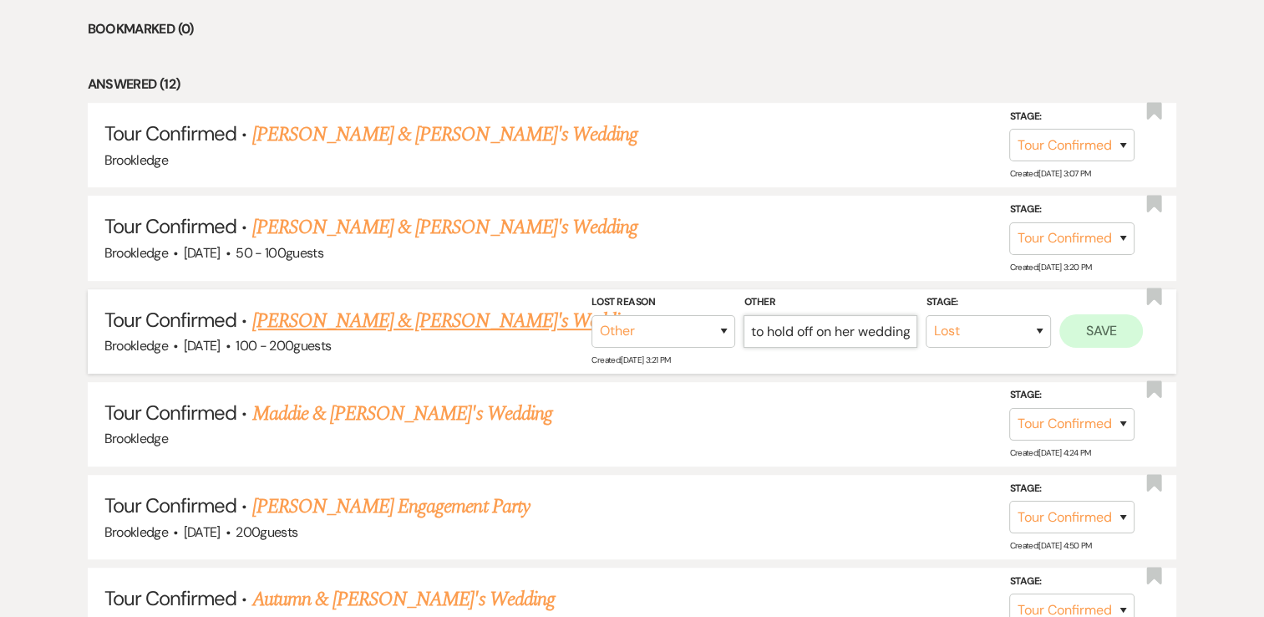
type input "decided to hold off on her wedding"
click at [1113, 319] on button "Save" at bounding box center [1102, 330] width 84 height 33
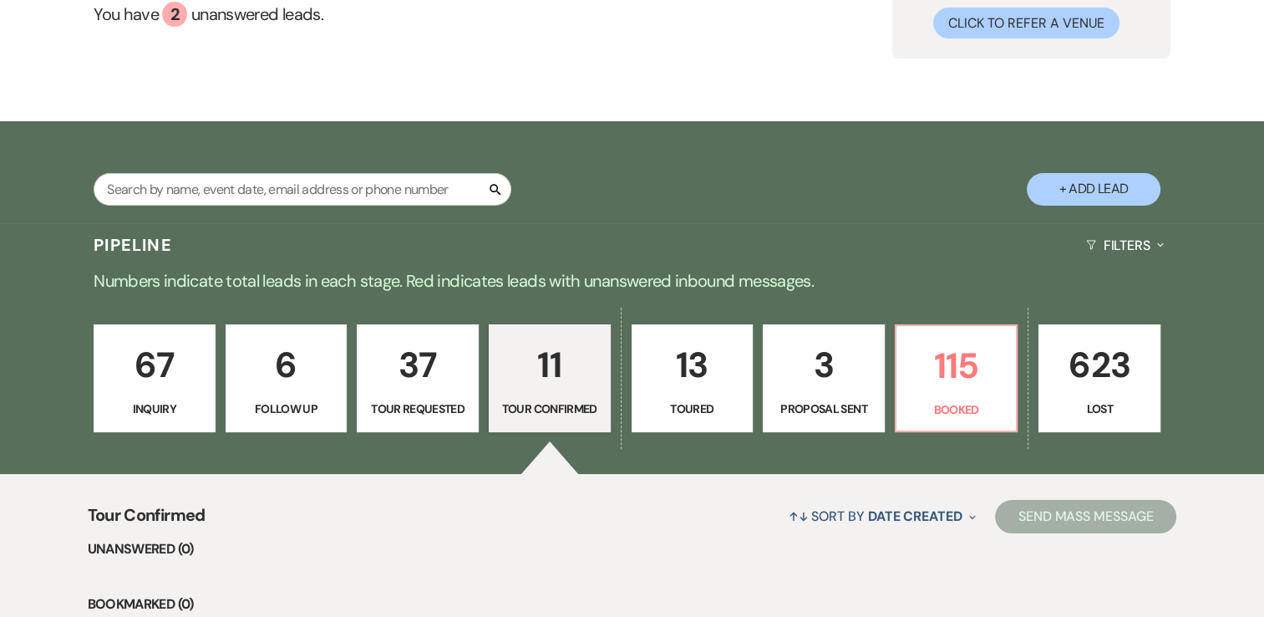
scroll to position [206, 0]
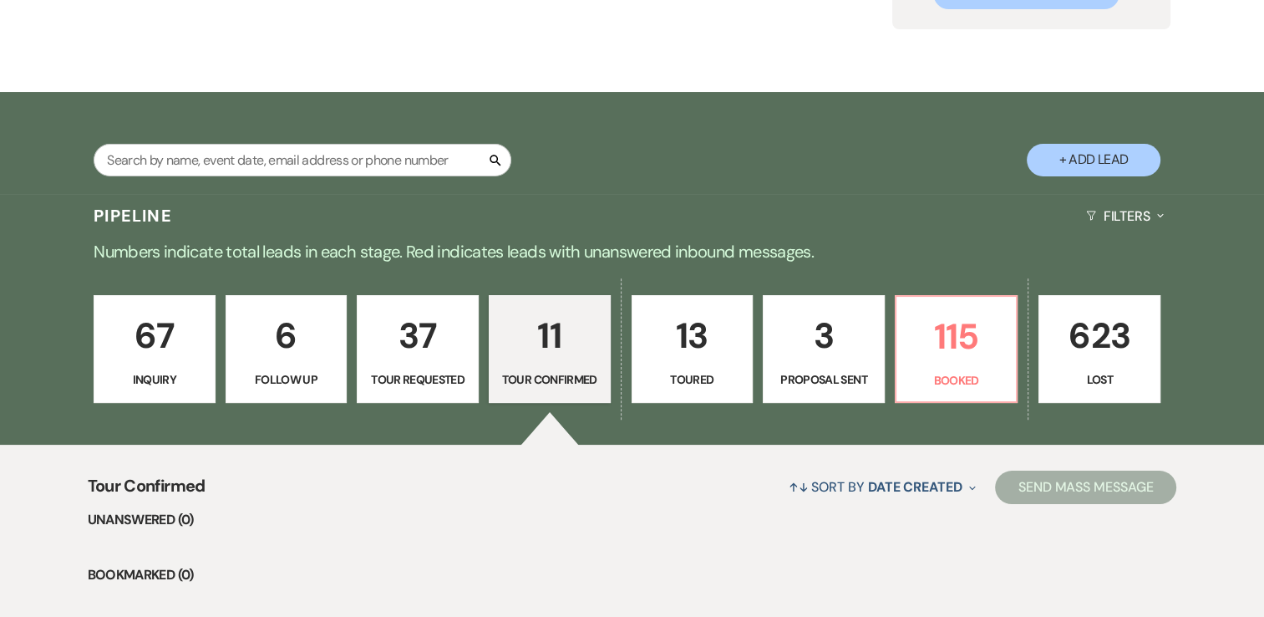
click at [673, 348] on p "13" at bounding box center [693, 336] width 100 height 56
select select "5"
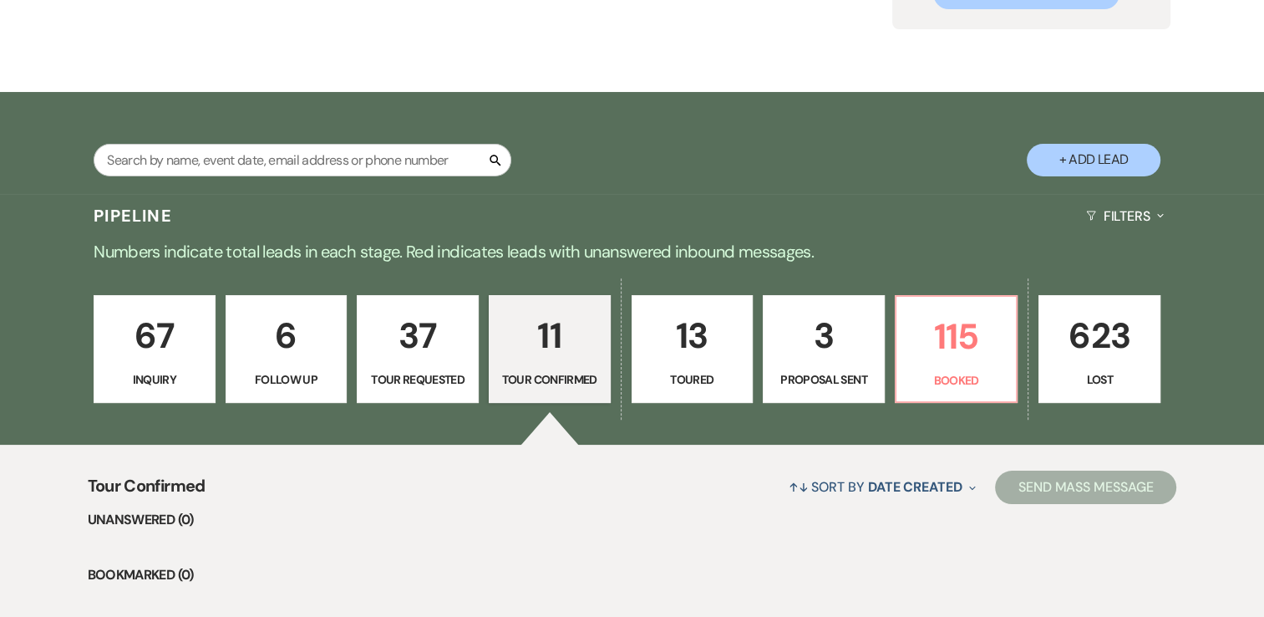
select select "5"
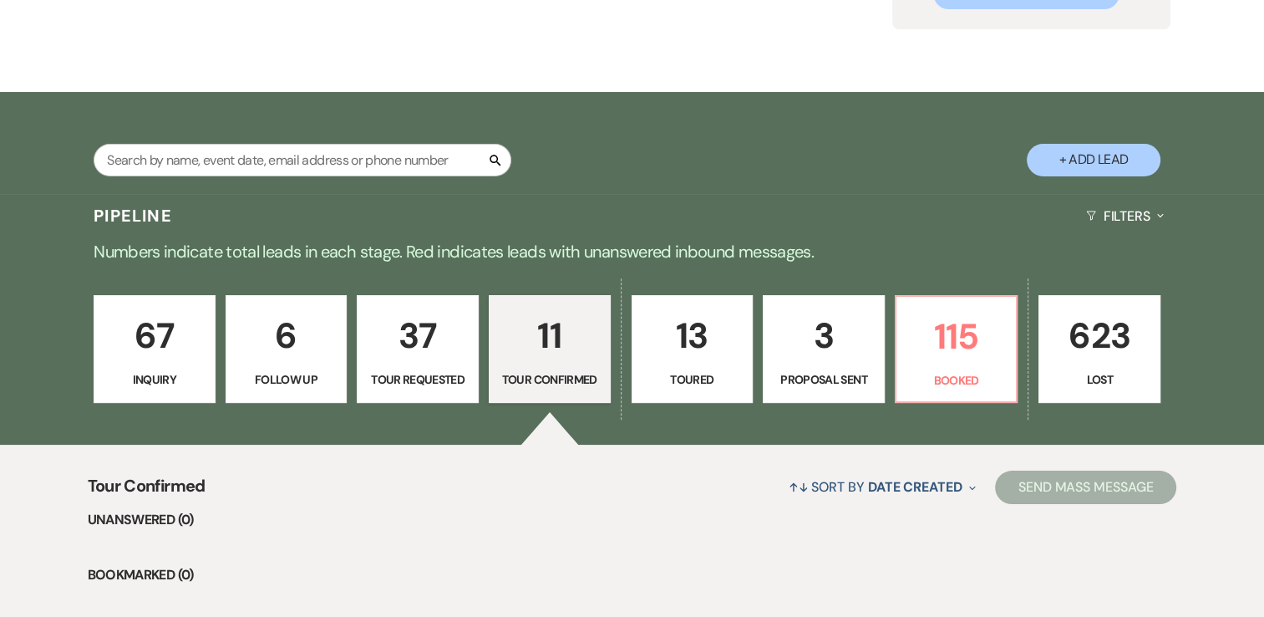
select select "5"
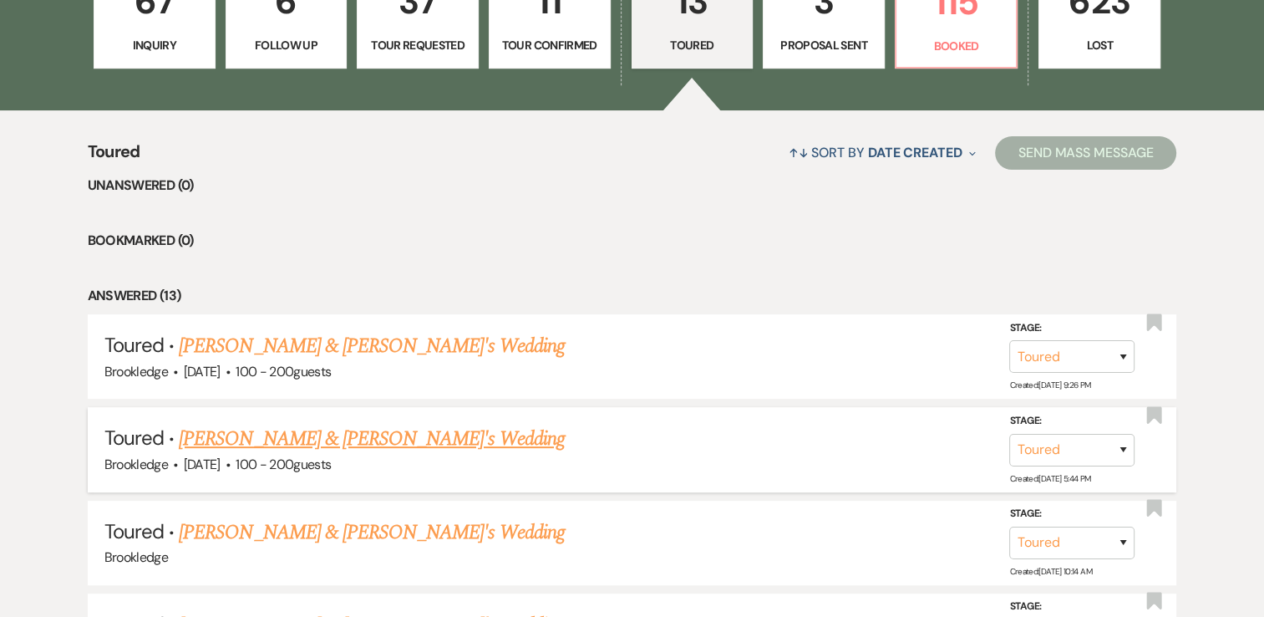
scroll to position [624, 0]
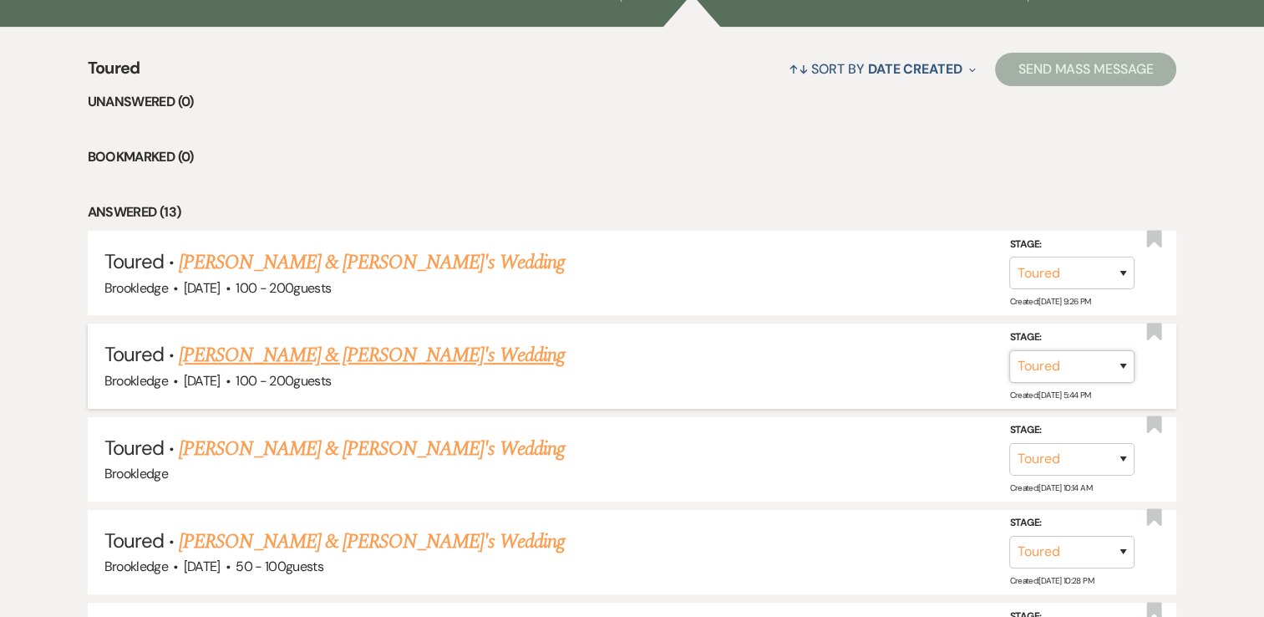
click at [1128, 361] on select "Inquiry Follow Up Tour Requested Tour Confirmed Toured Proposal Sent Booked Lost" at bounding box center [1072, 366] width 125 height 33
click at [1010, 350] on select "Inquiry Follow Up Tour Requested Tour Confirmed Toured Proposal Sent Booked Lost" at bounding box center [1072, 366] width 125 height 33
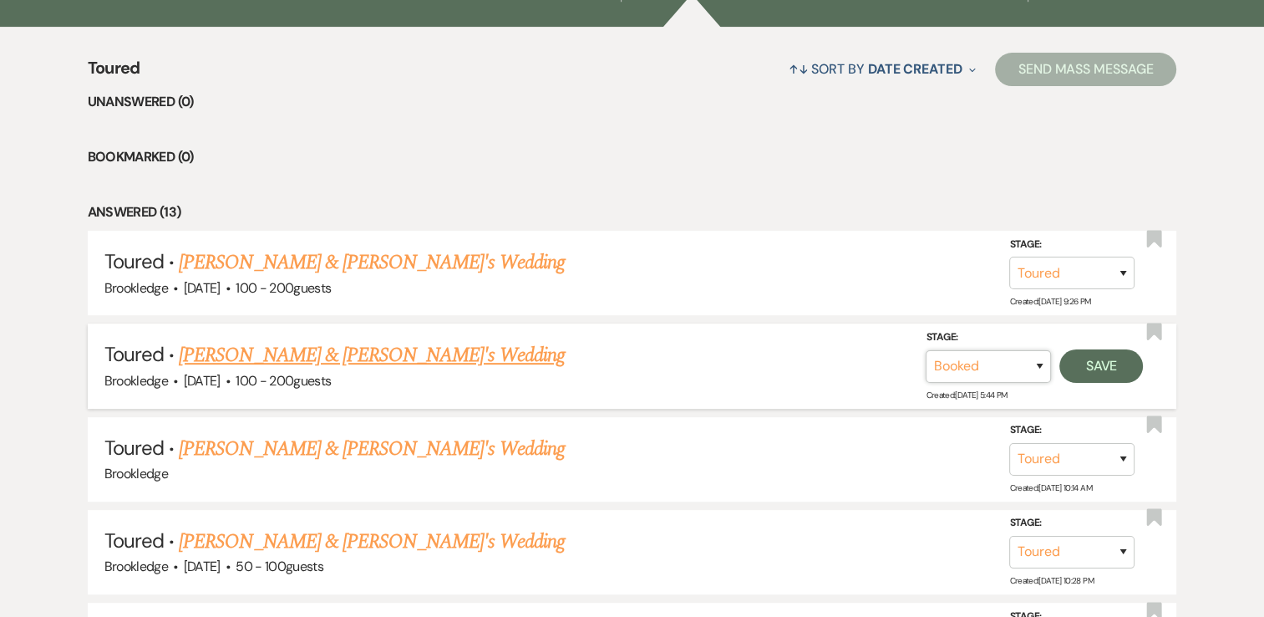
click at [1042, 369] on select "Inquiry Follow Up Tour Requested Tour Confirmed Toured Proposal Sent Booked Lost" at bounding box center [988, 366] width 125 height 33
select select "8"
click at [926, 350] on select "Inquiry Follow Up Tour Requested Tour Confirmed Toured Proposal Sent Booked Lost" at bounding box center [988, 366] width 125 height 33
click at [857, 366] on select "Booked Elsewhere Budget Date Unavailable No Response Not a Good Match Capacity …" at bounding box center [838, 366] width 144 height 33
select select "1"
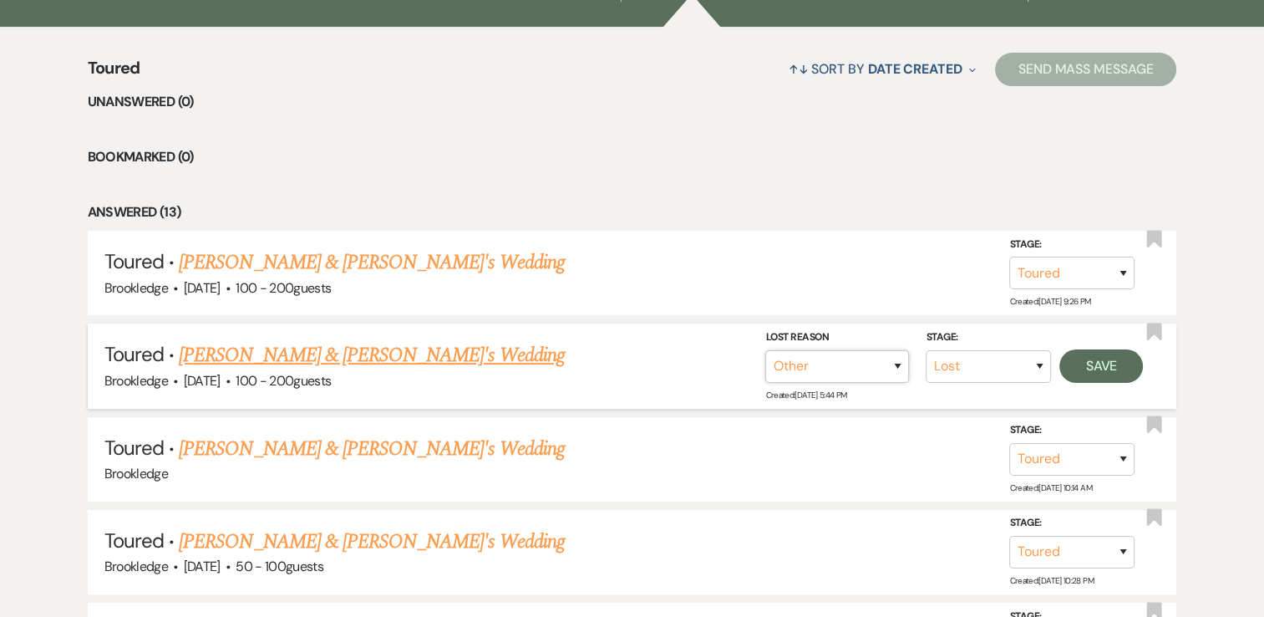
click at [766, 350] on select "Booked Elsewhere Budget Date Unavailable No Response Not a Good Match Capacity …" at bounding box center [838, 366] width 144 height 33
drag, startPoint x: 849, startPoint y: 366, endPoint x: 861, endPoint y: 363, distance: 12.2
click at [849, 366] on input "Other" at bounding box center [831, 366] width 174 height 33
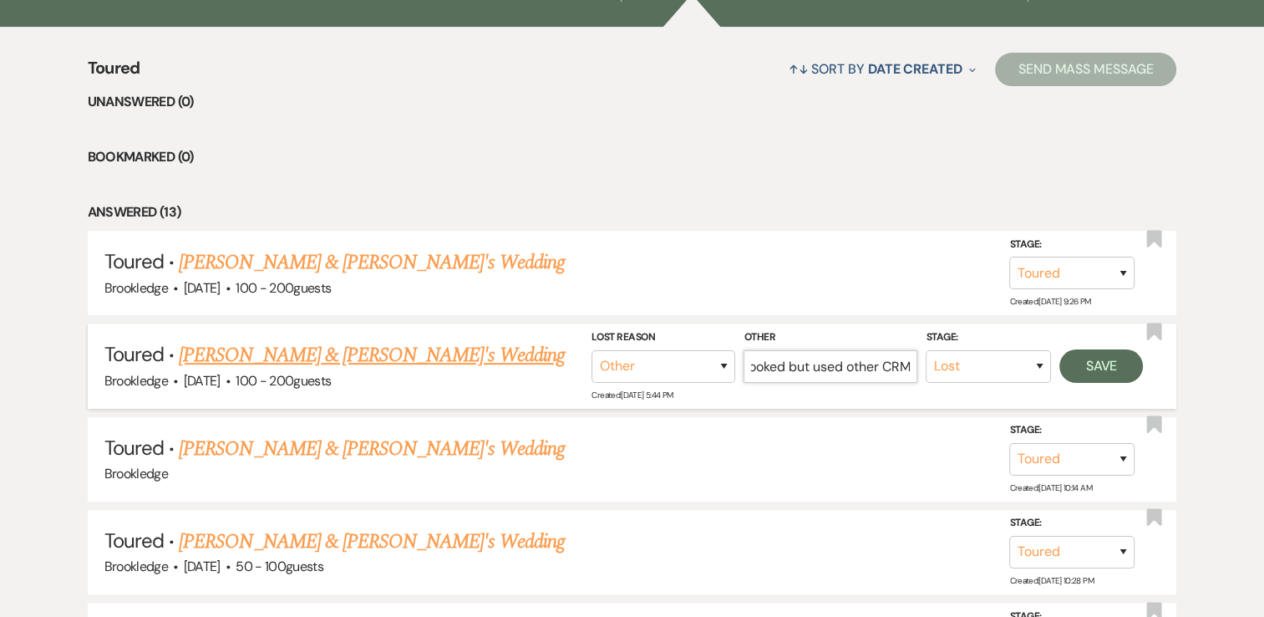
scroll to position [0, 32]
type input "Booked but used other CRM"
click at [1085, 359] on button "Save" at bounding box center [1102, 365] width 84 height 33
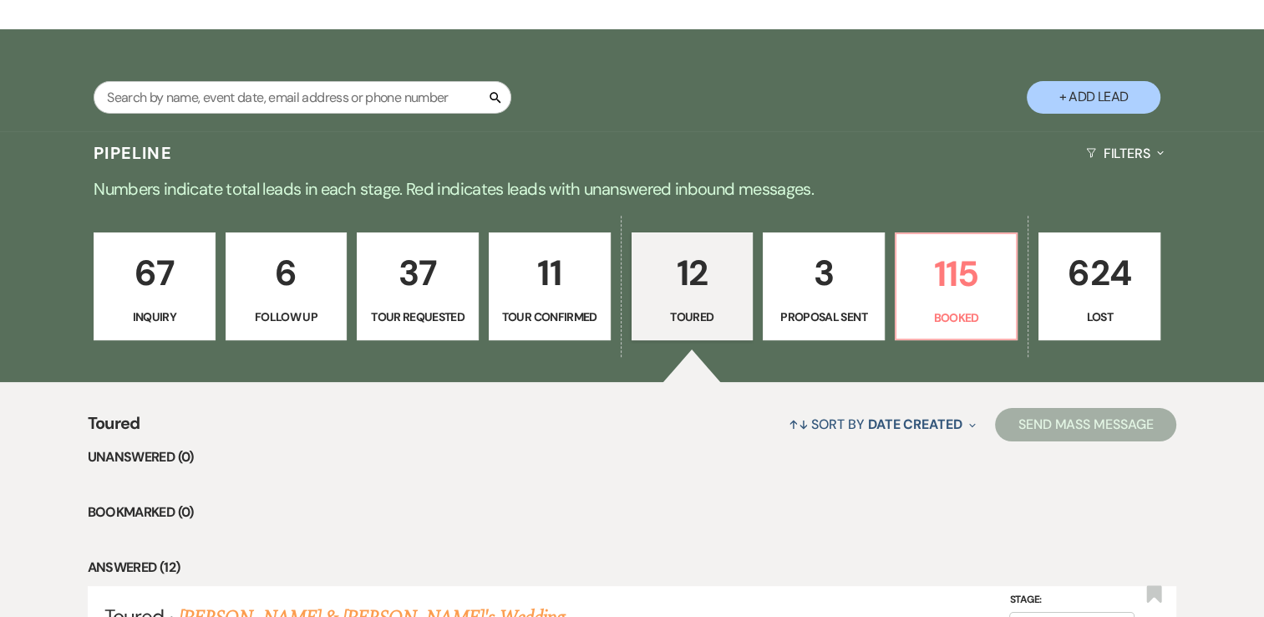
scroll to position [215, 0]
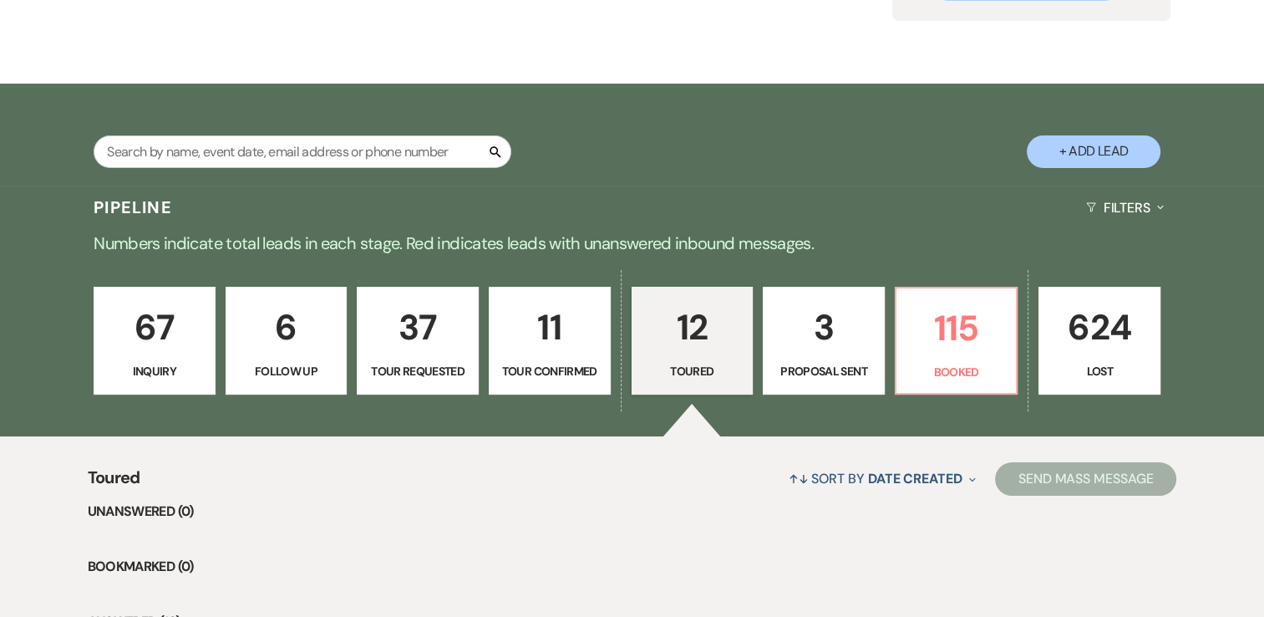
click at [813, 326] on p "3" at bounding box center [824, 327] width 100 height 56
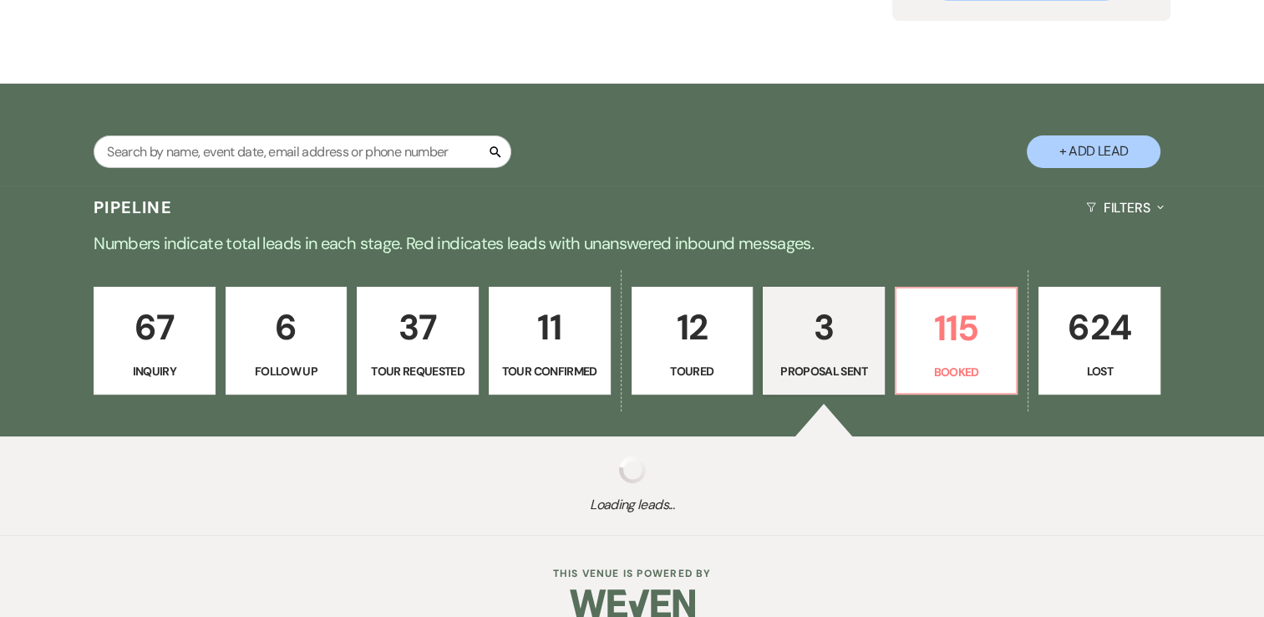
select select "6"
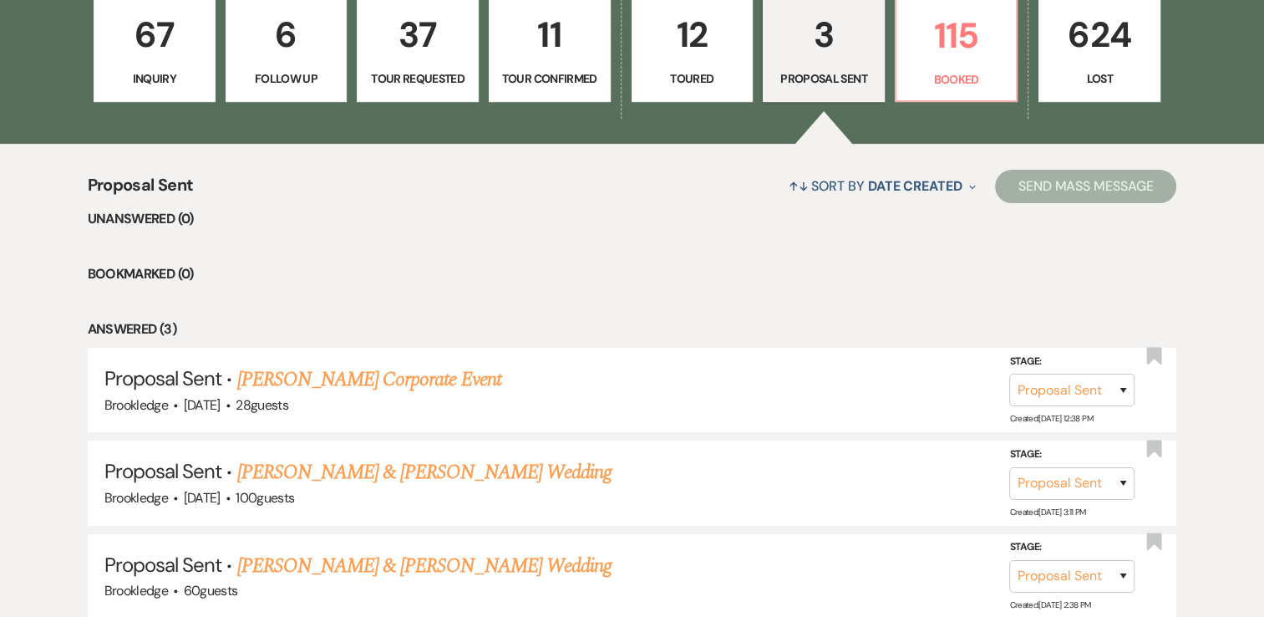
scroll to position [549, 0]
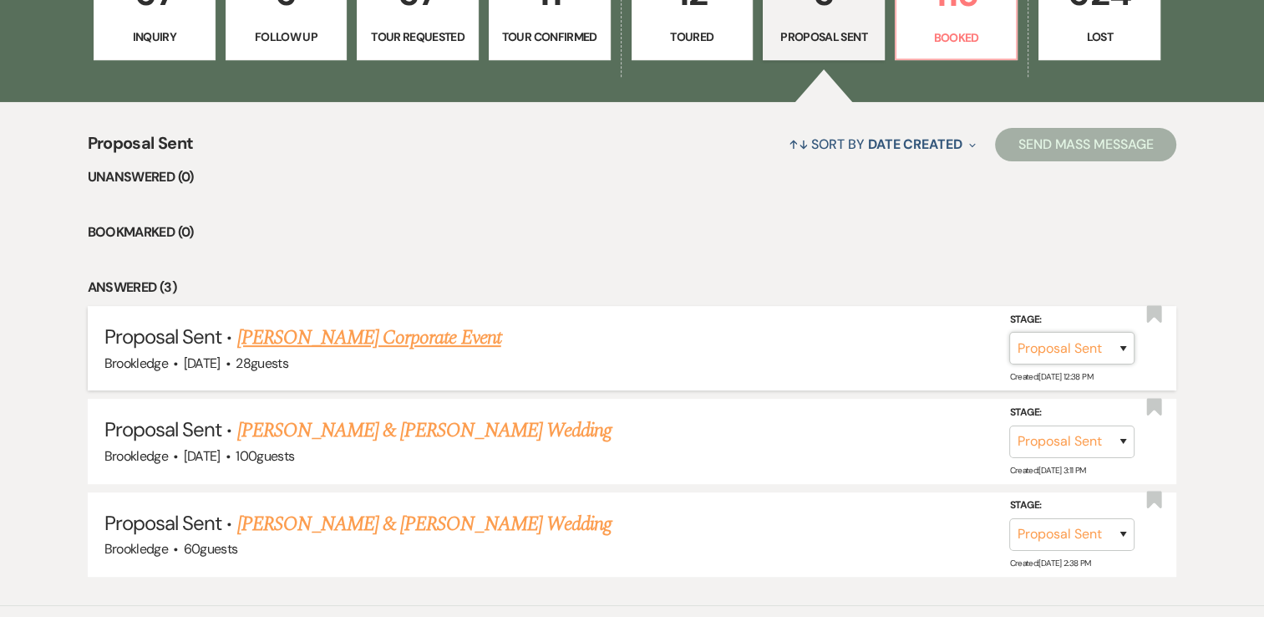
click at [1117, 346] on select "Inquiry Follow Up Tour Requested Tour Confirmed Toured Proposal Sent Booked Lost" at bounding box center [1072, 348] width 125 height 33
select select "8"
click at [1010, 332] on select "Inquiry Follow Up Tour Requested Tour Confirmed Toured Proposal Sent Booked Lost" at bounding box center [1072, 348] width 125 height 33
click at [849, 350] on select "Booked Elsewhere Budget Date Unavailable No Response Not a Good Match Capacity …" at bounding box center [838, 348] width 144 height 33
select select "5"
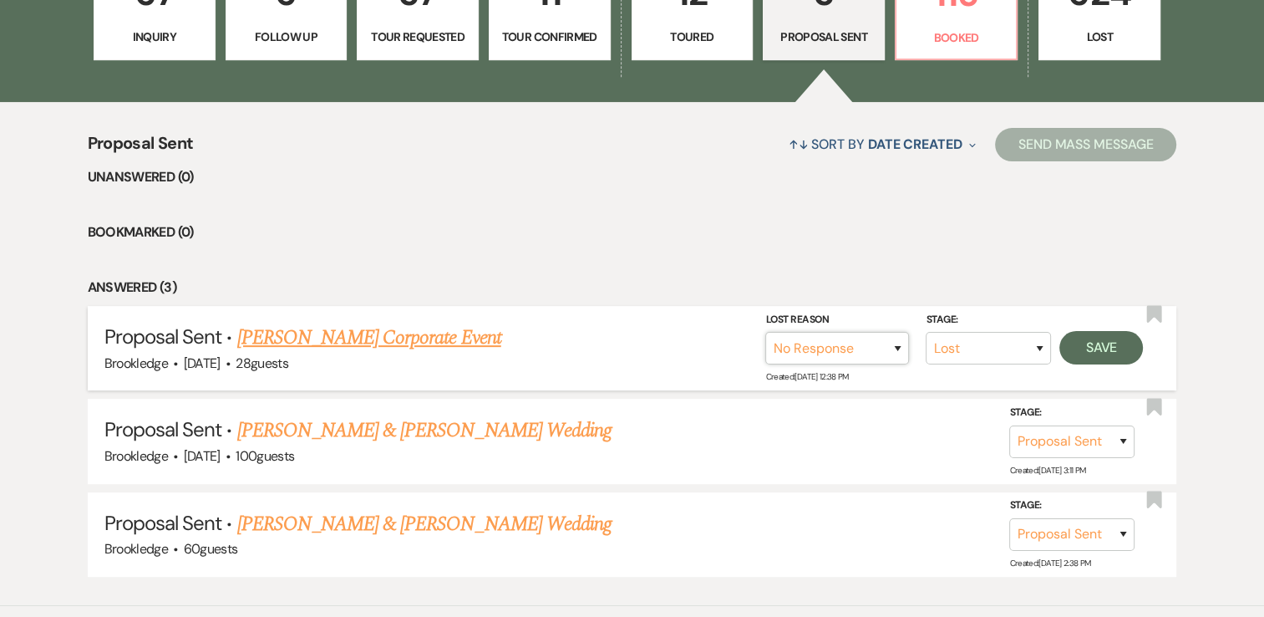
click at [766, 332] on select "Booked Elsewhere Budget Date Unavailable No Response Not a Good Match Capacity …" at bounding box center [838, 348] width 144 height 33
click at [1105, 352] on button "Save" at bounding box center [1102, 347] width 84 height 33
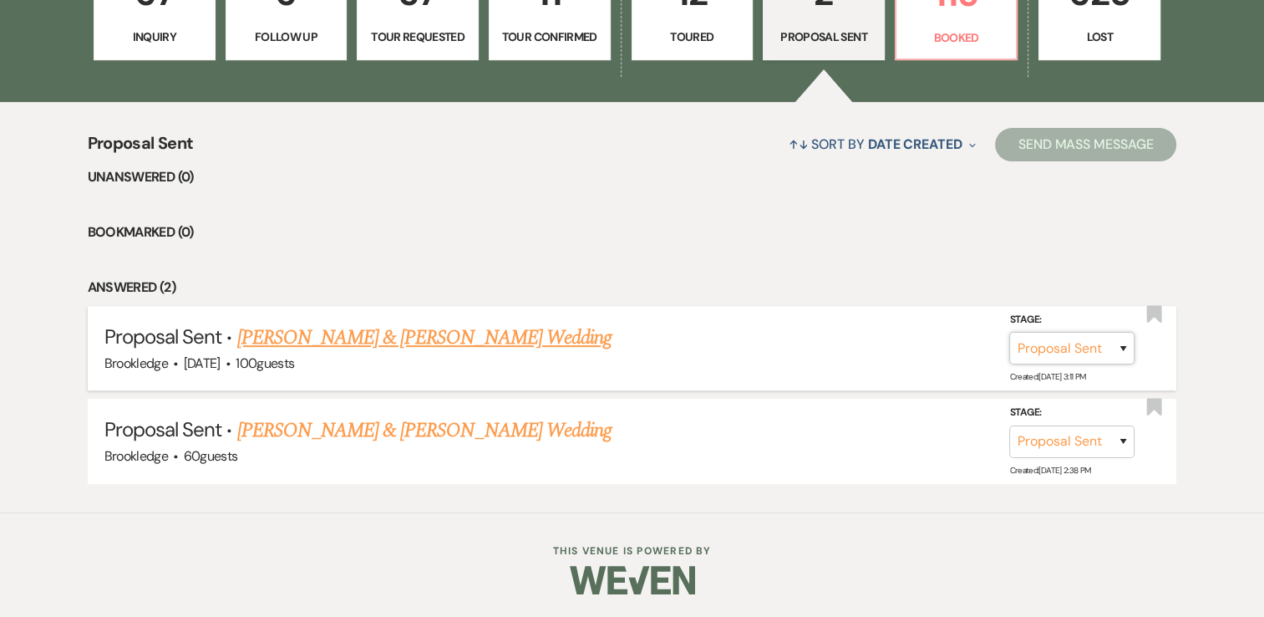
click at [1123, 349] on select "Inquiry Follow Up Tour Requested Tour Confirmed Toured Proposal Sent Booked Lost" at bounding box center [1072, 348] width 125 height 33
select select "8"
click at [1010, 332] on select "Inquiry Follow Up Tour Requested Tour Confirmed Toured Proposal Sent Booked Lost" at bounding box center [1072, 348] width 125 height 33
select select "6"
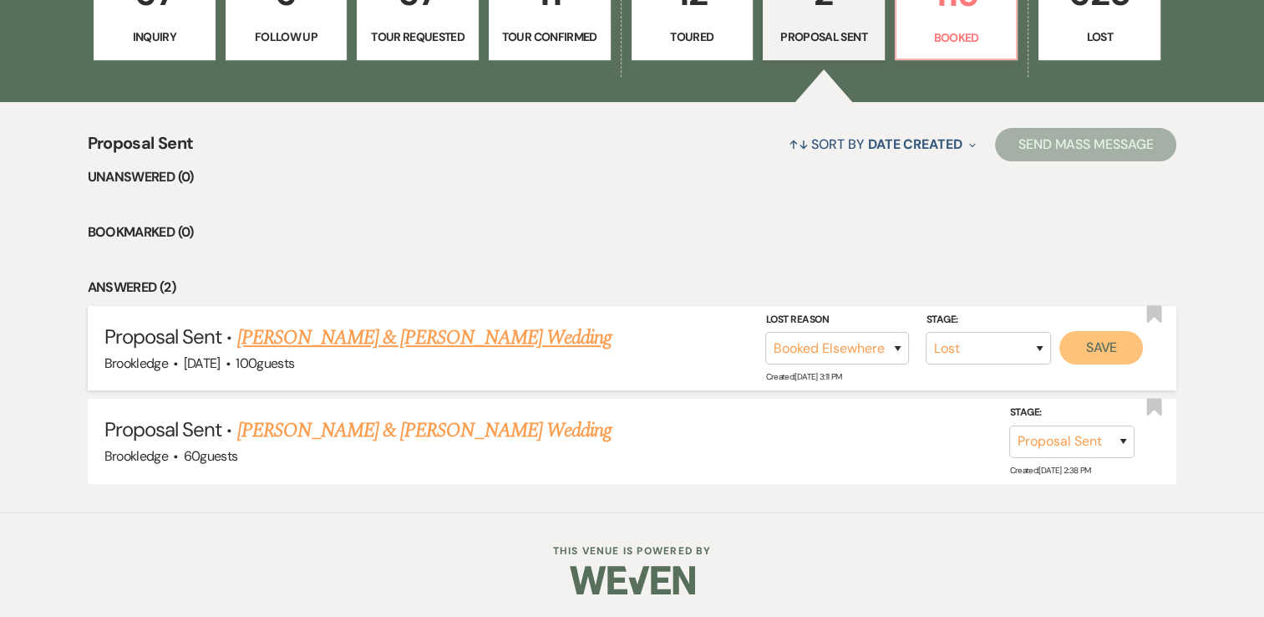
click at [1080, 347] on button "Save" at bounding box center [1102, 347] width 84 height 33
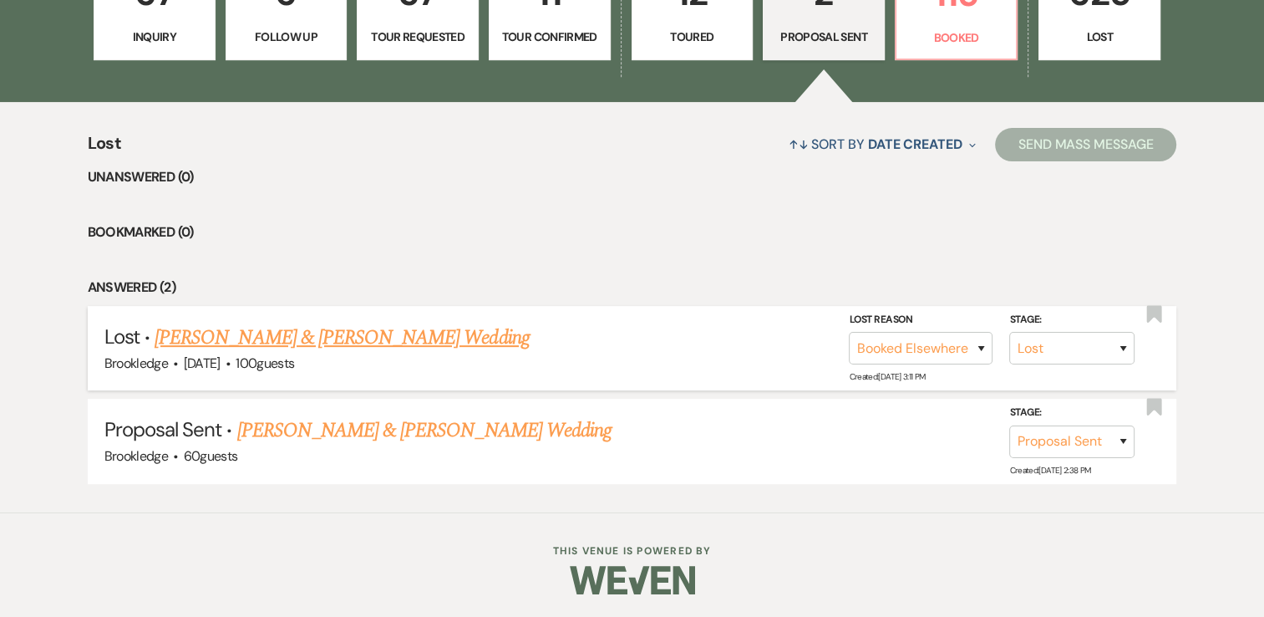
scroll to position [457, 0]
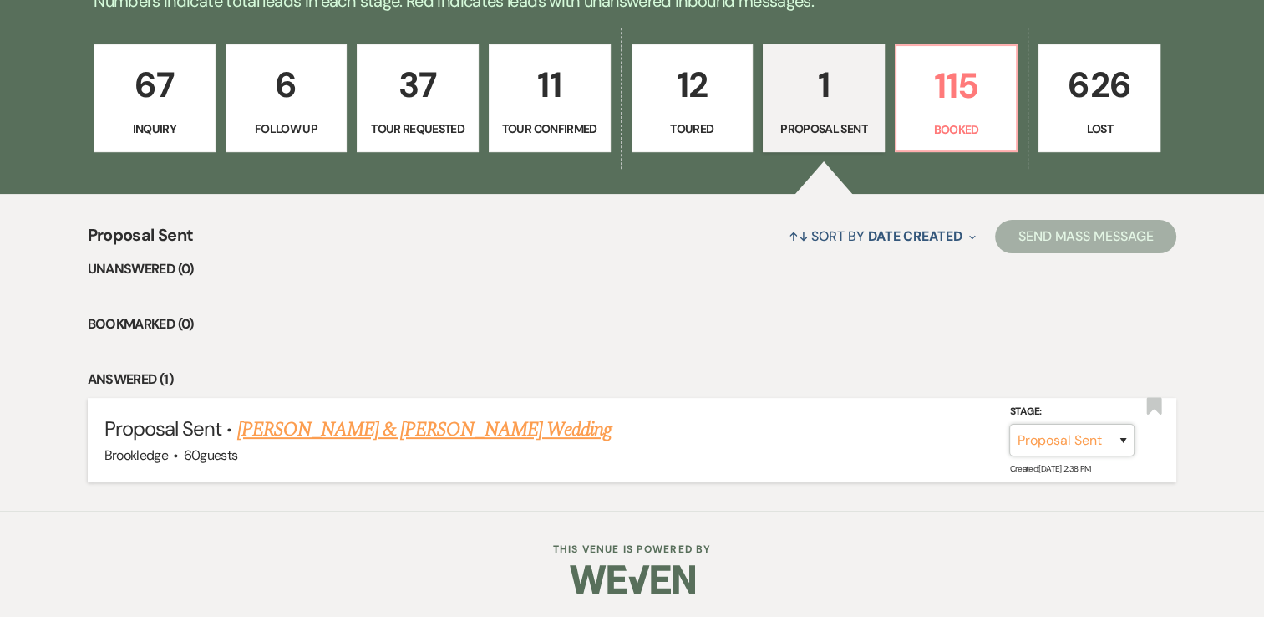
click at [1125, 436] on select "Inquiry Follow Up Tour Requested Tour Confirmed Toured Proposal Sent Booked Lost" at bounding box center [1072, 440] width 125 height 33
select select "8"
click at [1010, 424] on select "Inquiry Follow Up Tour Requested Tour Confirmed Toured Proposal Sent Booked Lost" at bounding box center [1072, 440] width 125 height 33
click at [857, 440] on select "Booked Elsewhere Budget Date Unavailable No Response Not a Good Match Capacity …" at bounding box center [838, 440] width 144 height 33
select select "6"
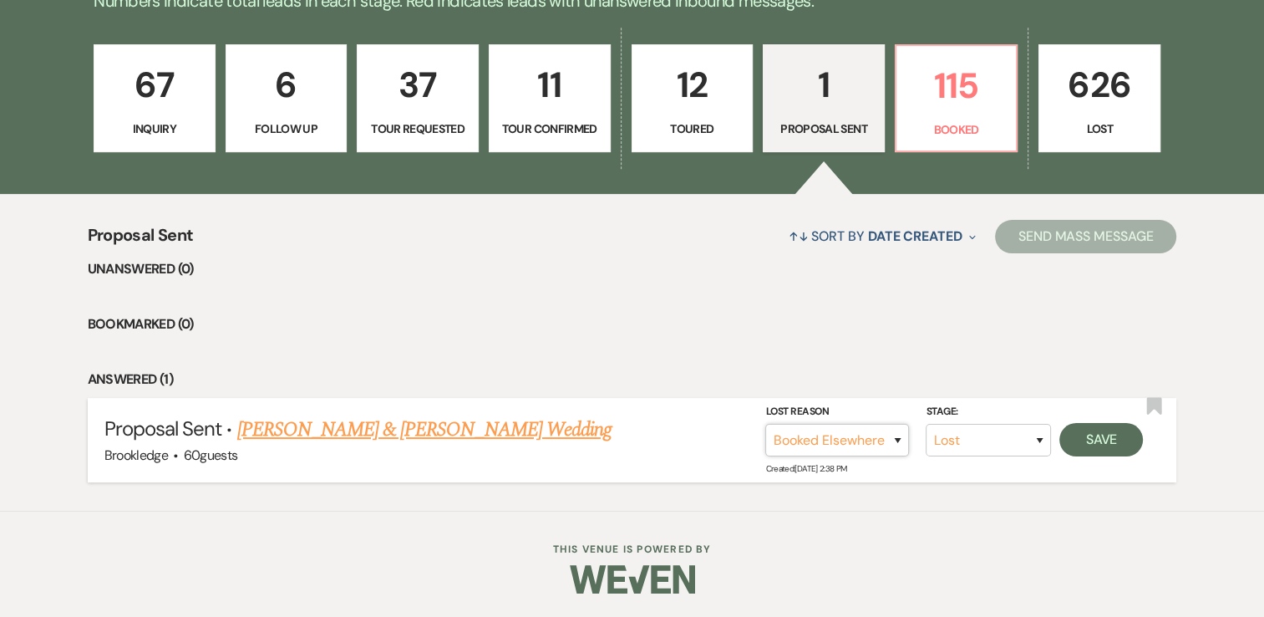
click at [766, 424] on select "Booked Elsewhere Budget Date Unavailable No Response Not a Good Match Capacity …" at bounding box center [838, 440] width 144 height 33
click at [1096, 443] on button "Save" at bounding box center [1102, 439] width 84 height 33
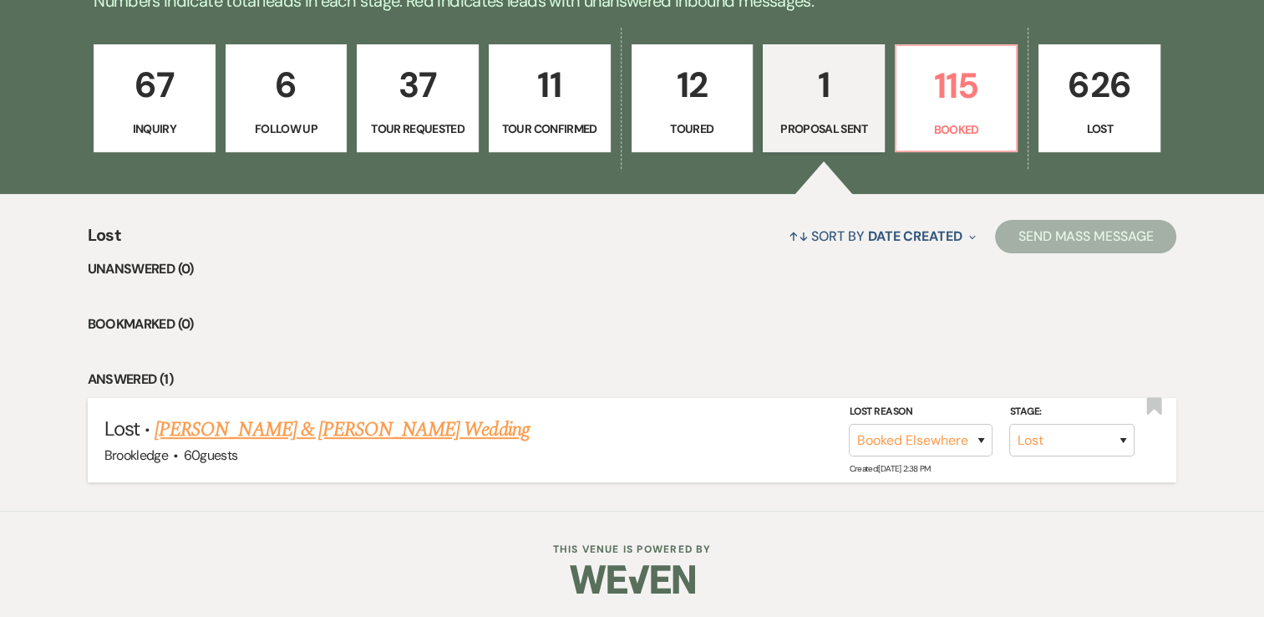
scroll to position [281, 0]
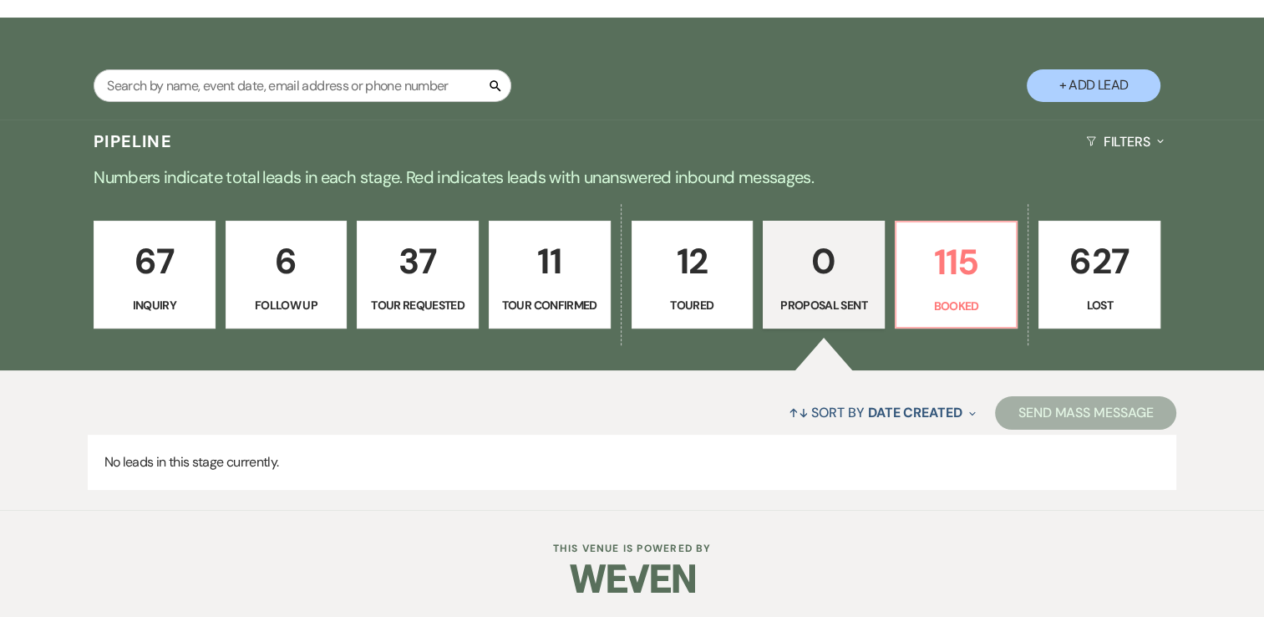
click at [303, 287] on p "6" at bounding box center [287, 261] width 100 height 56
select select "9"
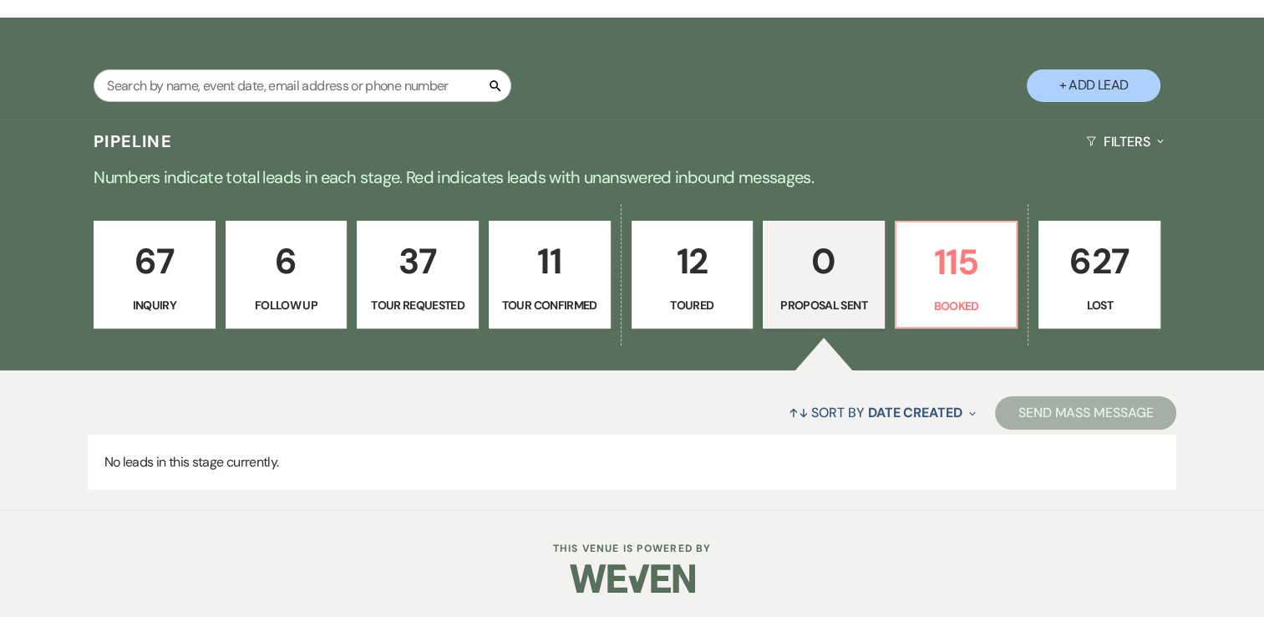
select select "9"
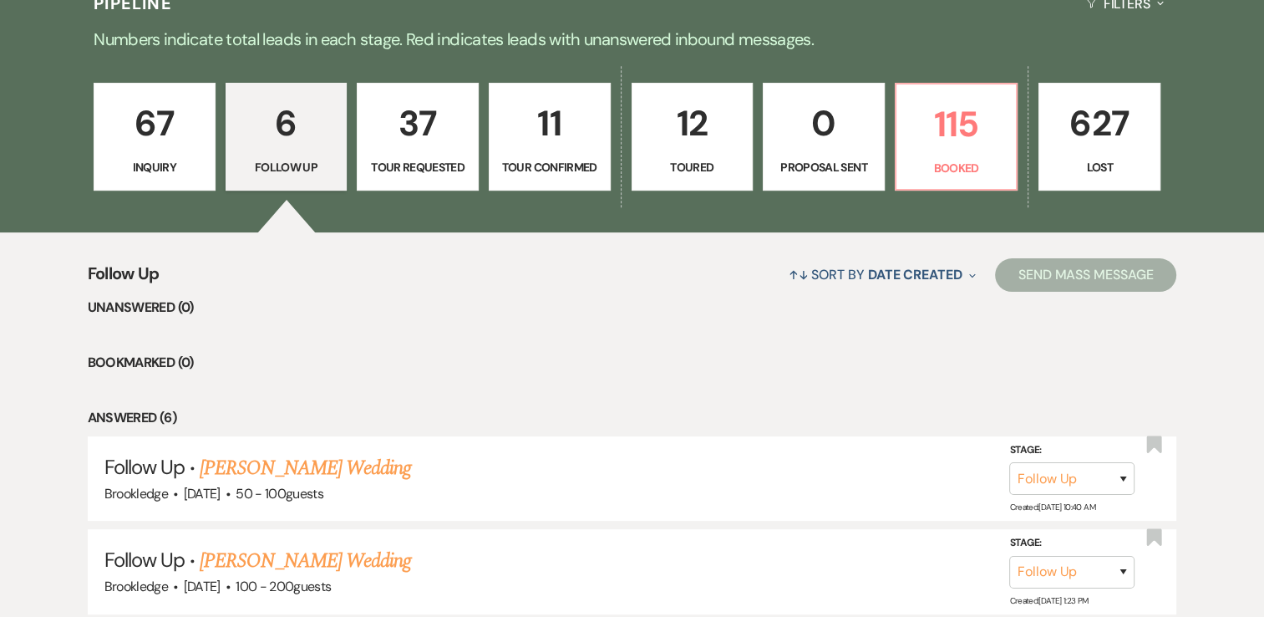
scroll to position [532, 0]
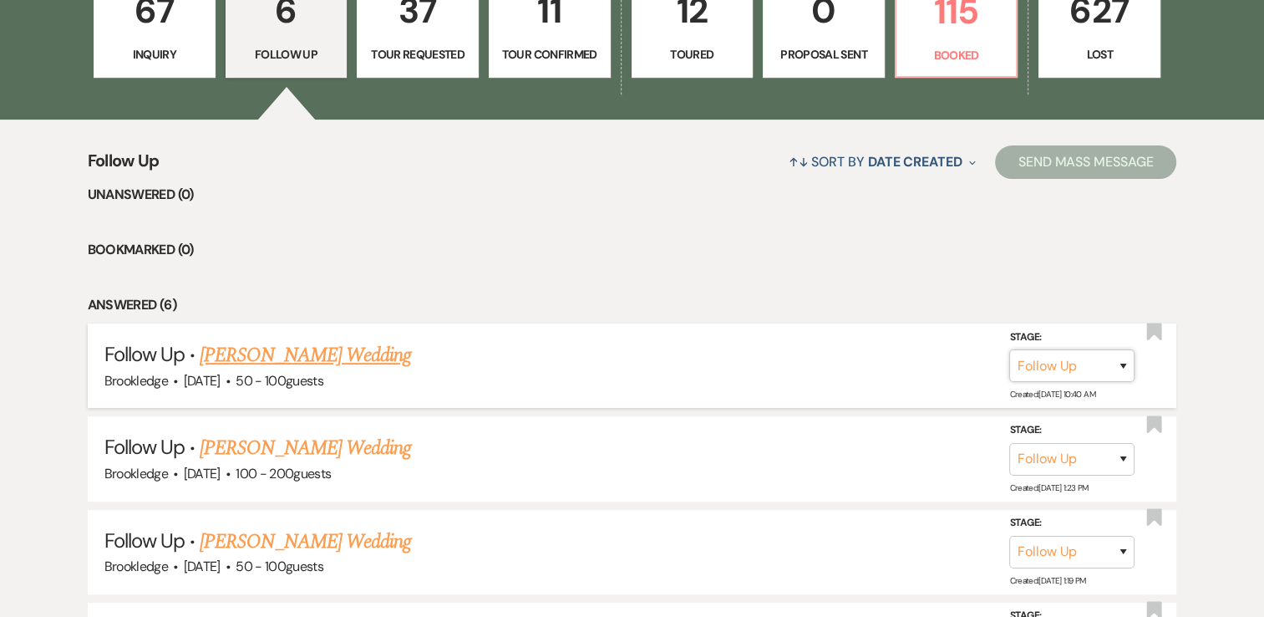
click at [1124, 366] on select "Inquiry Follow Up Tour Requested Tour Confirmed Toured Proposal Sent Booked Lost" at bounding box center [1072, 365] width 125 height 33
click at [1213, 283] on div "Follow Up ↑↓ Sort By Date Created Expand Send Mass Message Unanswered (0) Bookm…" at bounding box center [632, 510] width 1264 height 781
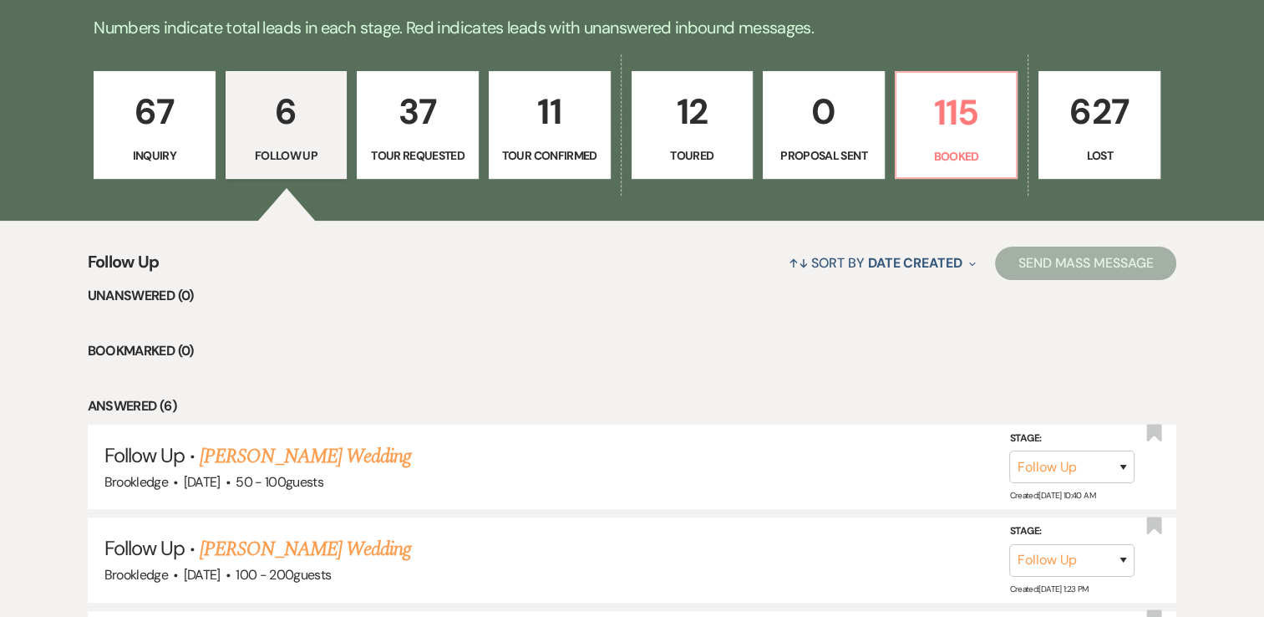
scroll to position [0, 0]
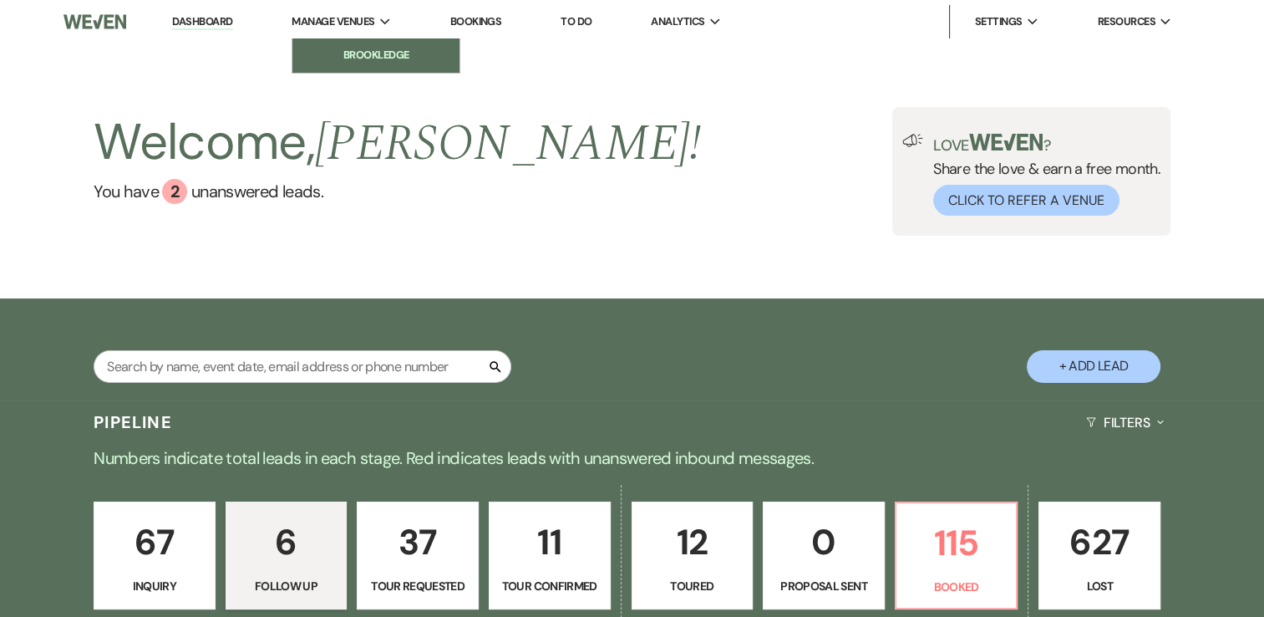
click at [346, 65] on link "Brookledge" at bounding box center [376, 54] width 167 height 33
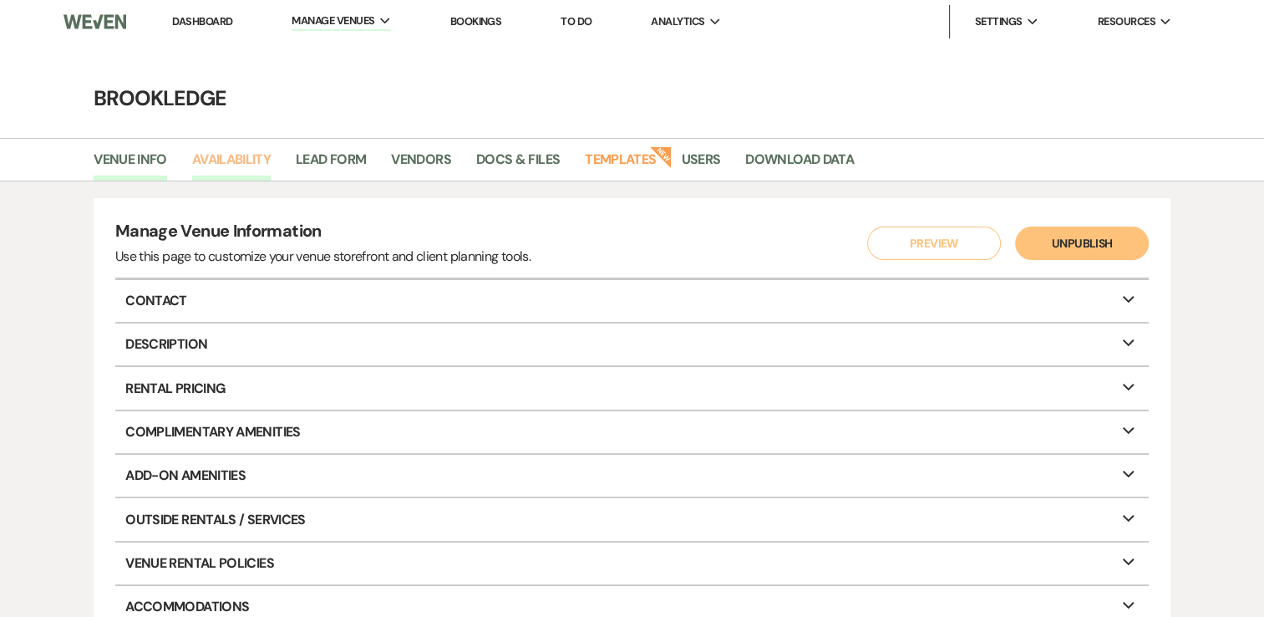
click at [208, 164] on link "Availability" at bounding box center [231, 165] width 79 height 32
select select "3"
select select "2026"
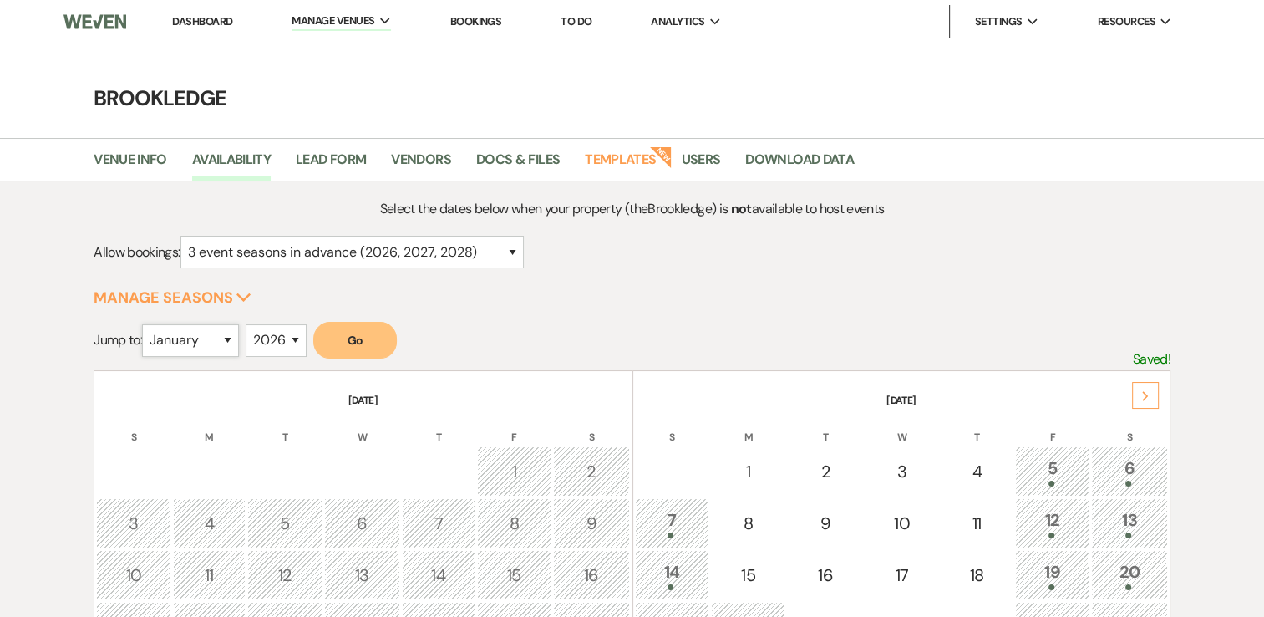
click at [216, 342] on select "January February March April May June July August September October November De…" at bounding box center [190, 340] width 97 height 33
select select "9"
click at [146, 324] on select "January February March April May June July August September October November De…" at bounding box center [190, 340] width 97 height 33
click at [354, 332] on button "Go" at bounding box center [355, 340] width 84 height 37
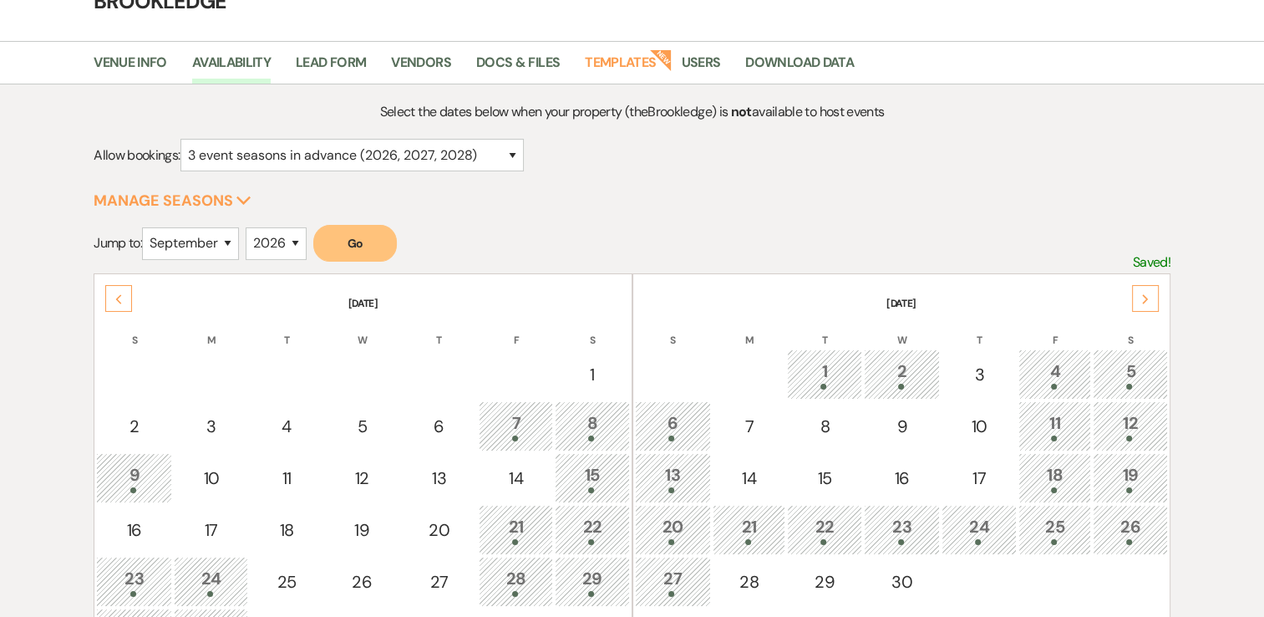
scroll to position [251, 0]
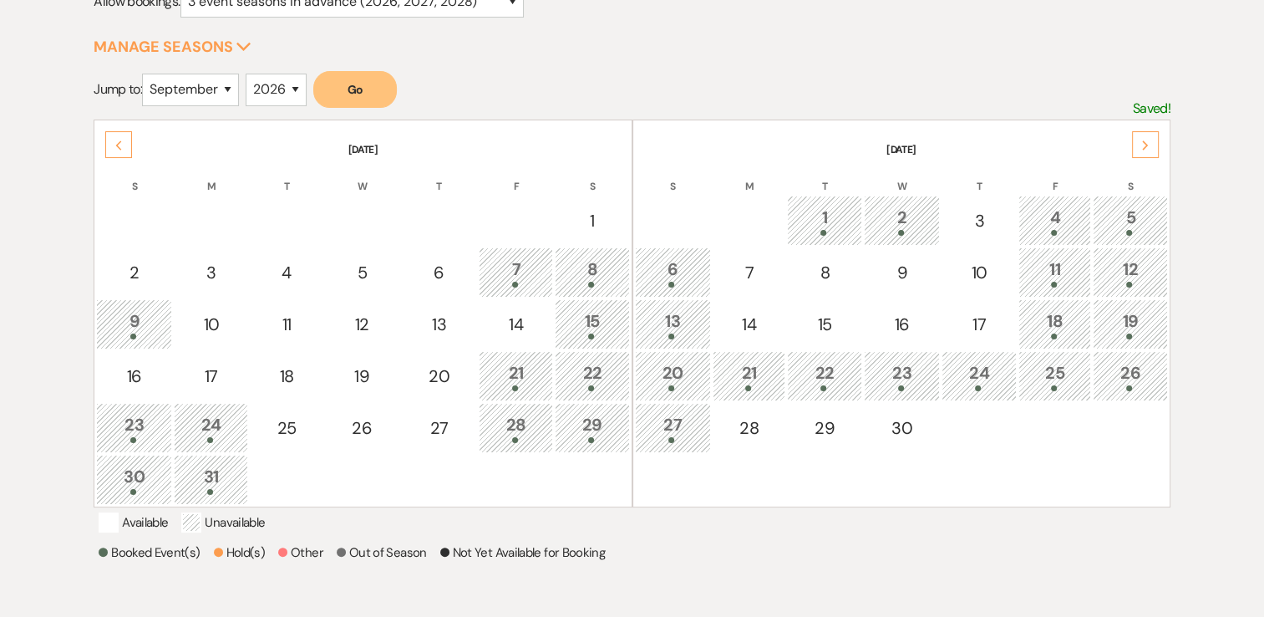
click at [1147, 140] on icon "Next" at bounding box center [1146, 145] width 8 height 10
